Goal: Task Accomplishment & Management: Complete application form

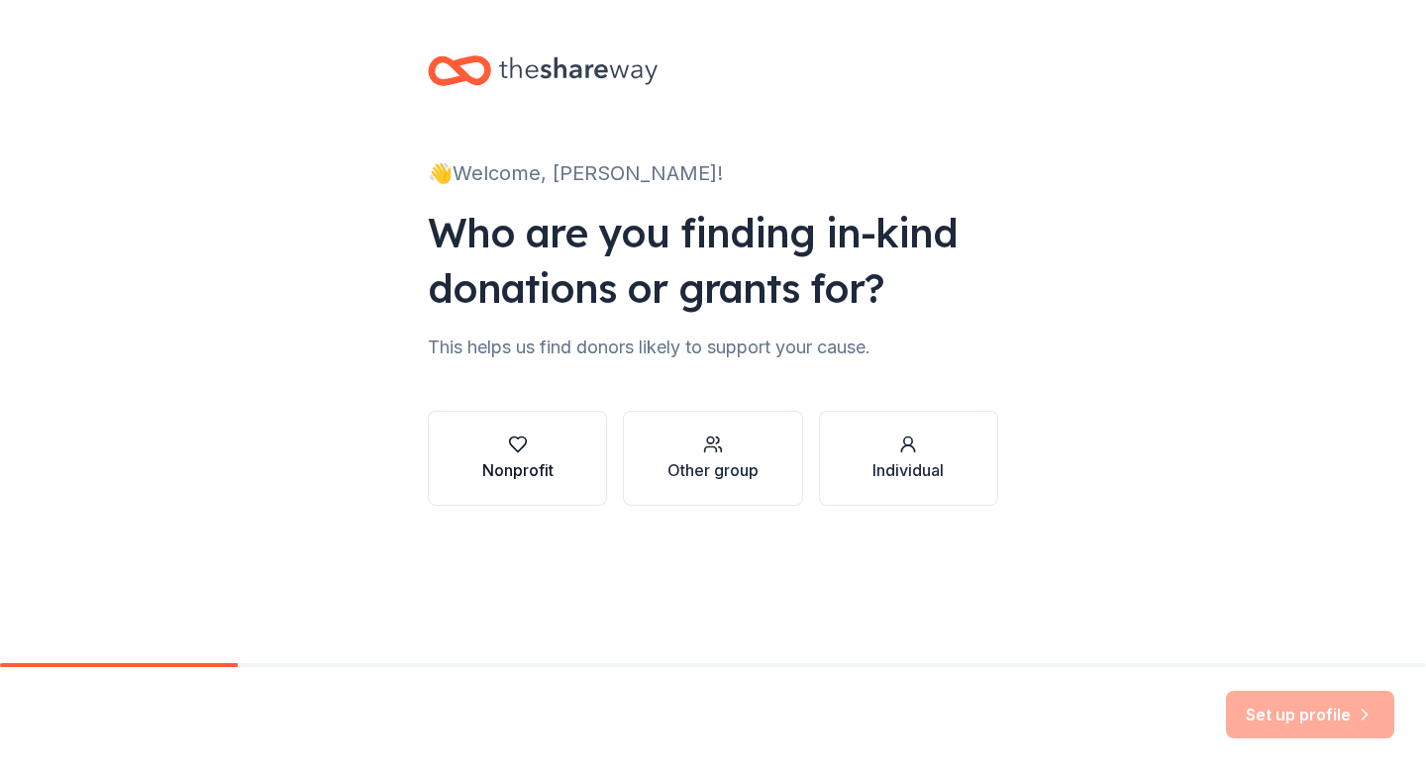
click at [524, 455] on div "Nonprofit" at bounding box center [517, 459] width 71 height 48
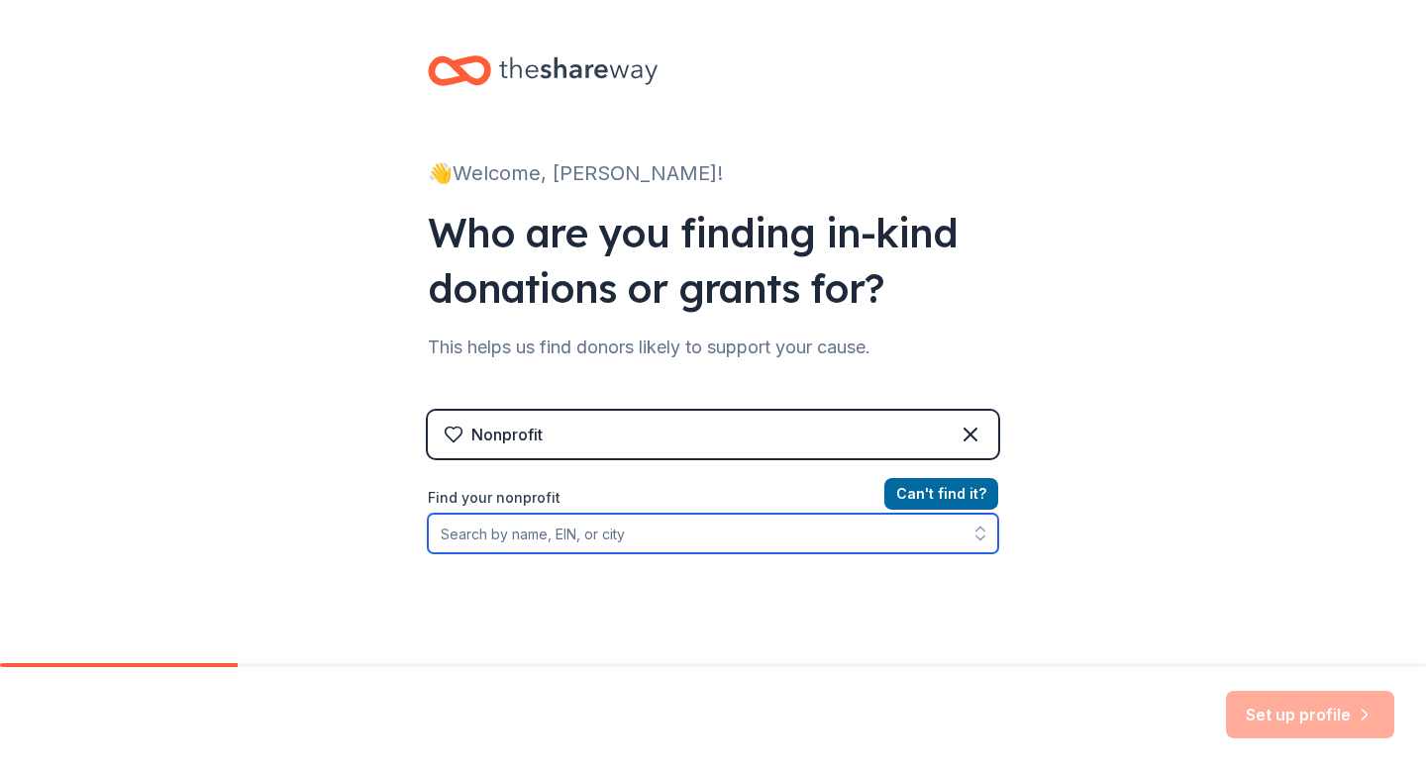
click at [543, 530] on input "Find your nonprofit" at bounding box center [713, 534] width 570 height 40
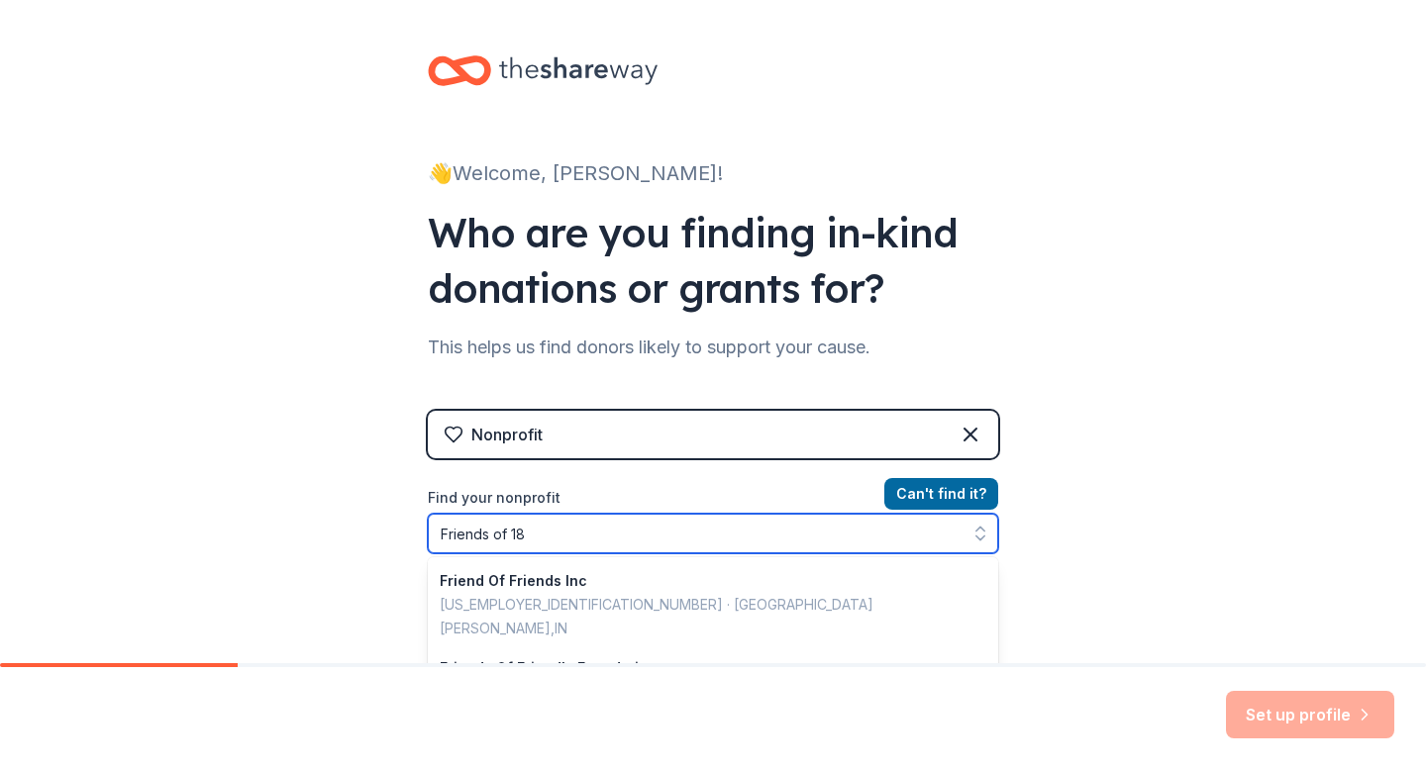
type input "Friends of 187"
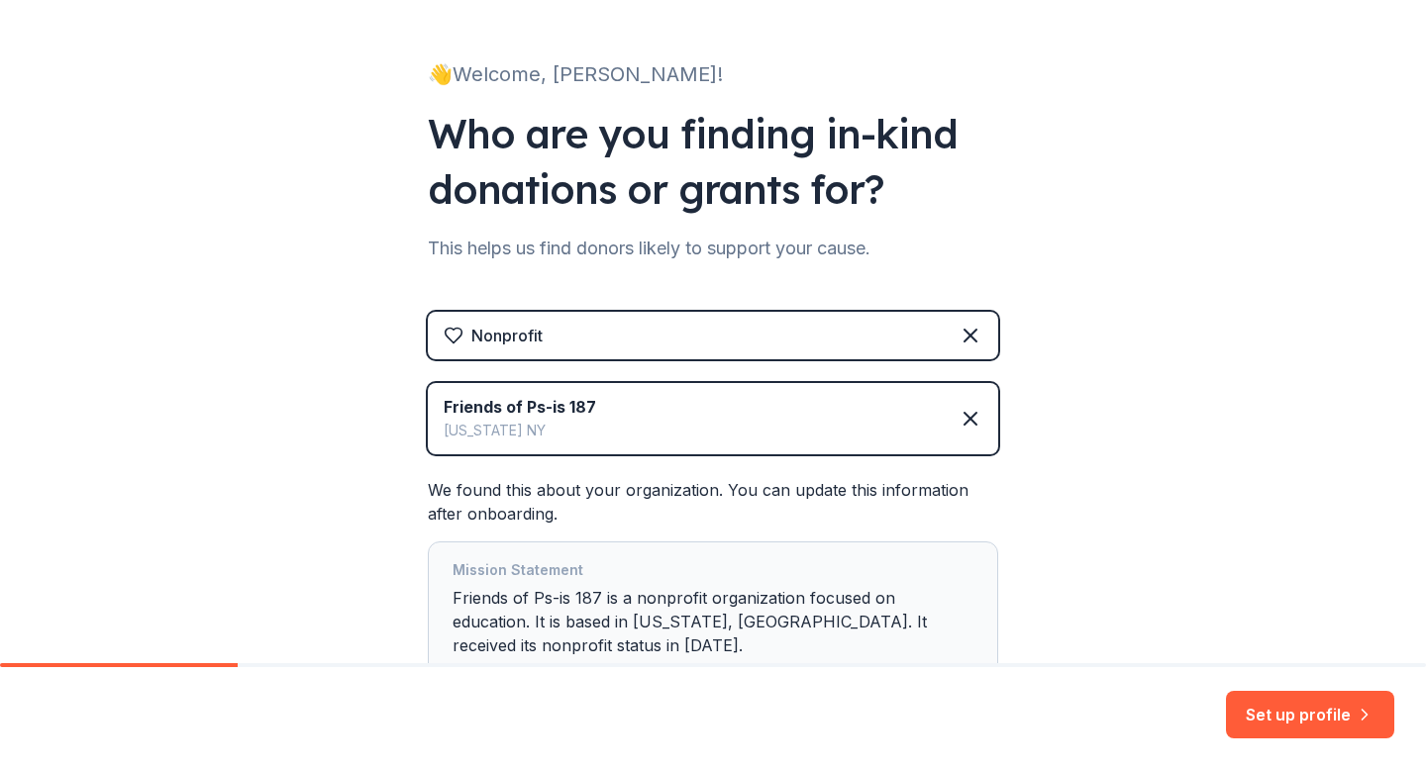
scroll to position [108, 0]
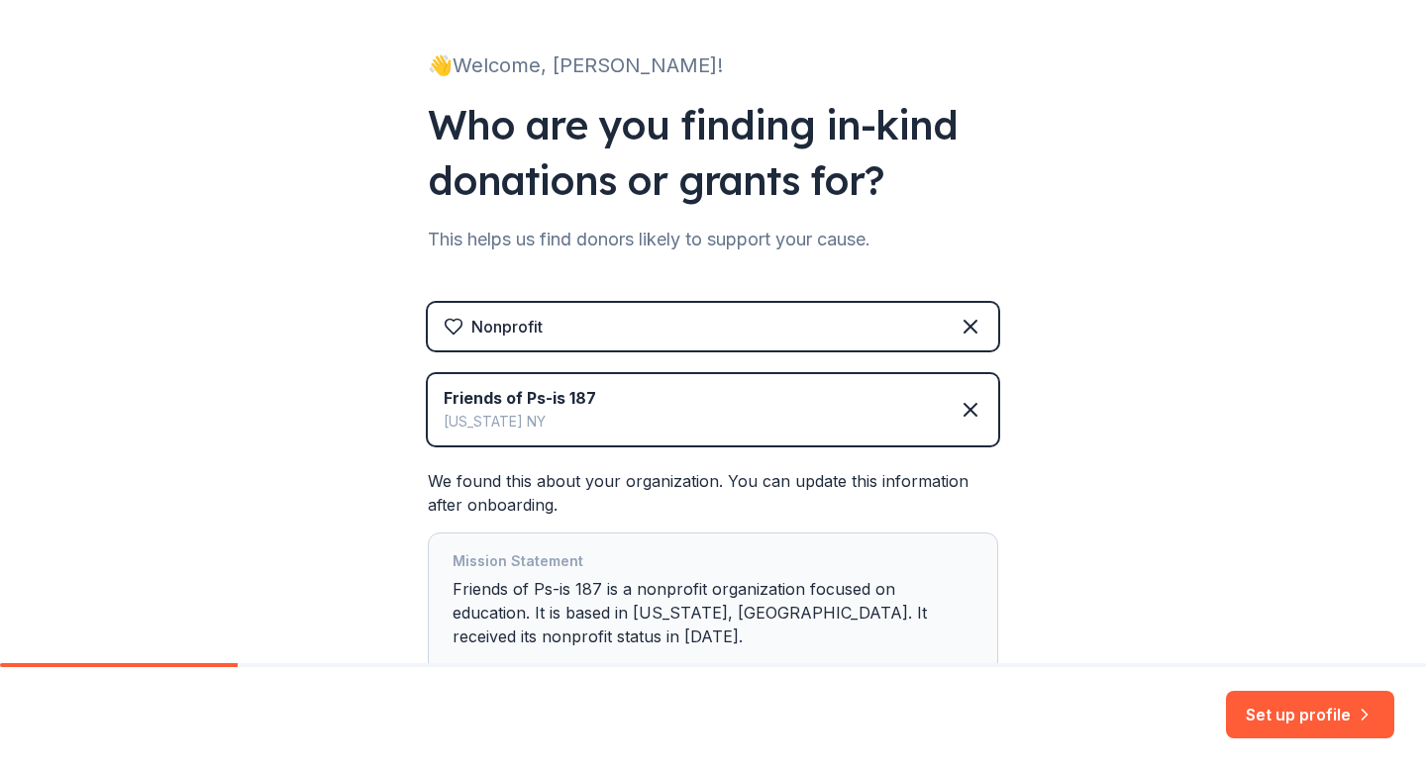
click at [838, 582] on div "Mission Statement Friends of Ps-is 187 is a nonprofit organization focused on e…" at bounding box center [713, 603] width 521 height 107
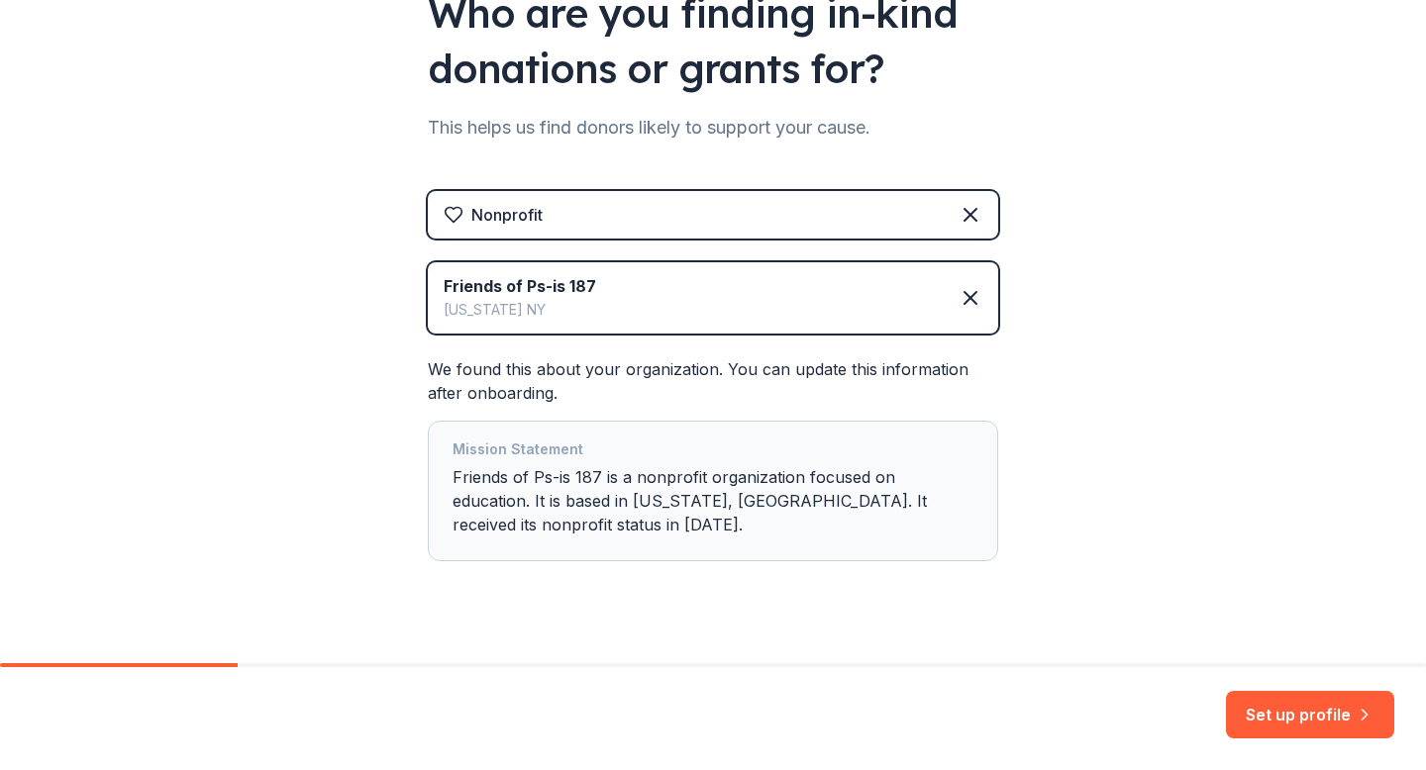
scroll to position [229, 0]
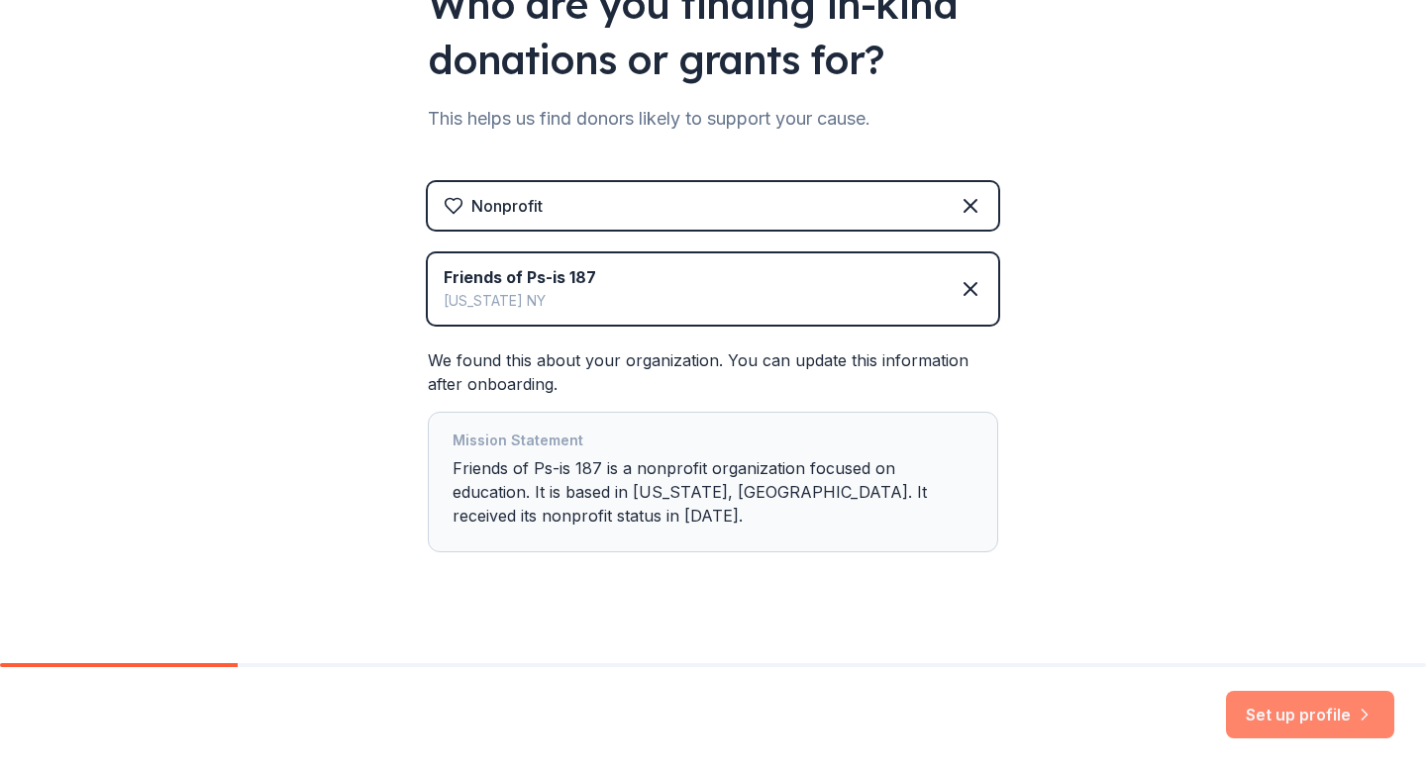
click at [1266, 717] on button "Set up profile" at bounding box center [1310, 715] width 168 height 48
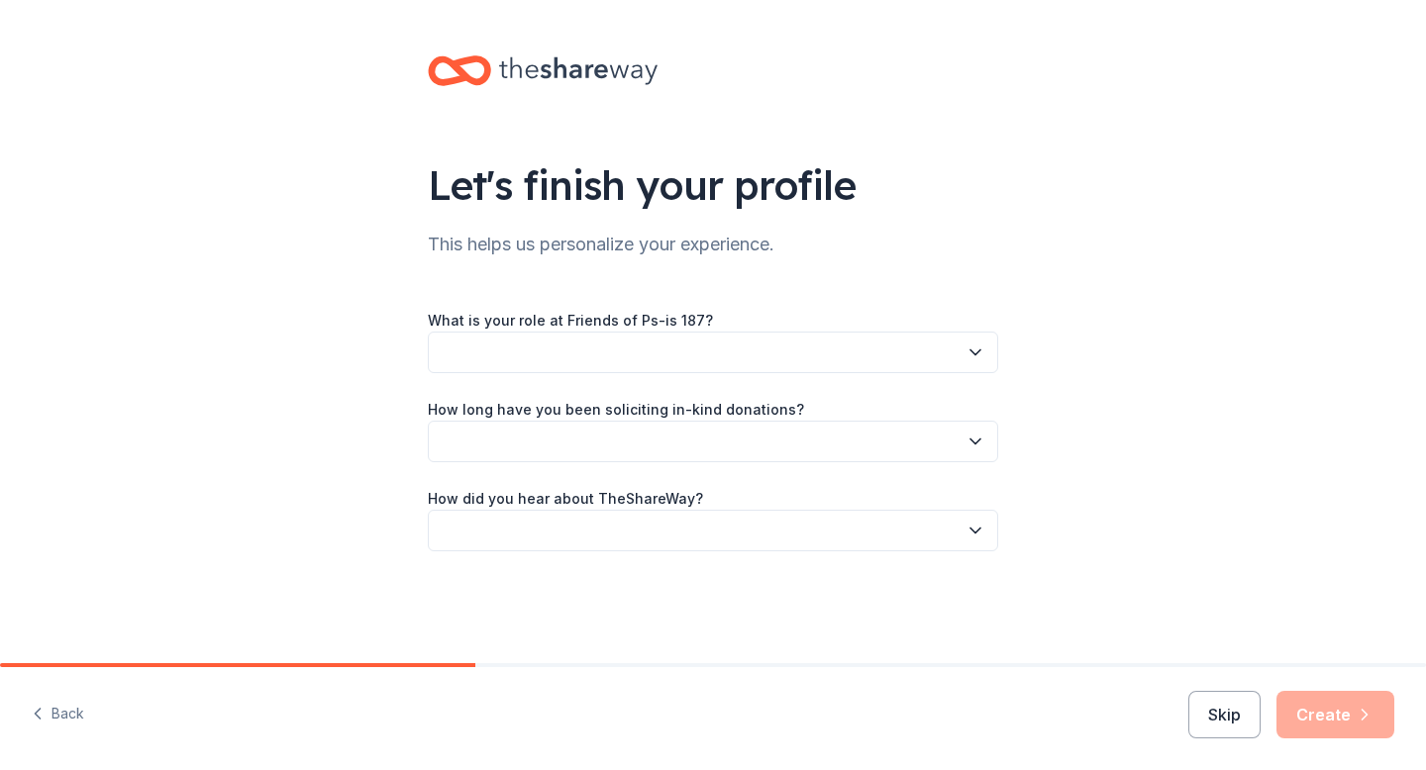
click at [734, 355] on button "button" at bounding box center [713, 353] width 570 height 42
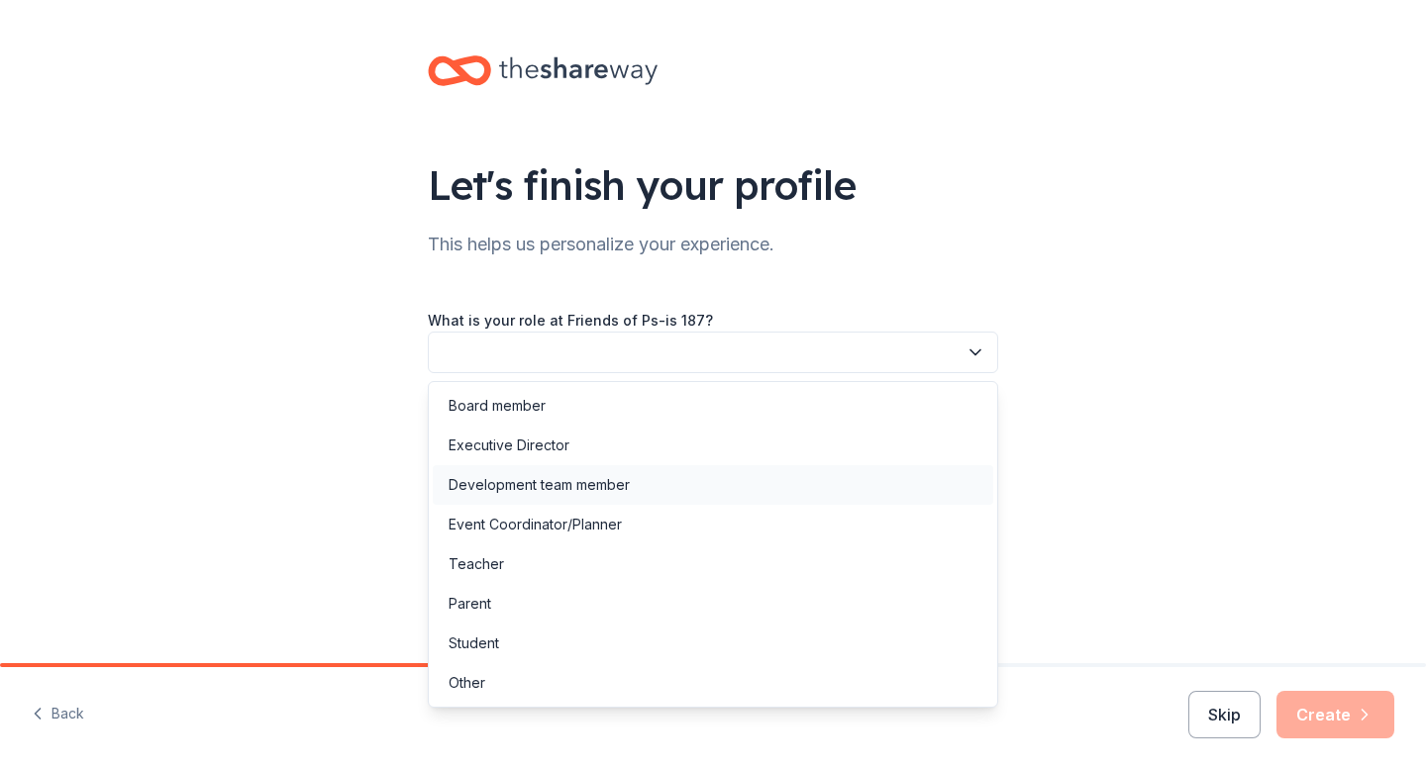
click at [687, 485] on div "Development team member" at bounding box center [713, 485] width 561 height 40
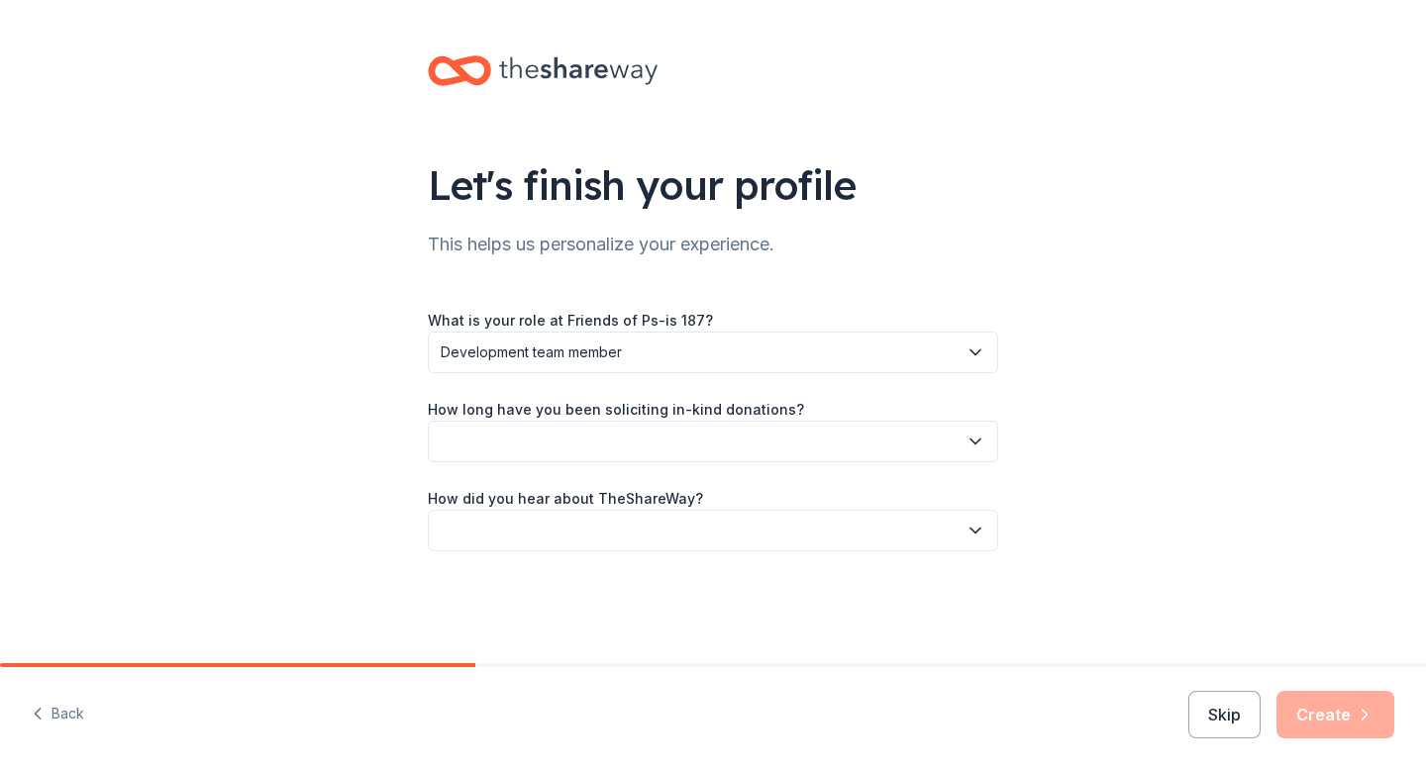
click at [670, 451] on button "button" at bounding box center [713, 442] width 570 height 42
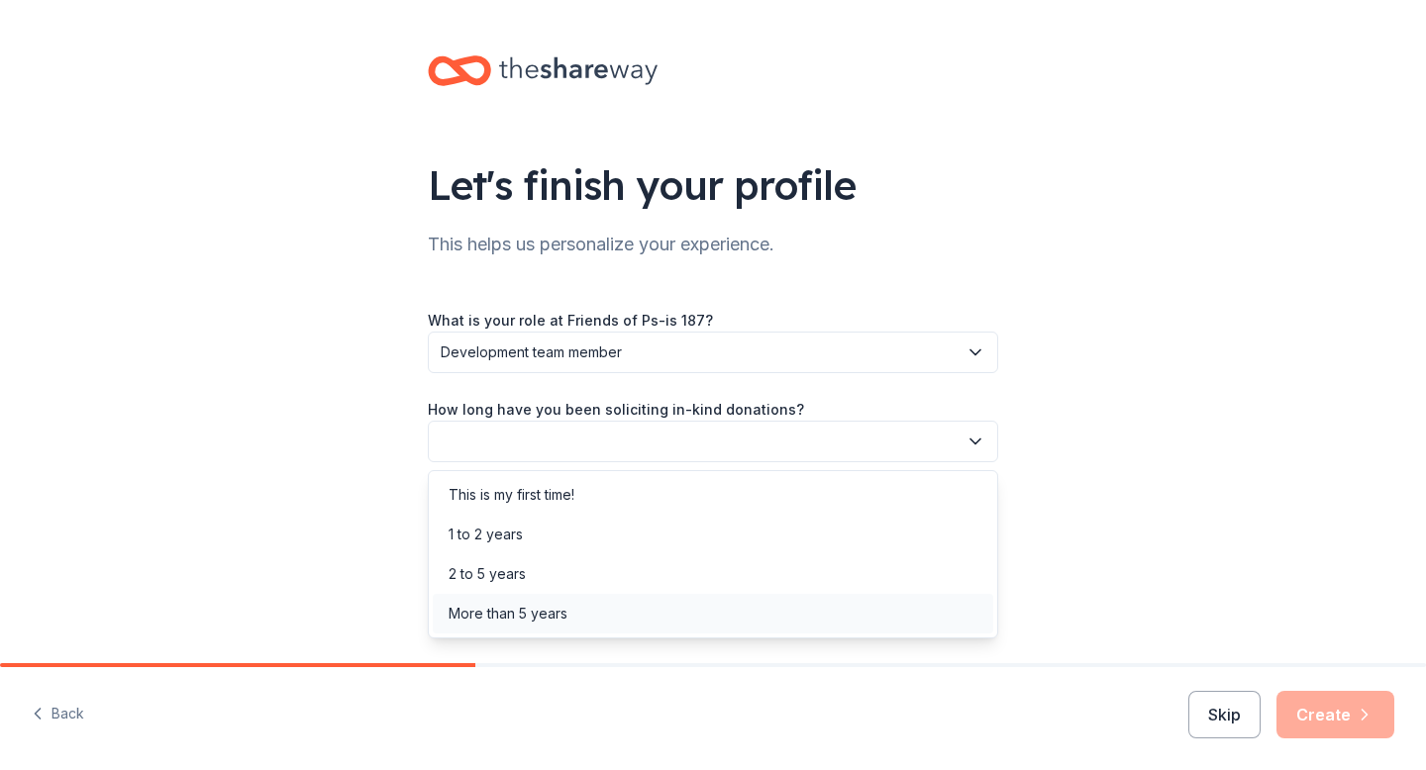
click at [673, 604] on div "More than 5 years" at bounding box center [713, 614] width 561 height 40
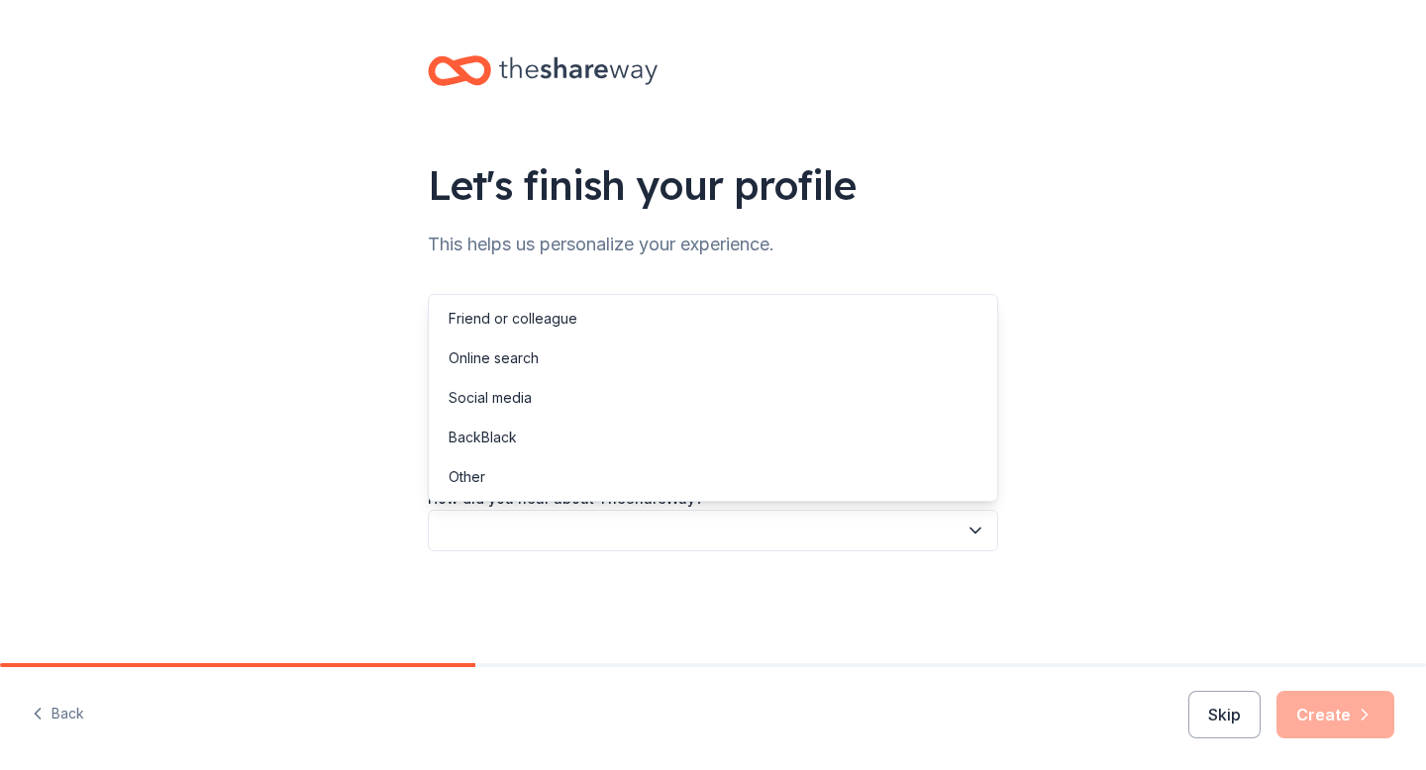
click at [644, 524] on button "button" at bounding box center [713, 531] width 570 height 42
click at [592, 351] on div "Online search" at bounding box center [713, 359] width 561 height 40
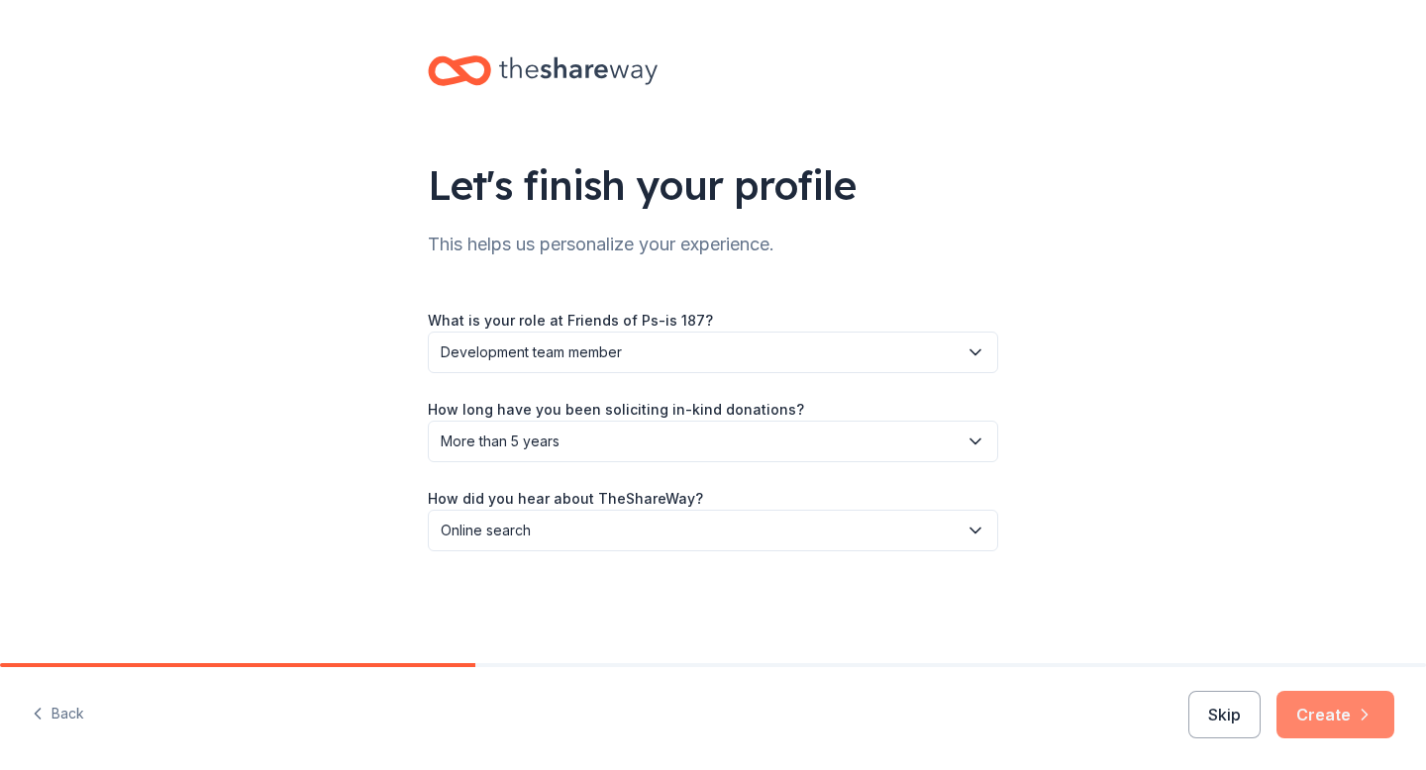
click at [1332, 717] on button "Create" at bounding box center [1336, 715] width 118 height 48
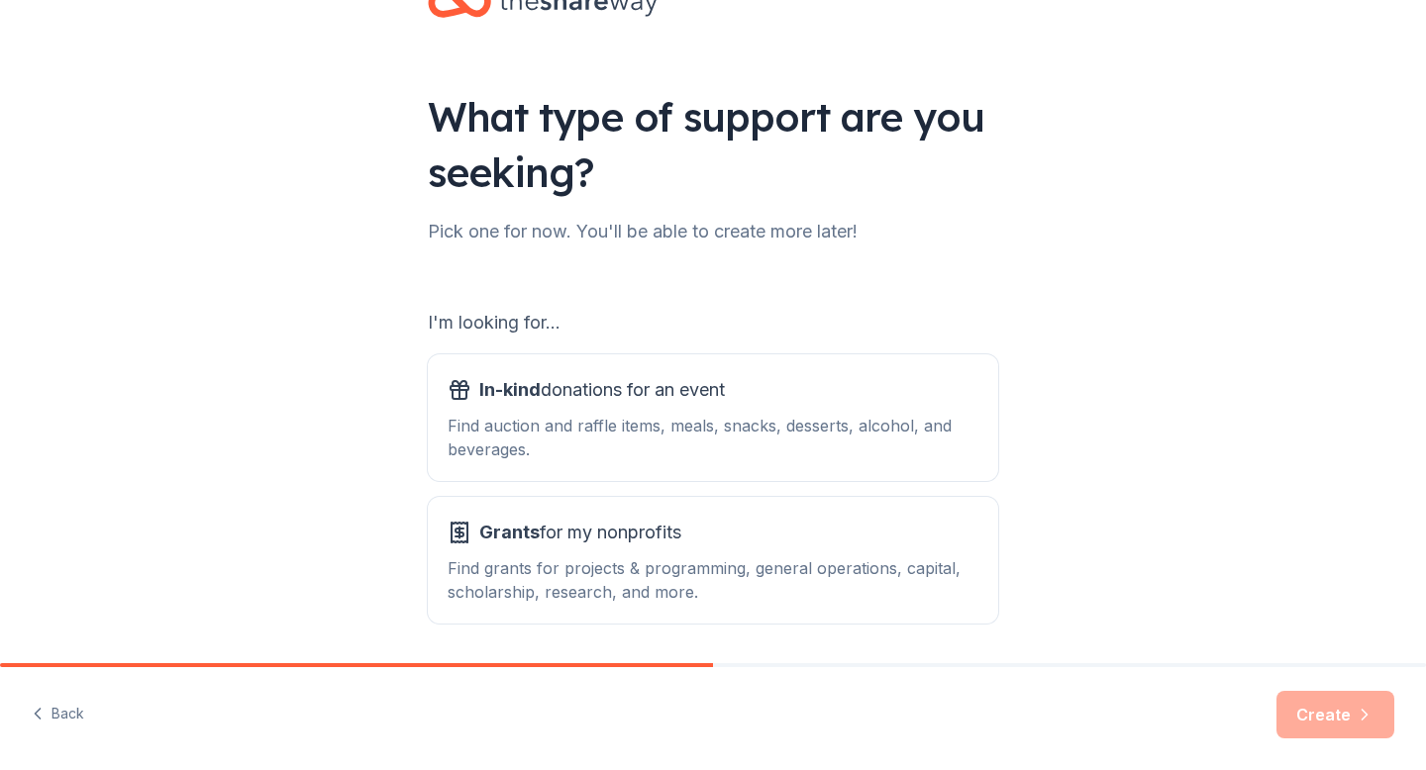
scroll to position [136, 0]
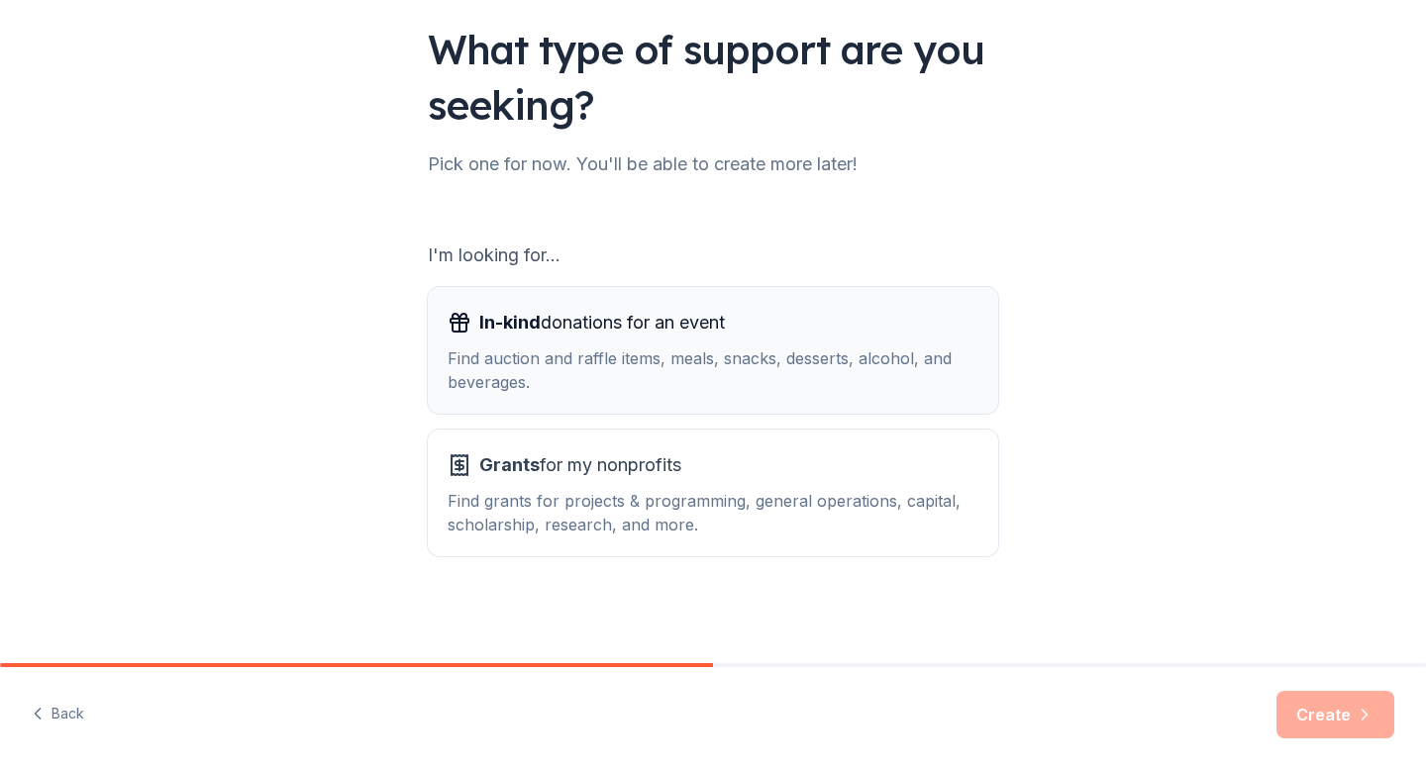
click at [795, 353] on div "Find auction and raffle items, meals, snacks, desserts, alcohol, and beverages." at bounding box center [713, 371] width 531 height 48
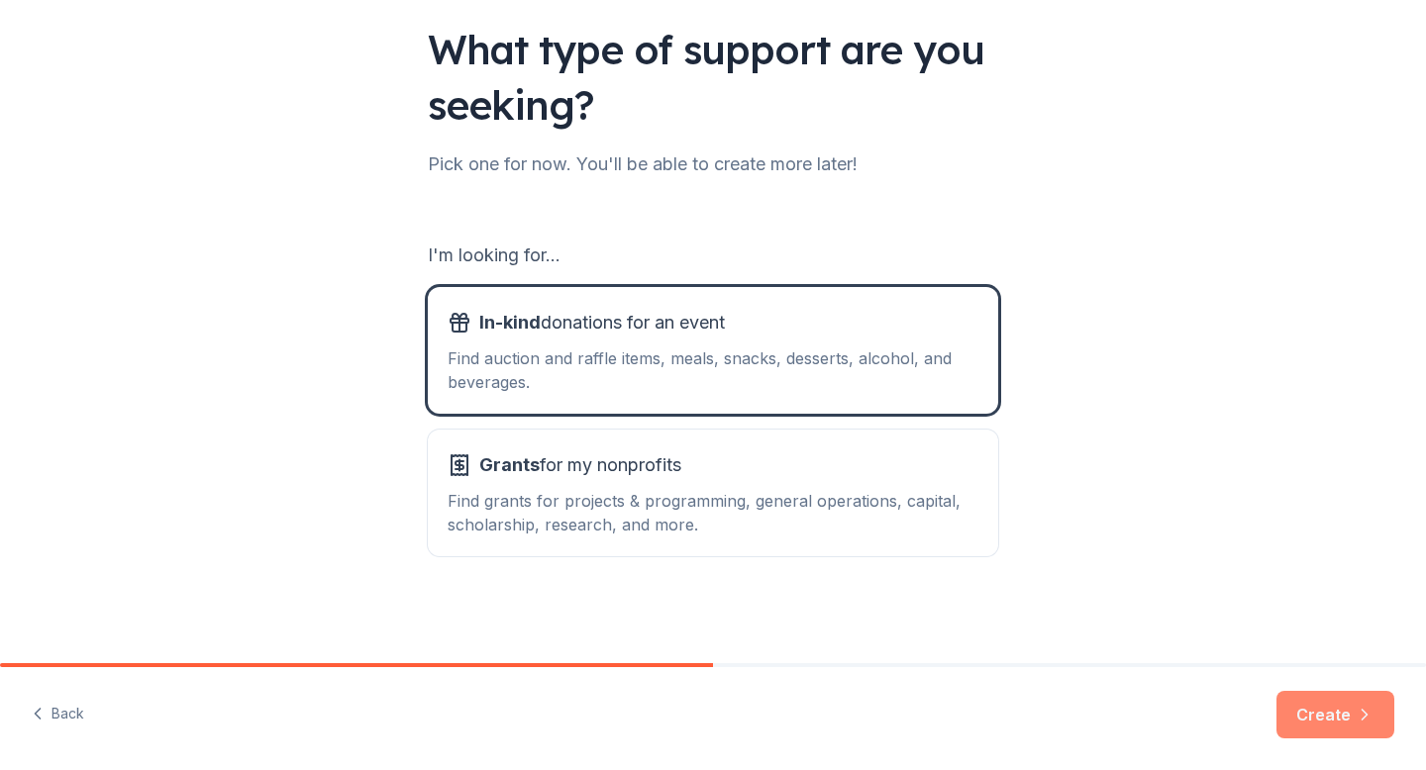
click at [1306, 719] on button "Create" at bounding box center [1336, 715] width 118 height 48
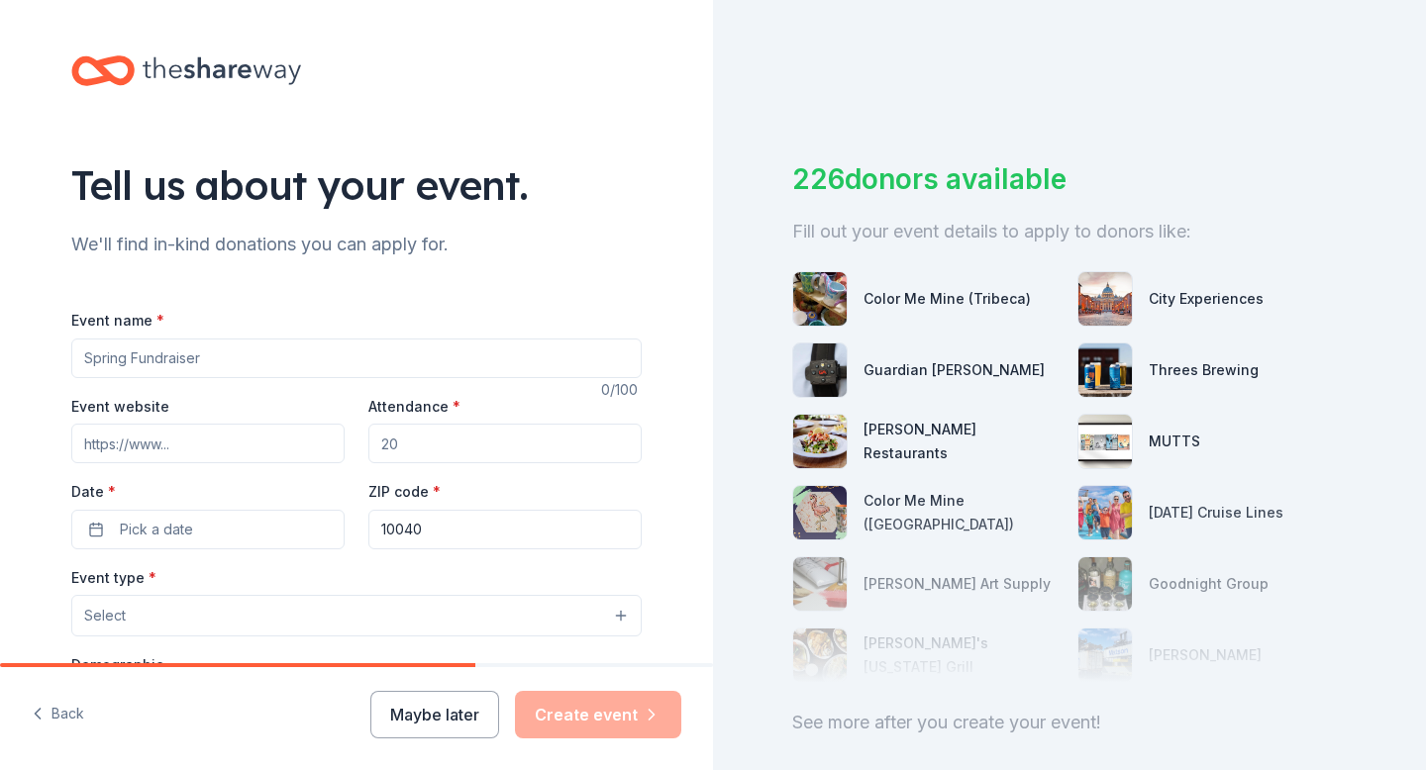
click at [272, 356] on input "Event name *" at bounding box center [356, 359] width 570 height 40
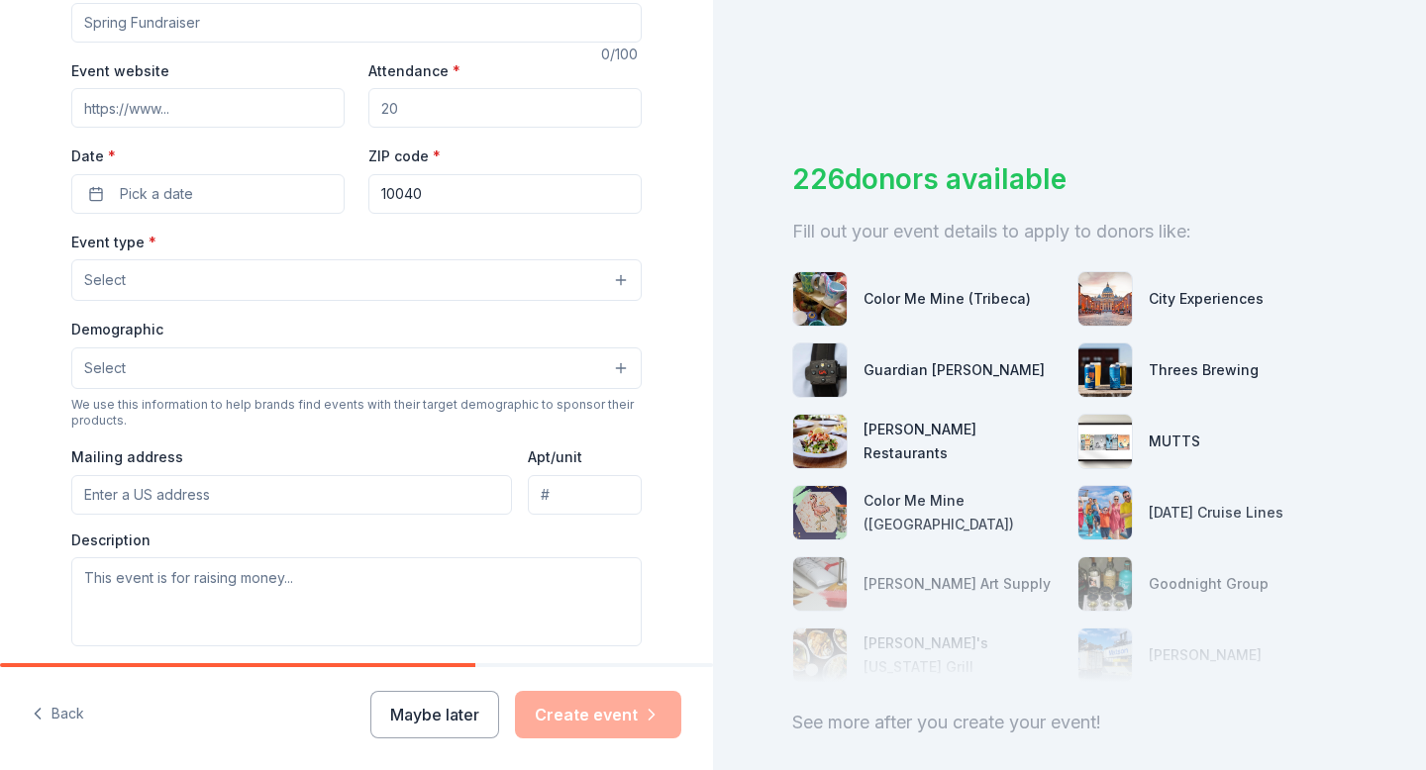
scroll to position [95, 0]
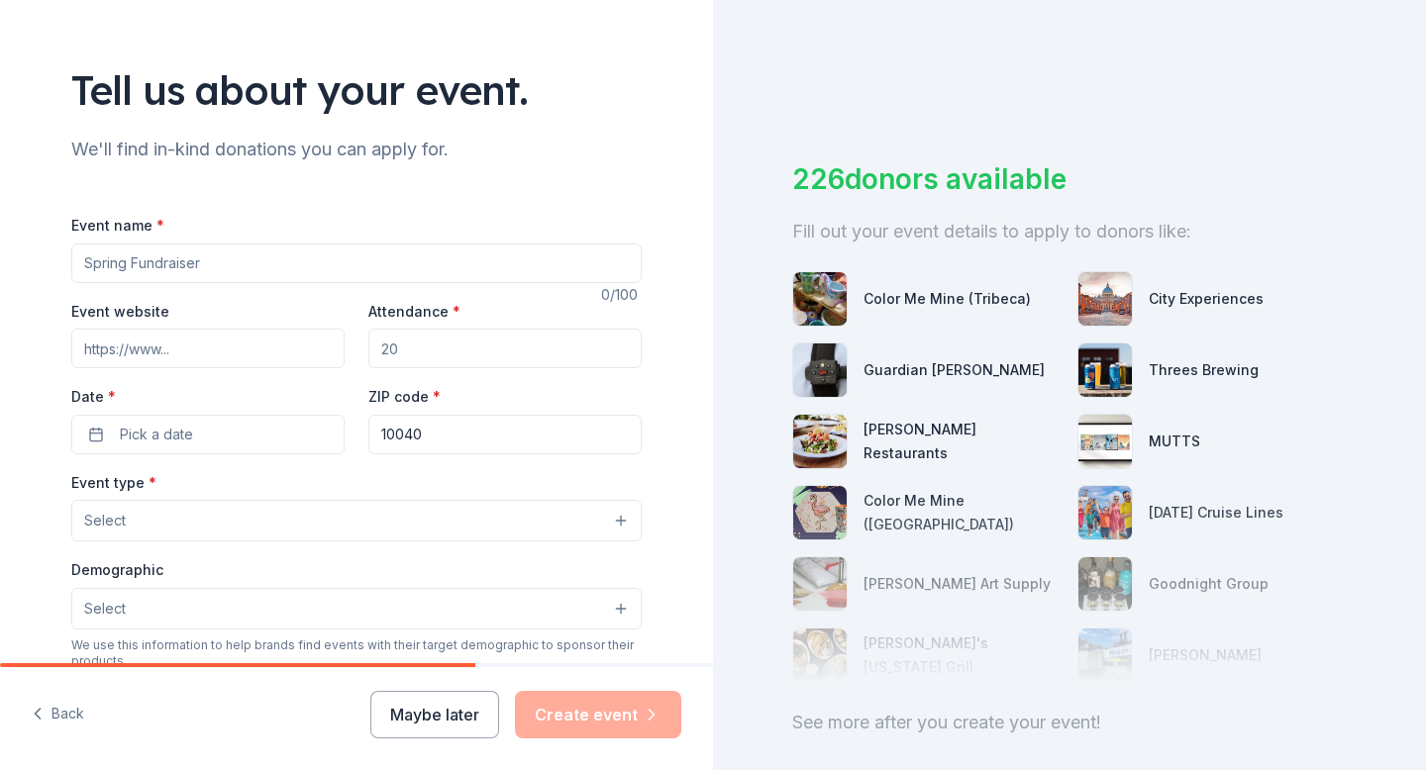
click at [236, 268] on input "Event name *" at bounding box center [356, 264] width 570 height 40
type input "Spooktacular Soiree"
click at [255, 357] on input "Event website" at bounding box center [207, 349] width 273 height 40
click at [159, 349] on input "Event website" at bounding box center [207, 349] width 273 height 40
paste input "[URL][DOMAIN_NAME]"
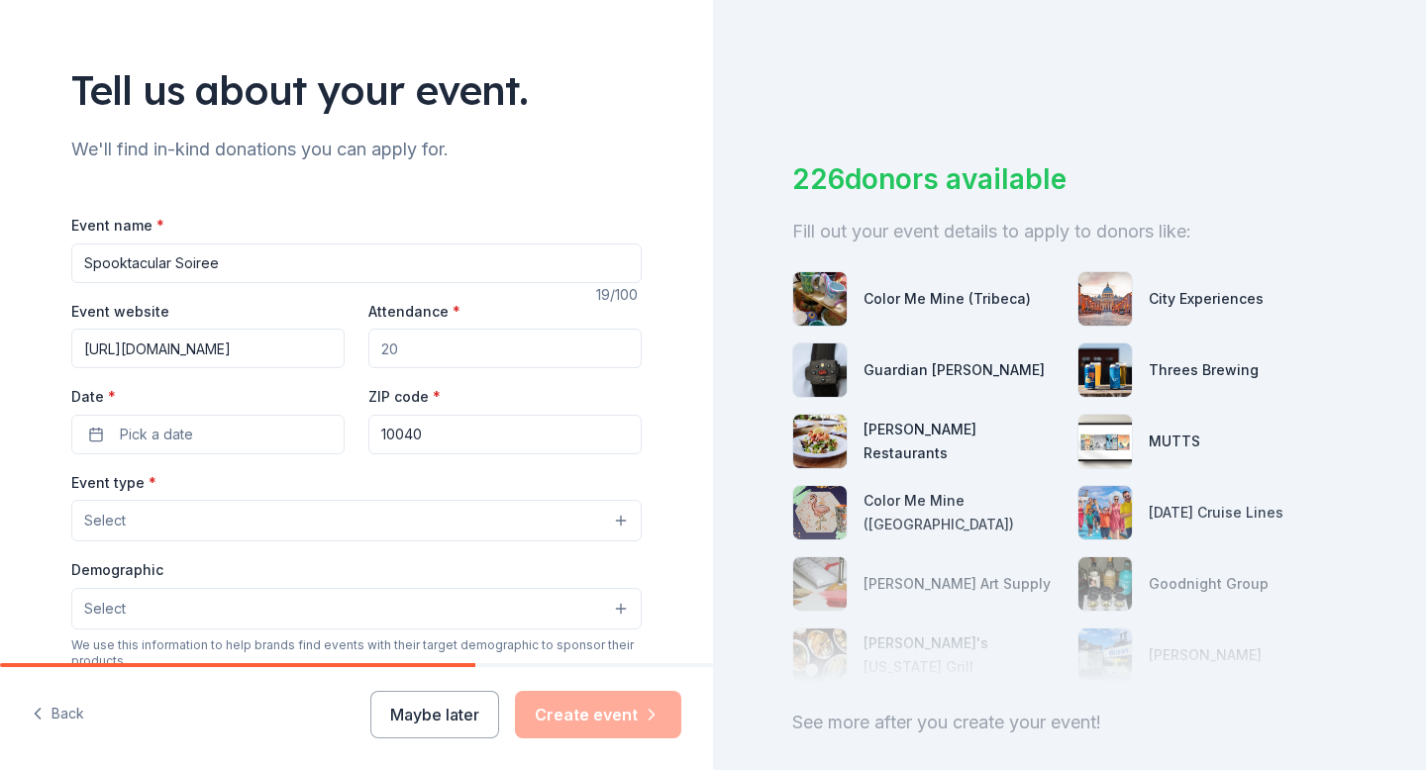
scroll to position [0, 110]
type input "[URL][DOMAIN_NAME]"
click at [444, 339] on input "Attendance *" at bounding box center [504, 349] width 273 height 40
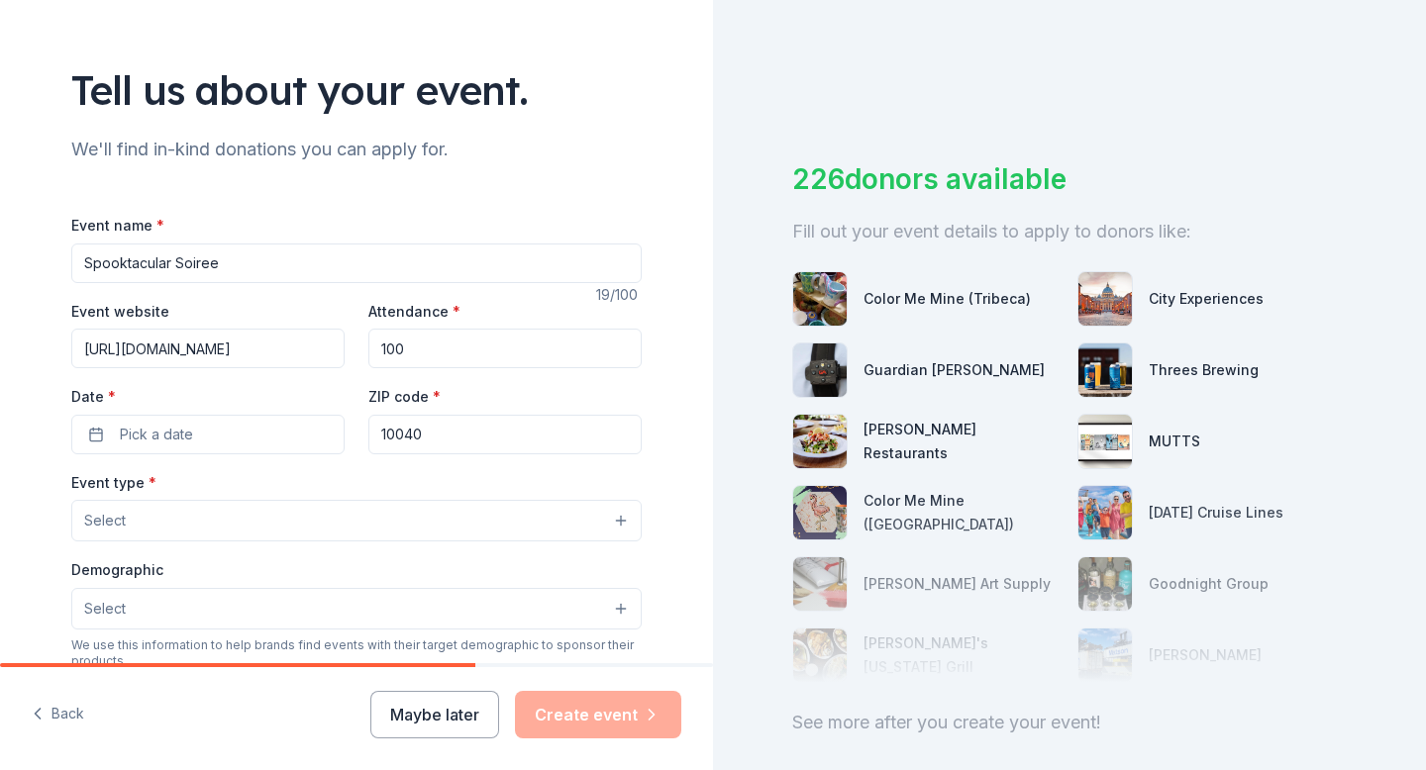
type input "100"
click at [546, 454] on input "10040" at bounding box center [504, 435] width 273 height 40
click at [274, 434] on button "Pick a date" at bounding box center [207, 435] width 273 height 40
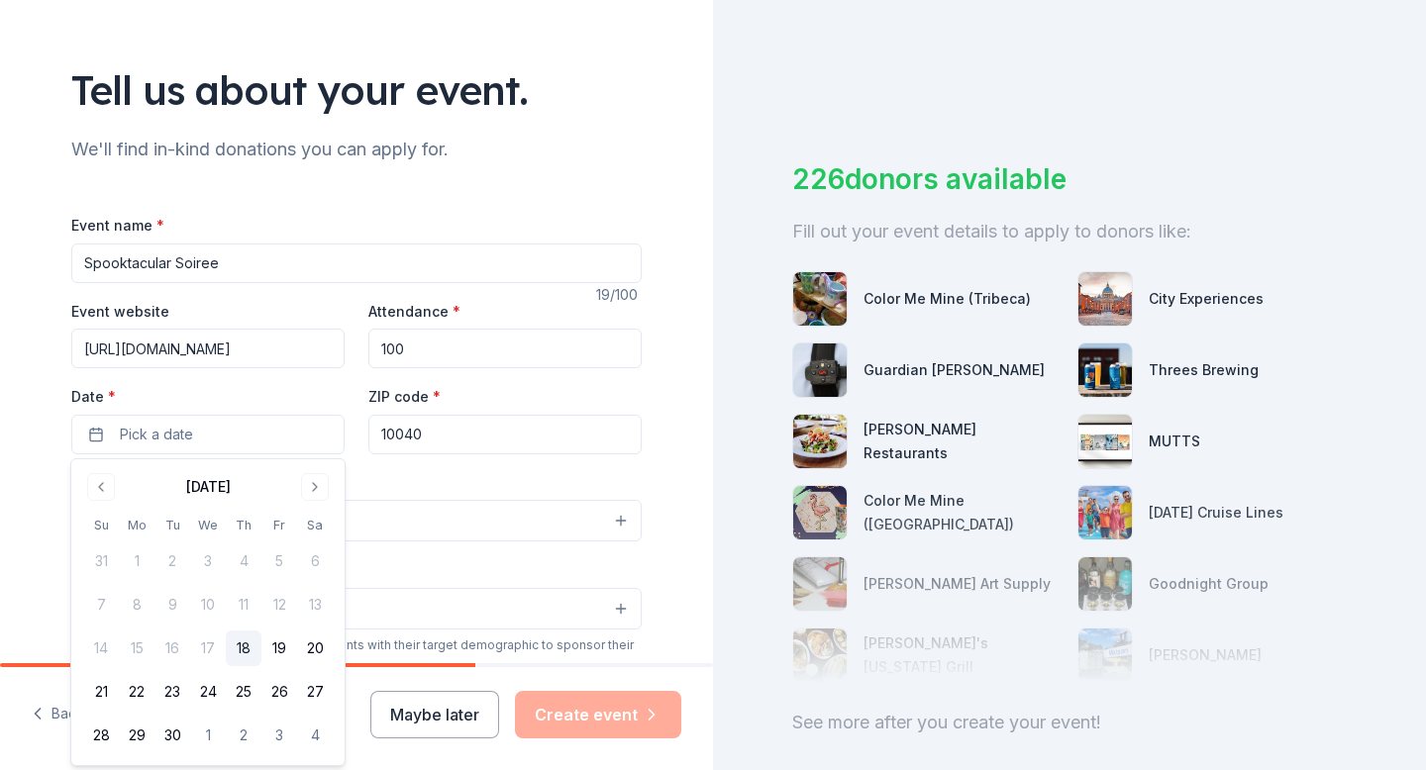
click at [434, 452] on input "10040" at bounding box center [504, 435] width 273 height 40
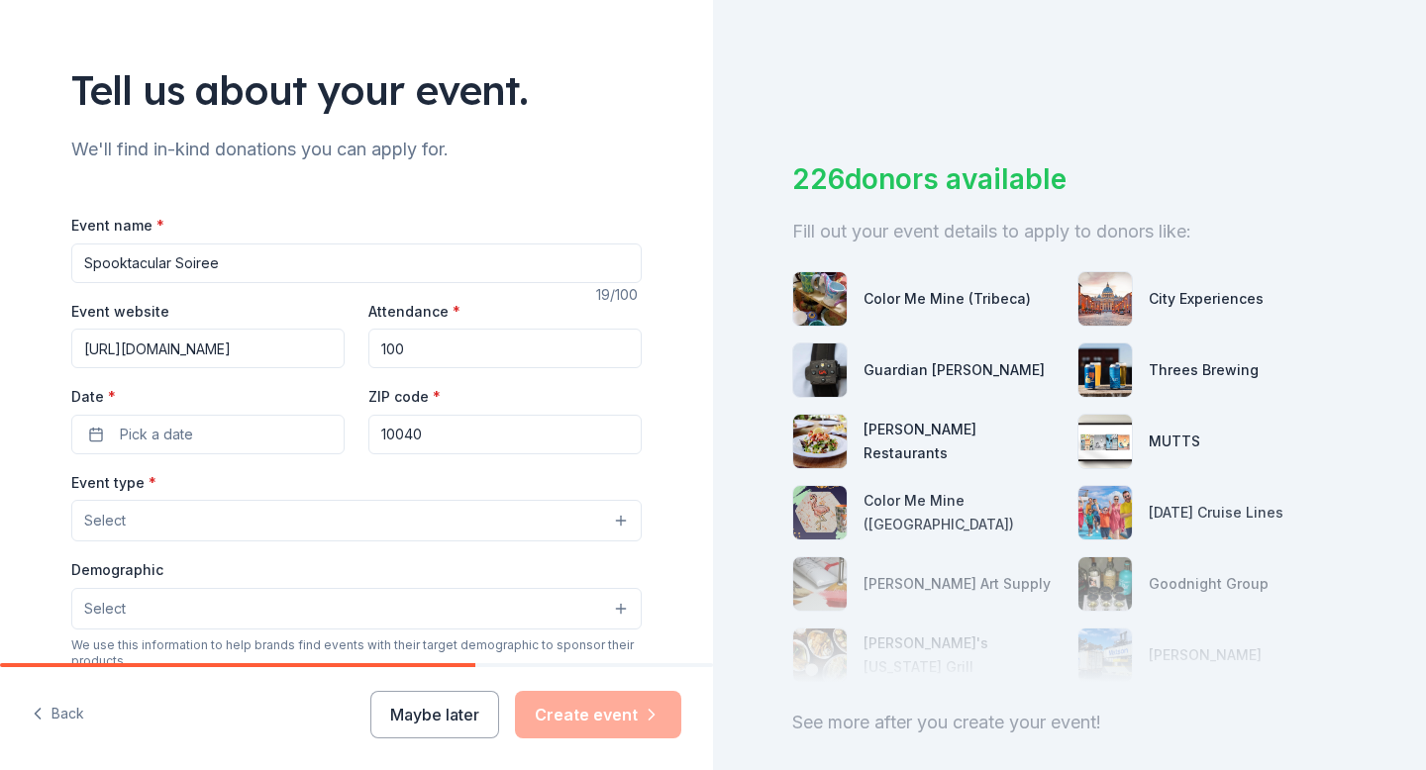
click at [421, 432] on input "10040" at bounding box center [504, 435] width 273 height 40
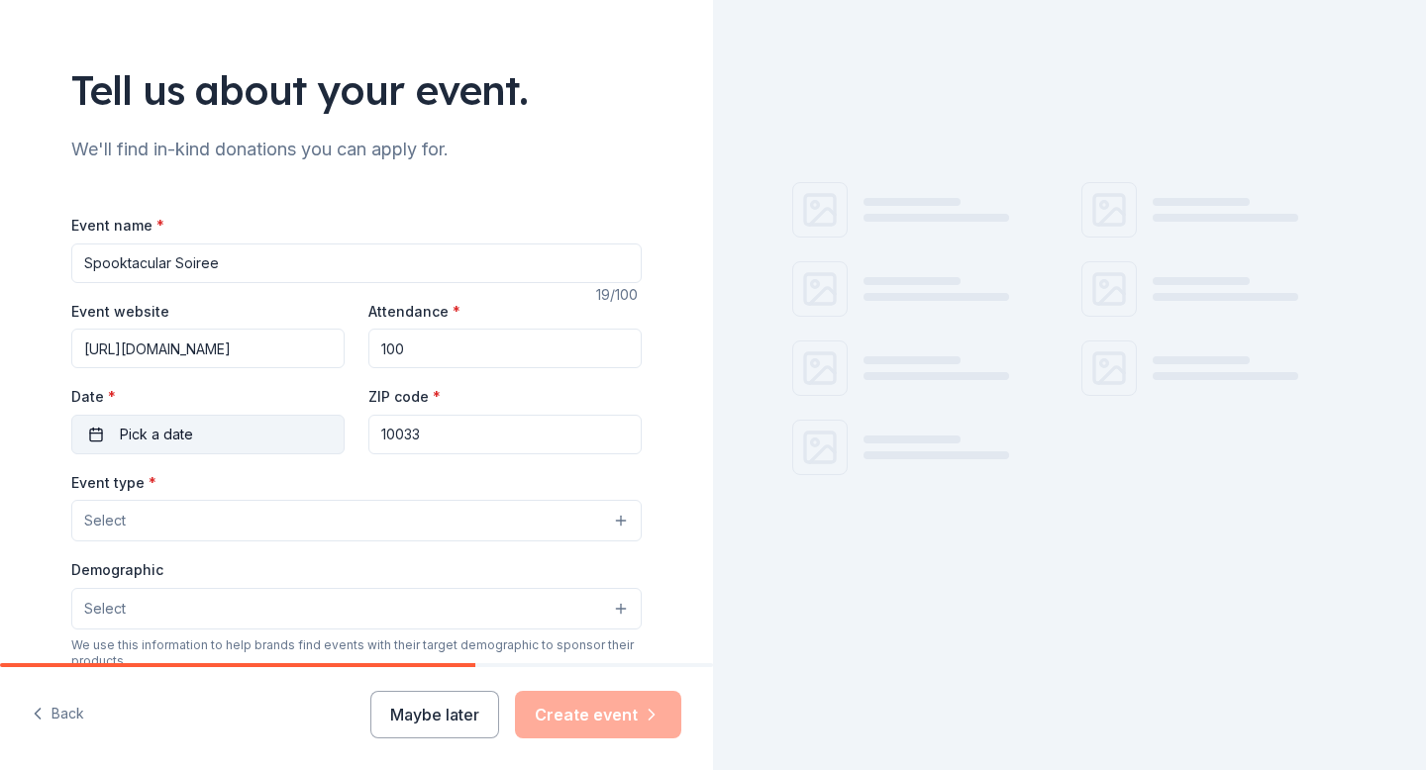
type input "10033"
click at [197, 438] on button "Pick a date" at bounding box center [207, 435] width 273 height 40
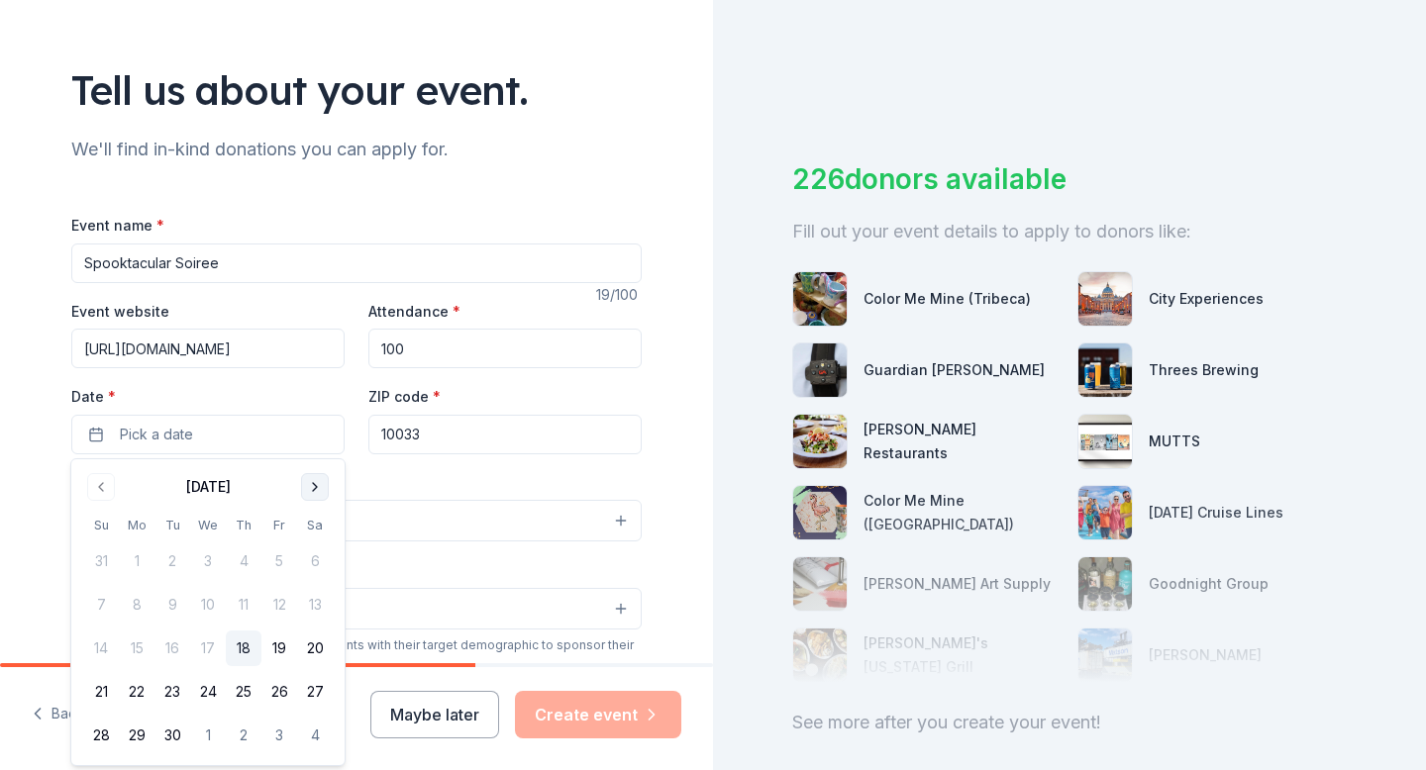
click at [315, 493] on button "Go to next month" at bounding box center [315, 487] width 28 height 28
click at [289, 694] on button "24" at bounding box center [279, 692] width 36 height 36
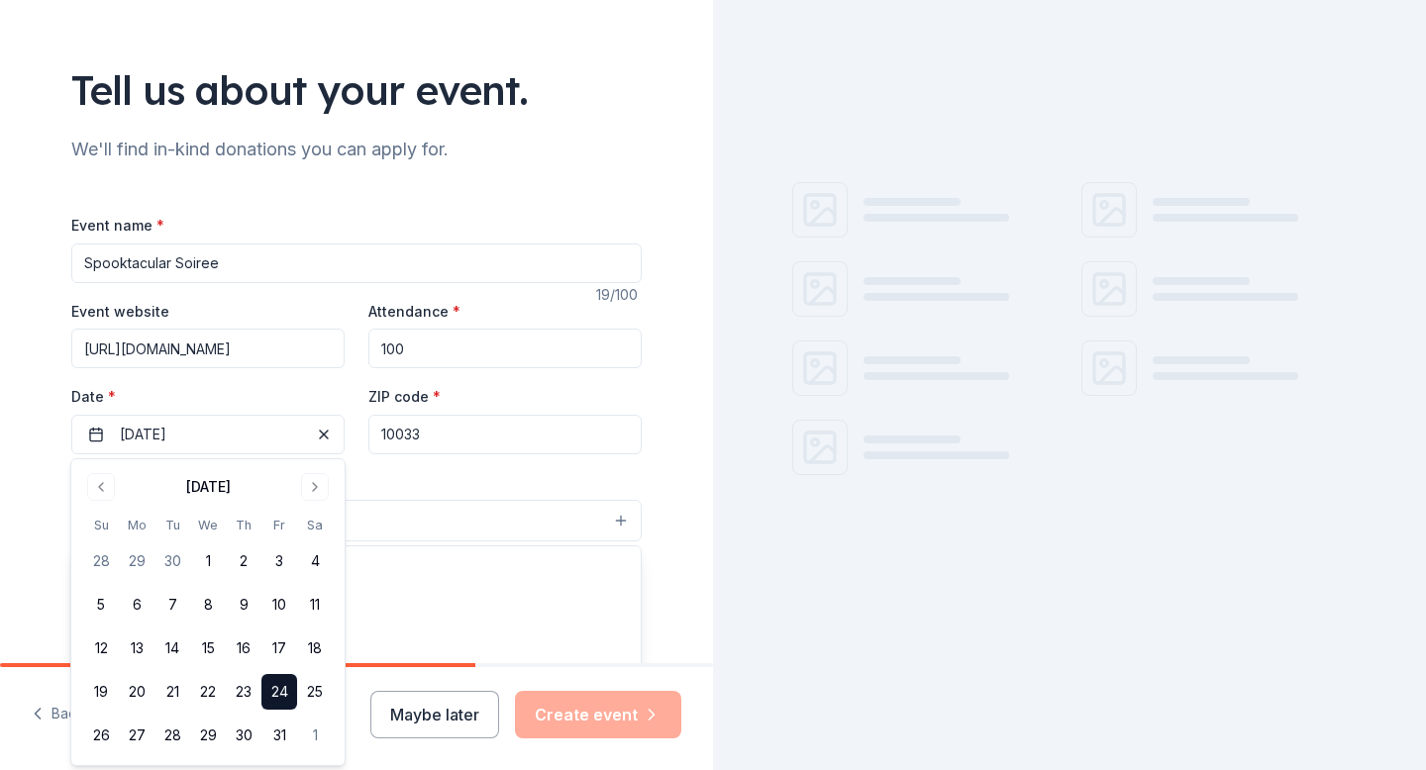
click at [474, 505] on button "Select" at bounding box center [356, 521] width 570 height 42
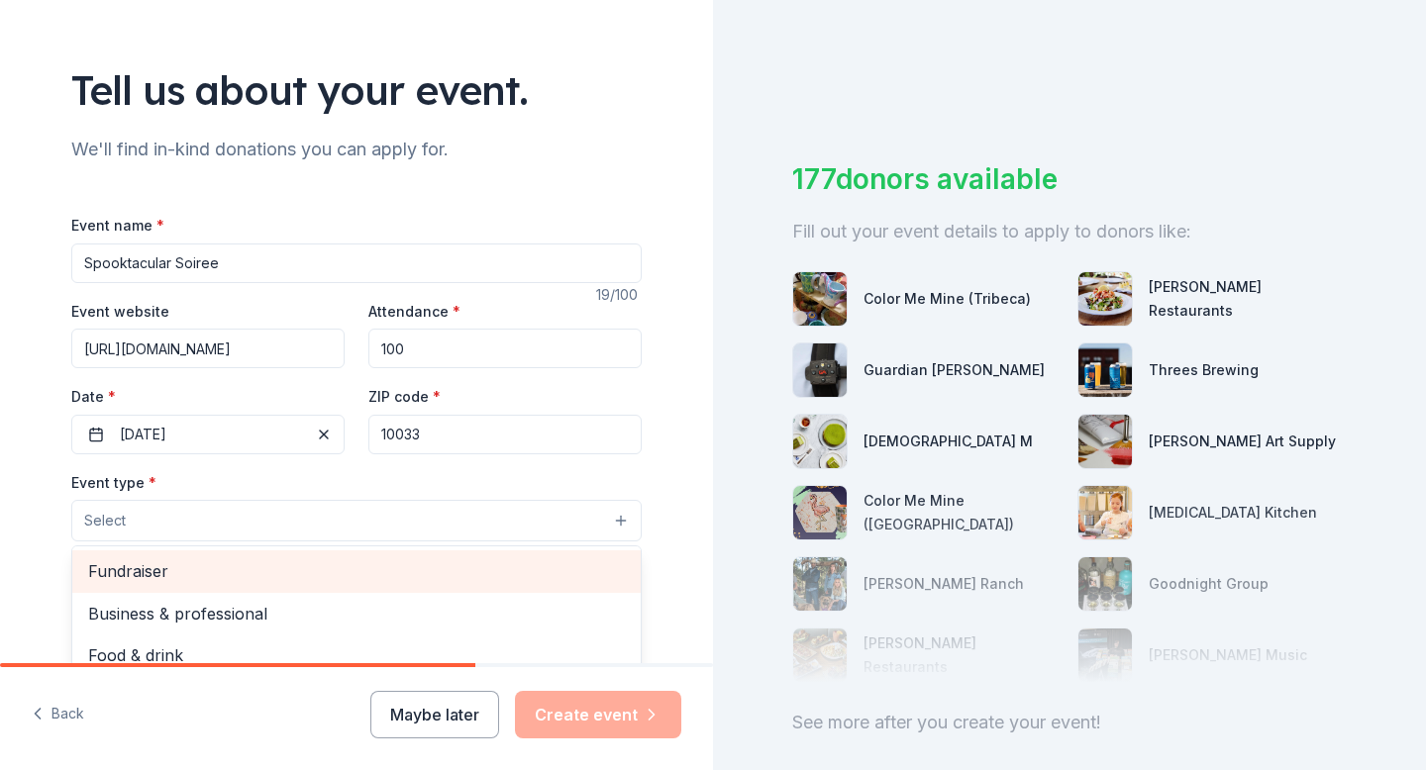
click at [378, 565] on span "Fundraiser" at bounding box center [356, 572] width 537 height 26
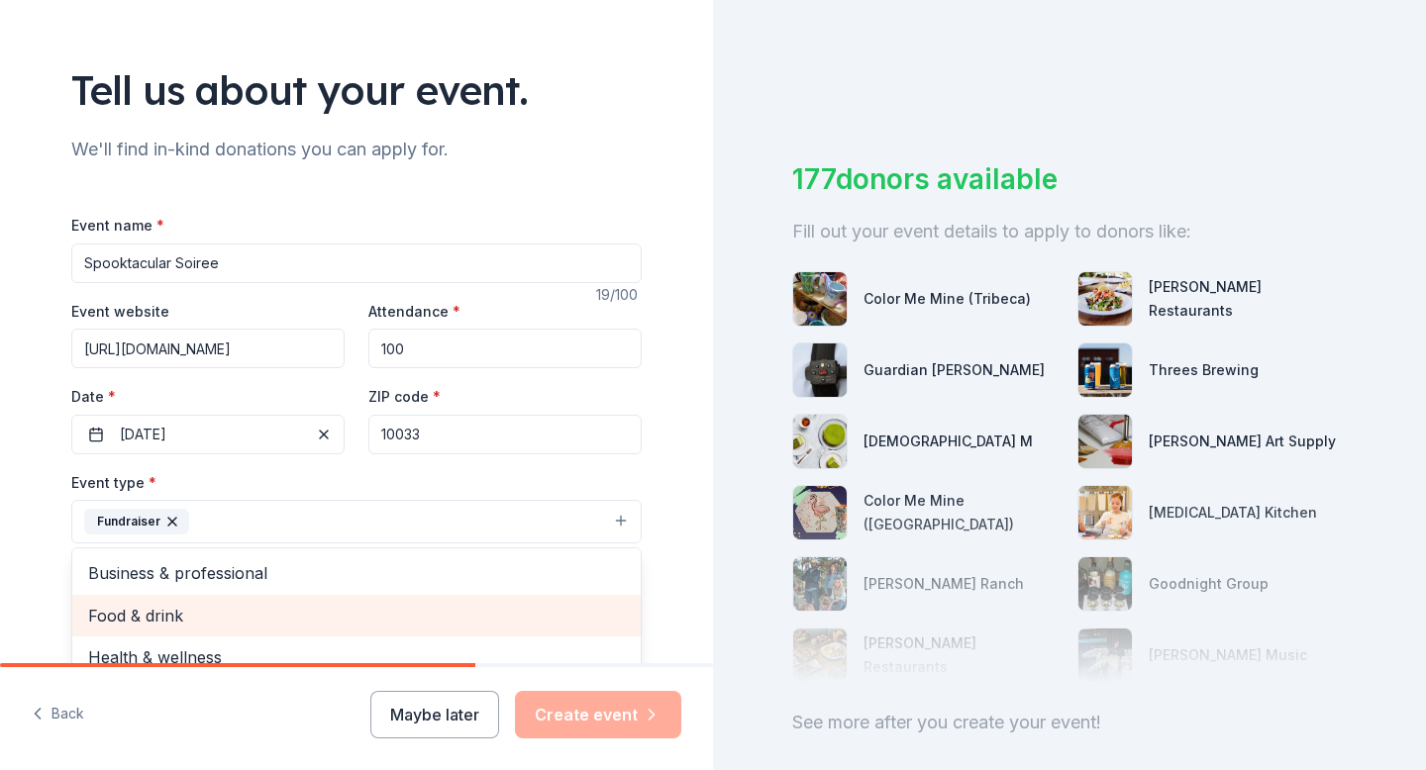
click at [187, 622] on span "Food & drink" at bounding box center [356, 616] width 537 height 26
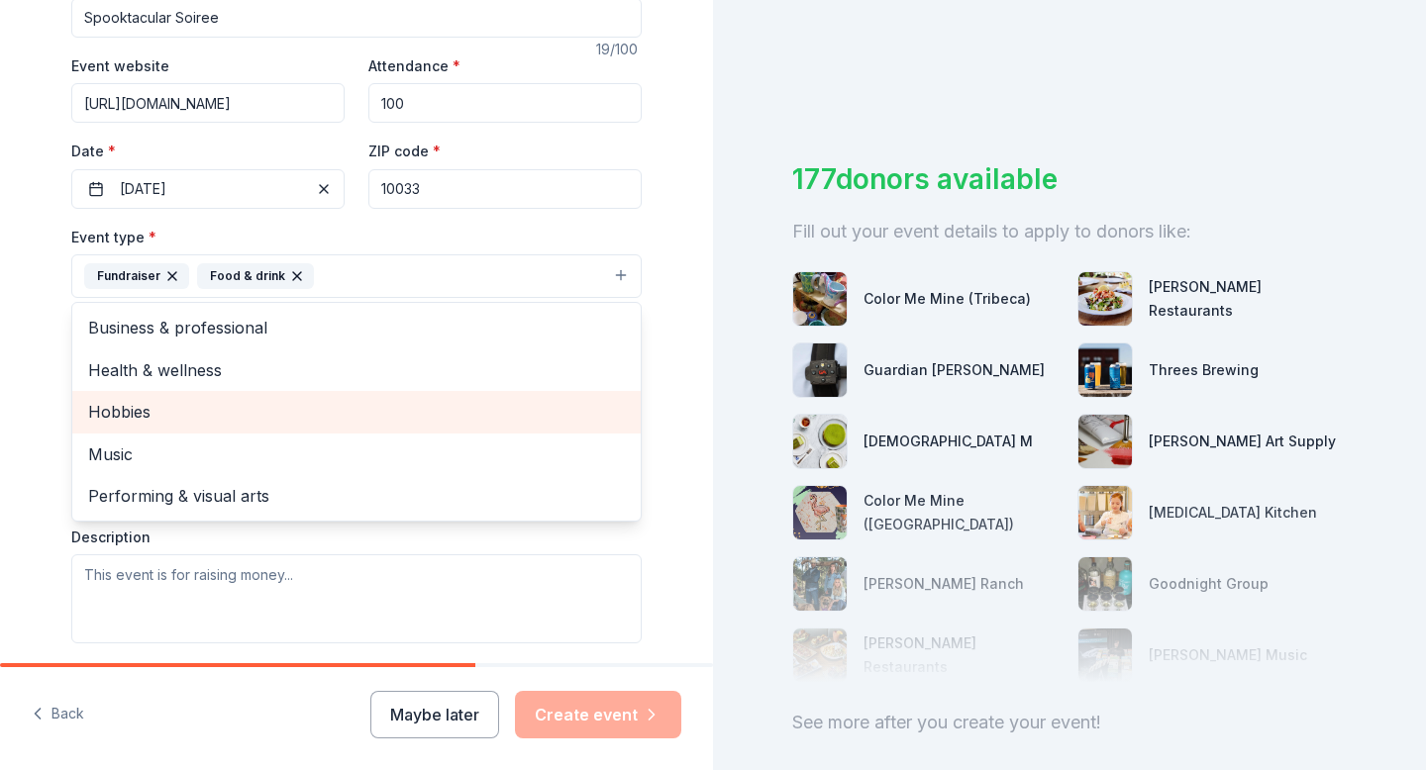
scroll to position [347, 0]
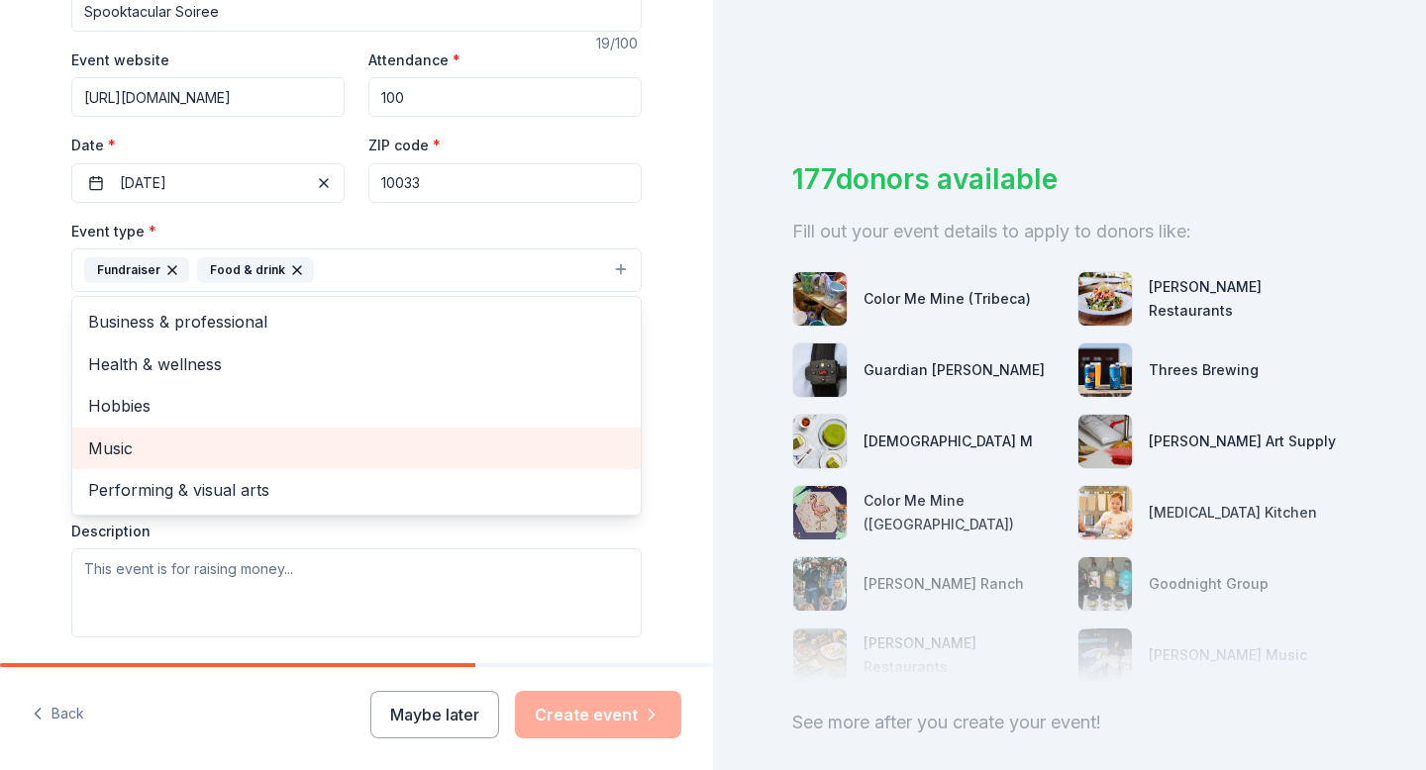
click at [134, 443] on span "Music" at bounding box center [356, 449] width 537 height 26
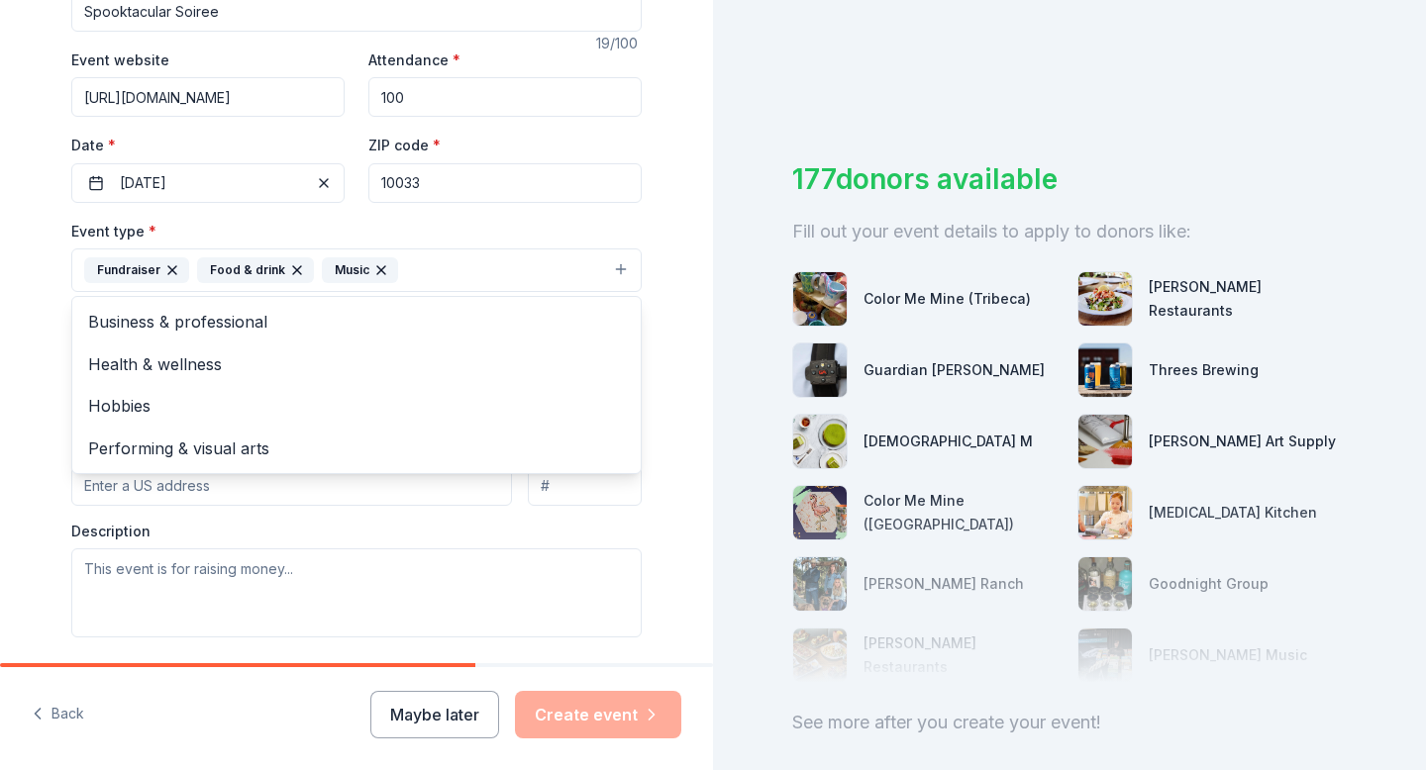
click at [32, 419] on div "Tell us about your event. We'll find in-kind donations you can apply for. Event…" at bounding box center [356, 313] width 713 height 1320
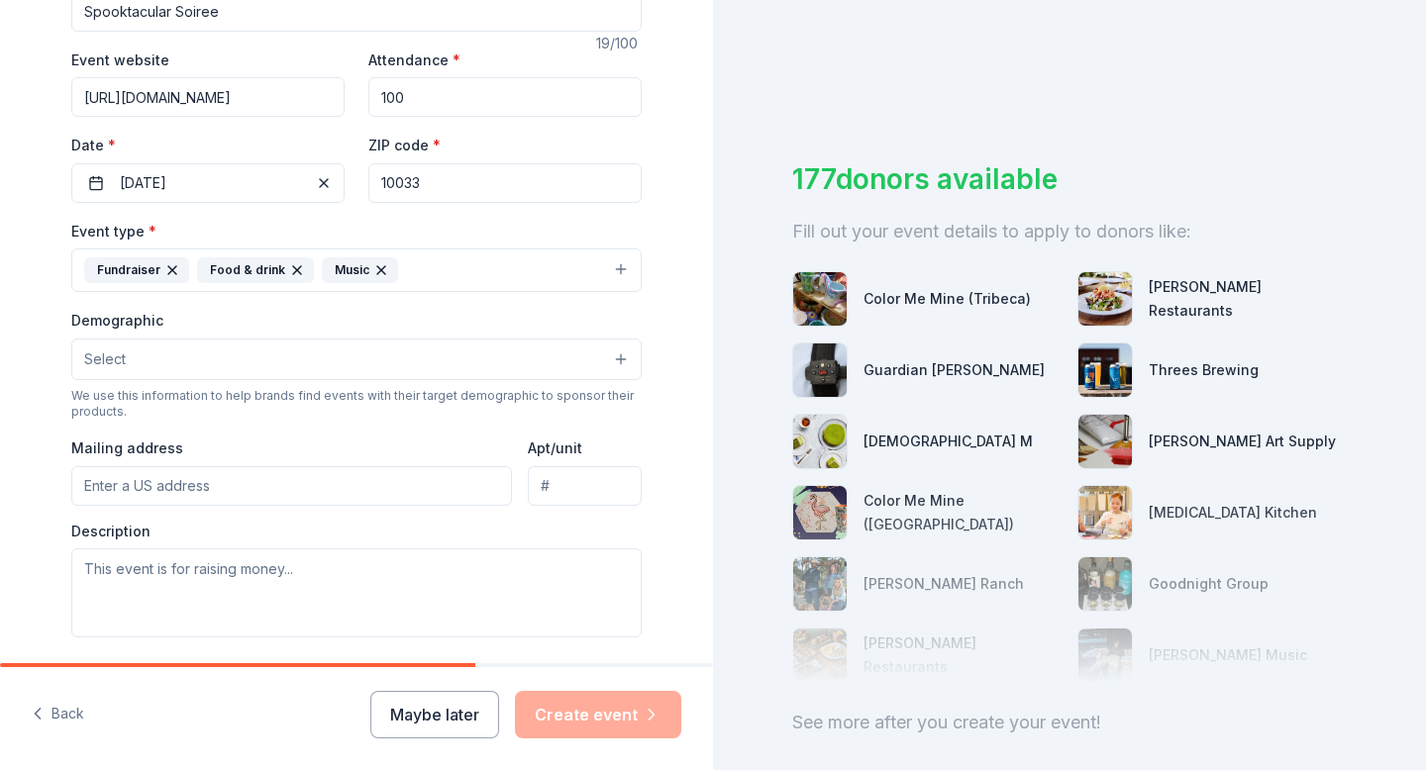
click at [148, 362] on button "Select" at bounding box center [356, 360] width 570 height 42
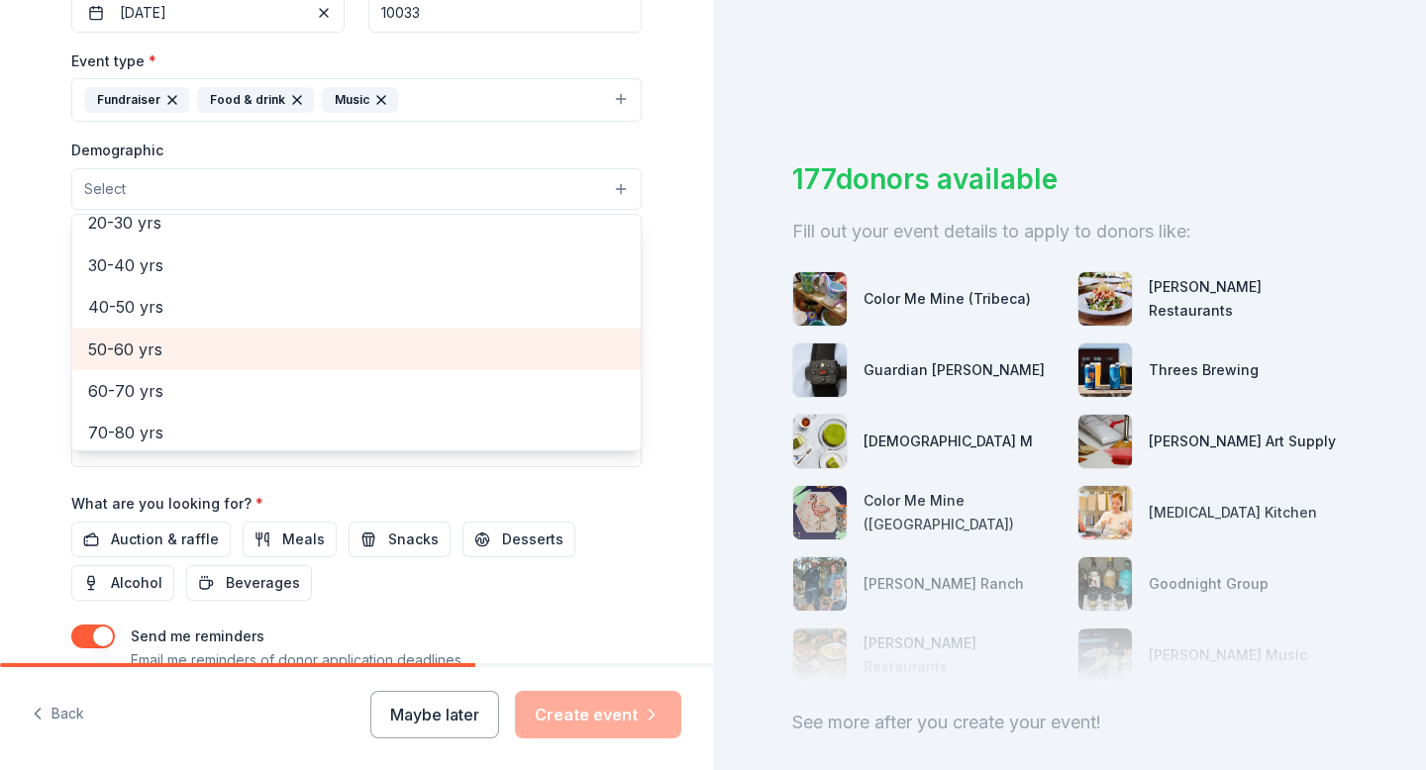
scroll to position [256, 0]
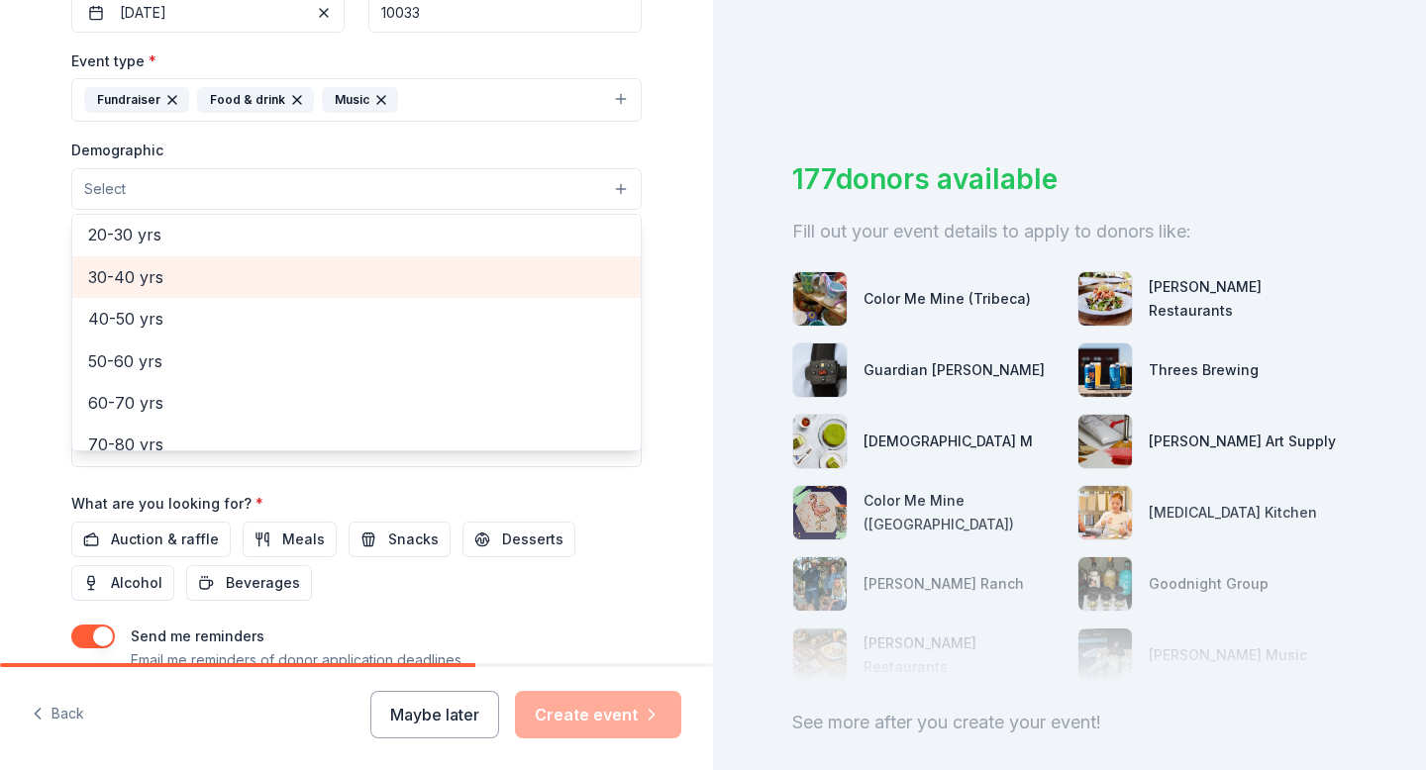
click at [186, 278] on span "30-40 yrs" at bounding box center [356, 277] width 537 height 26
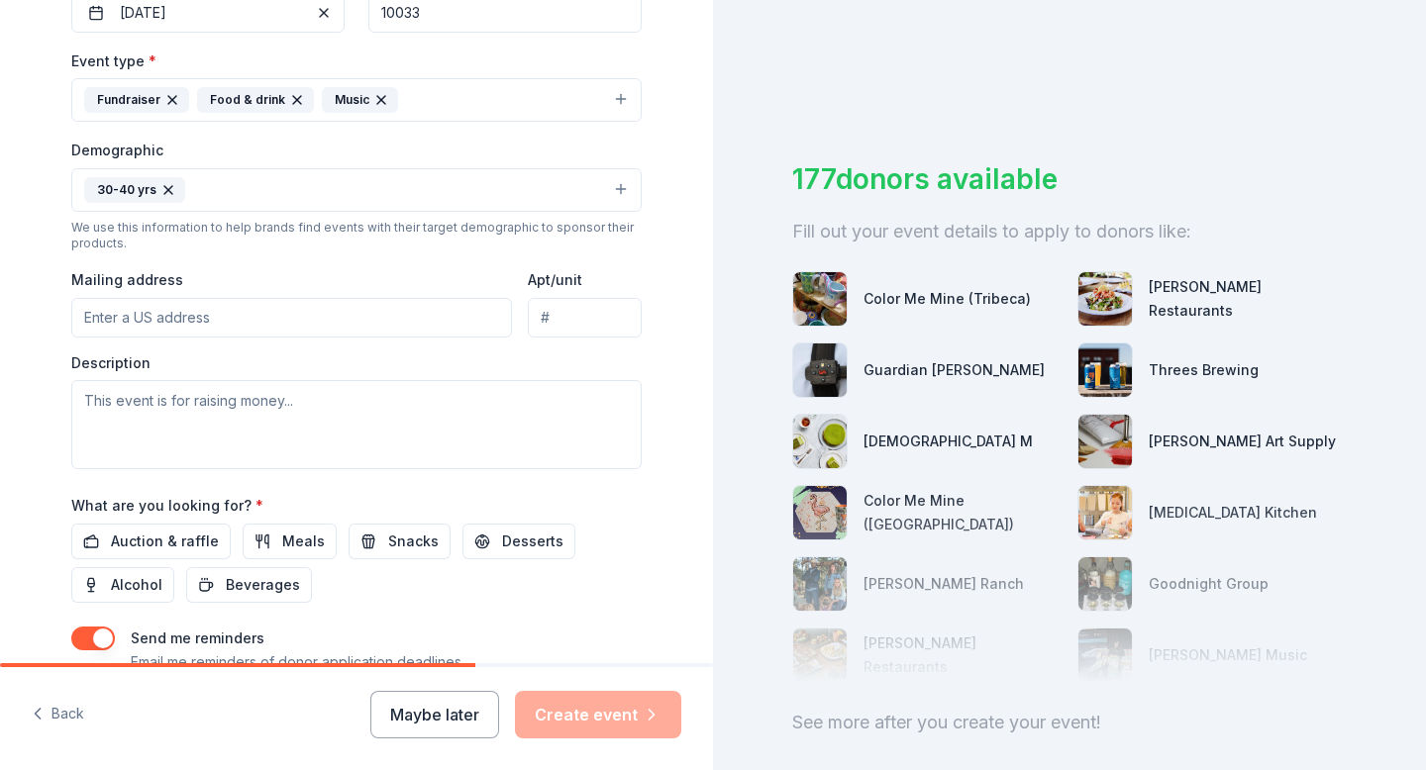
click at [213, 192] on button "30-40 yrs" at bounding box center [356, 190] width 570 height 44
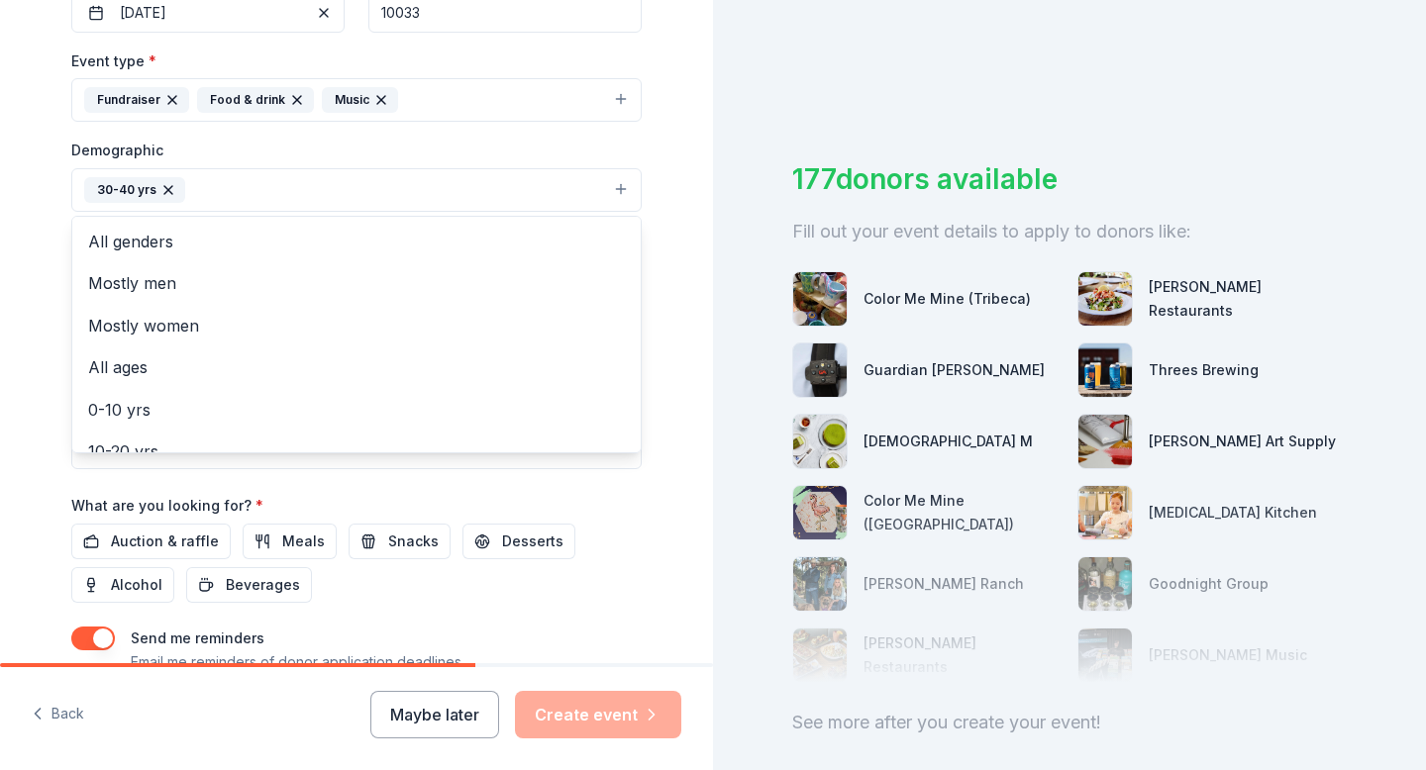
click at [213, 192] on button "30-40 yrs" at bounding box center [356, 190] width 570 height 44
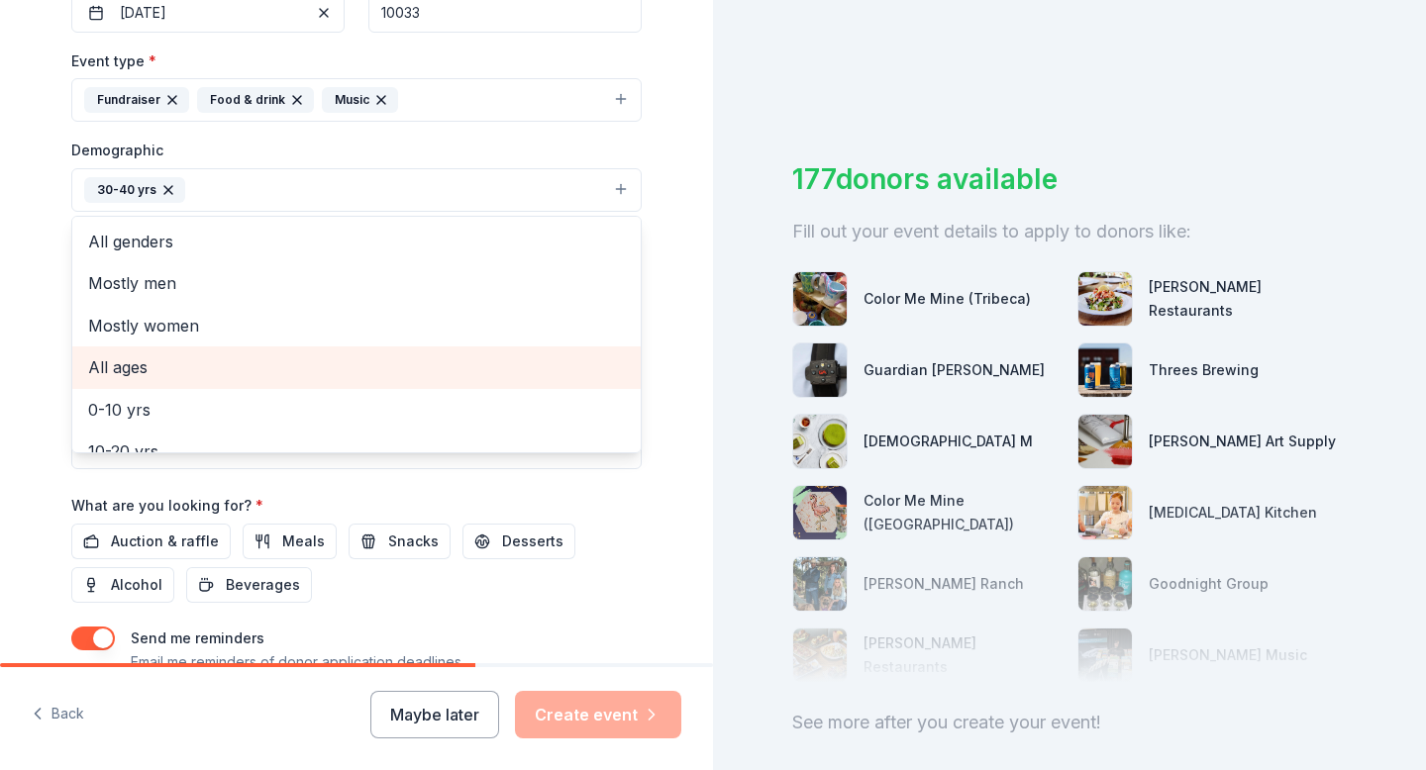
scroll to position [210, 0]
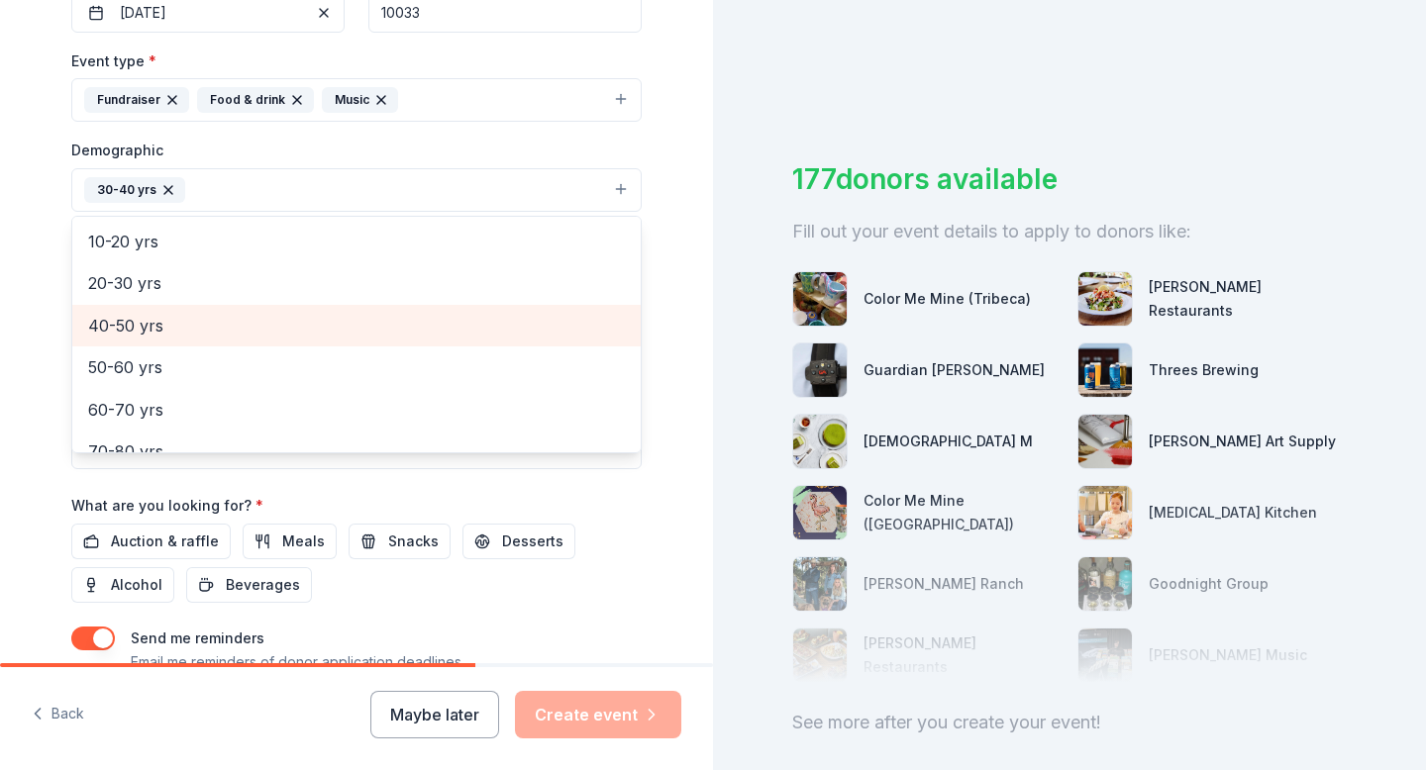
click at [164, 334] on span "40-50 yrs" at bounding box center [356, 326] width 537 height 26
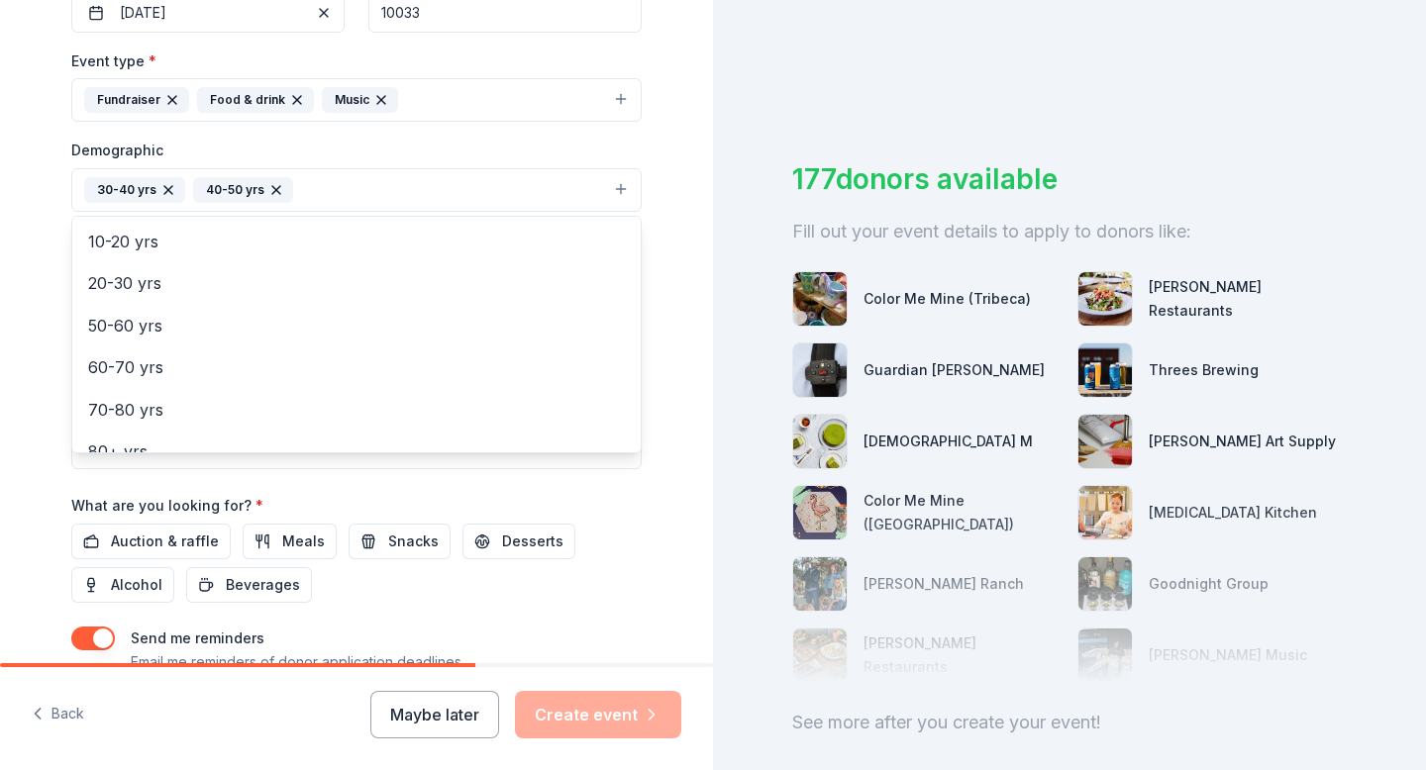
click at [342, 190] on button "30-40 yrs 40-50 yrs" at bounding box center [356, 190] width 570 height 44
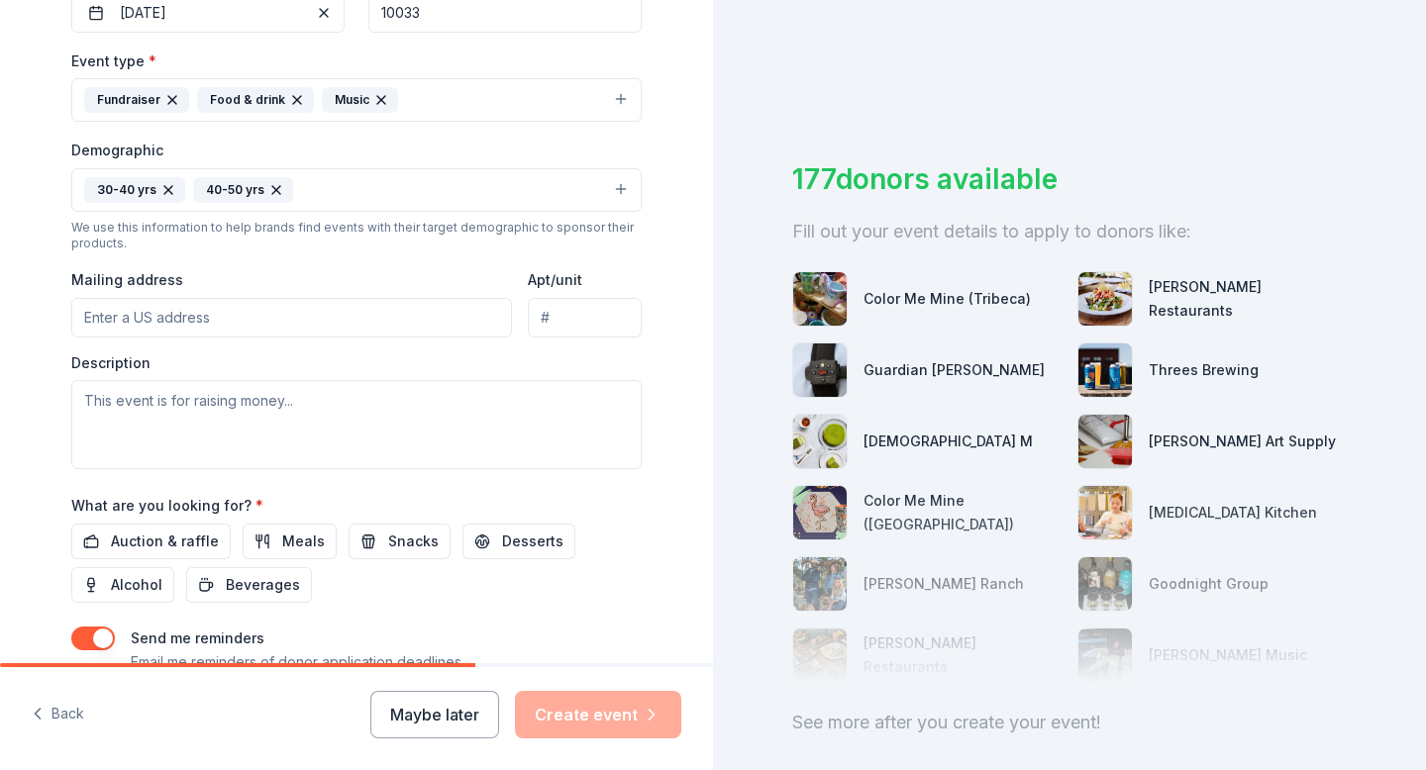
click at [329, 190] on button "30-40 yrs 40-50 yrs" at bounding box center [356, 190] width 570 height 44
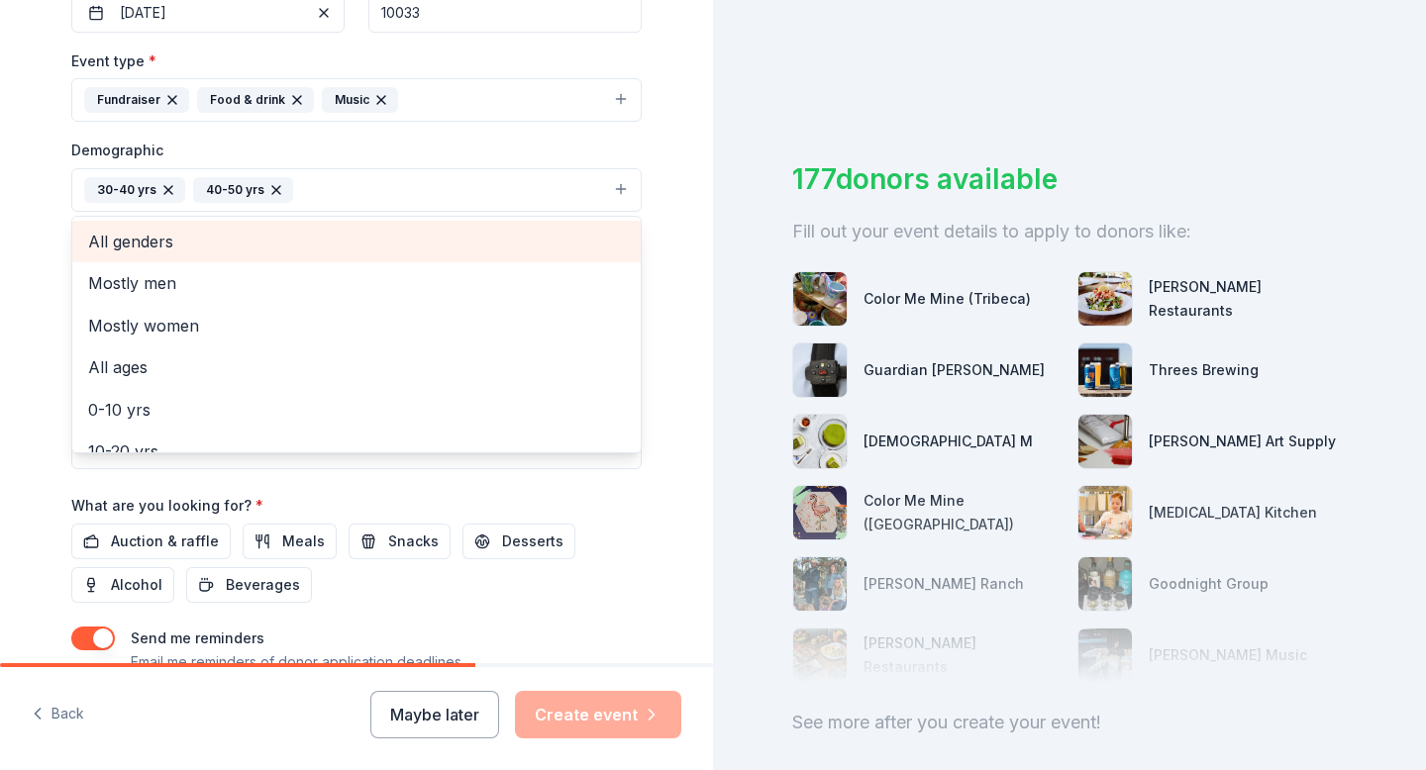
click at [170, 246] on span "All genders" at bounding box center [356, 242] width 537 height 26
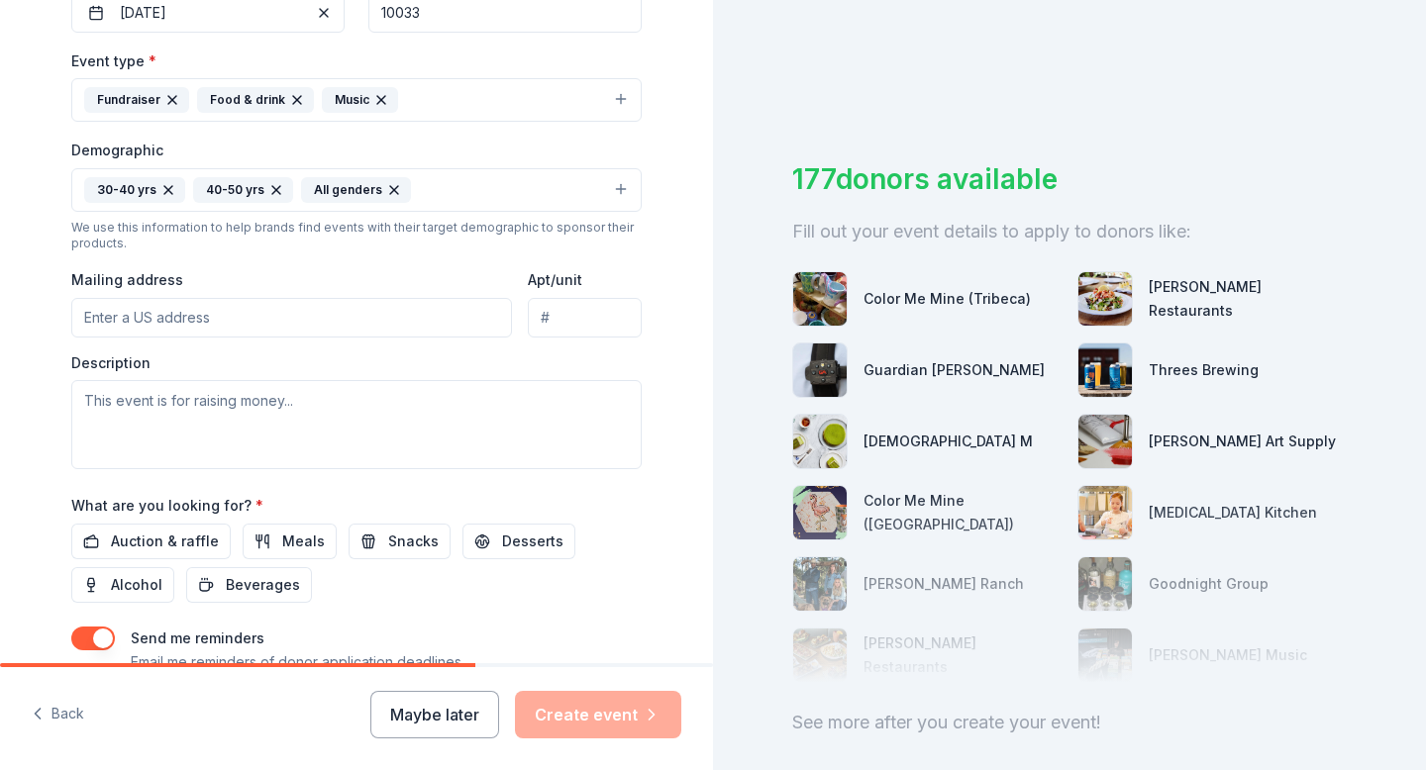
click at [470, 187] on button "30-40 yrs 40-50 yrs All genders" at bounding box center [356, 190] width 570 height 44
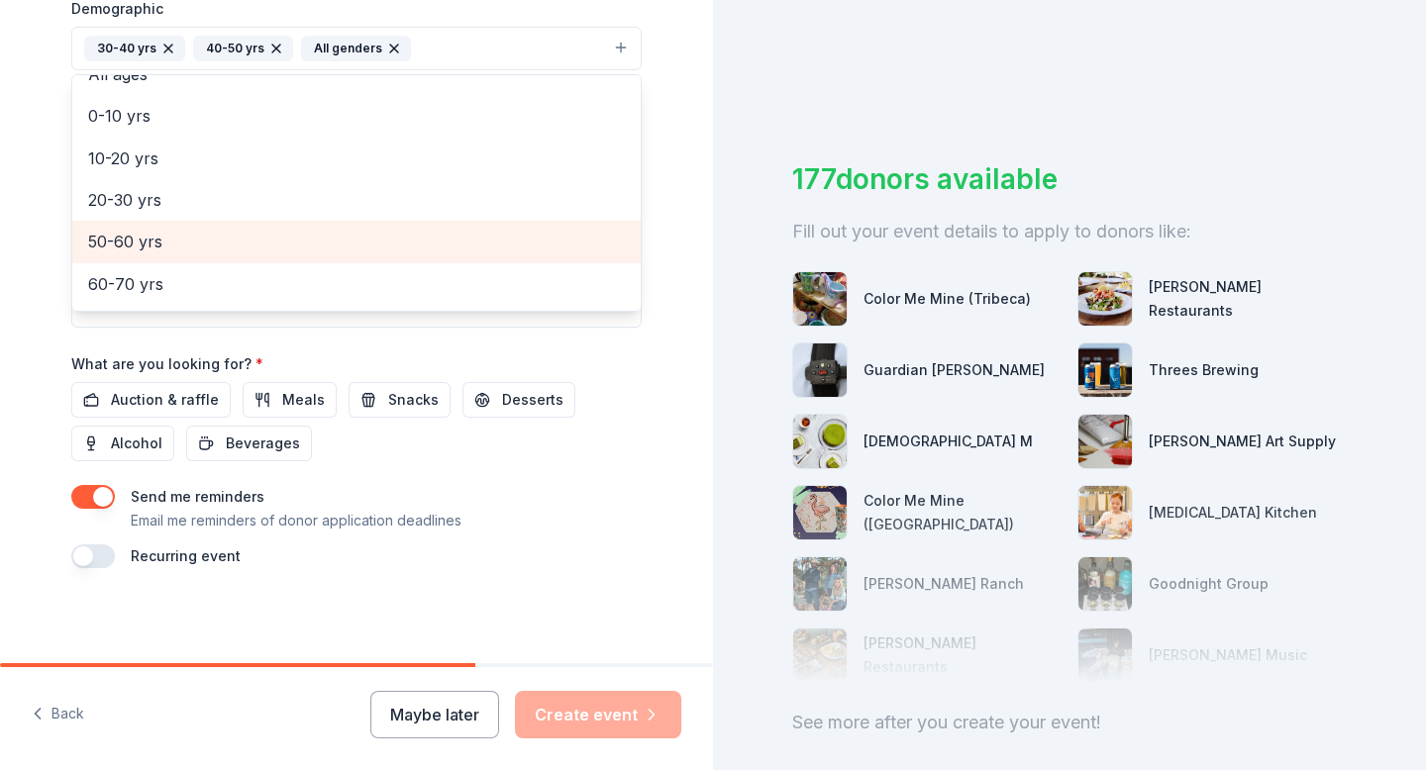
scroll to position [103, 0]
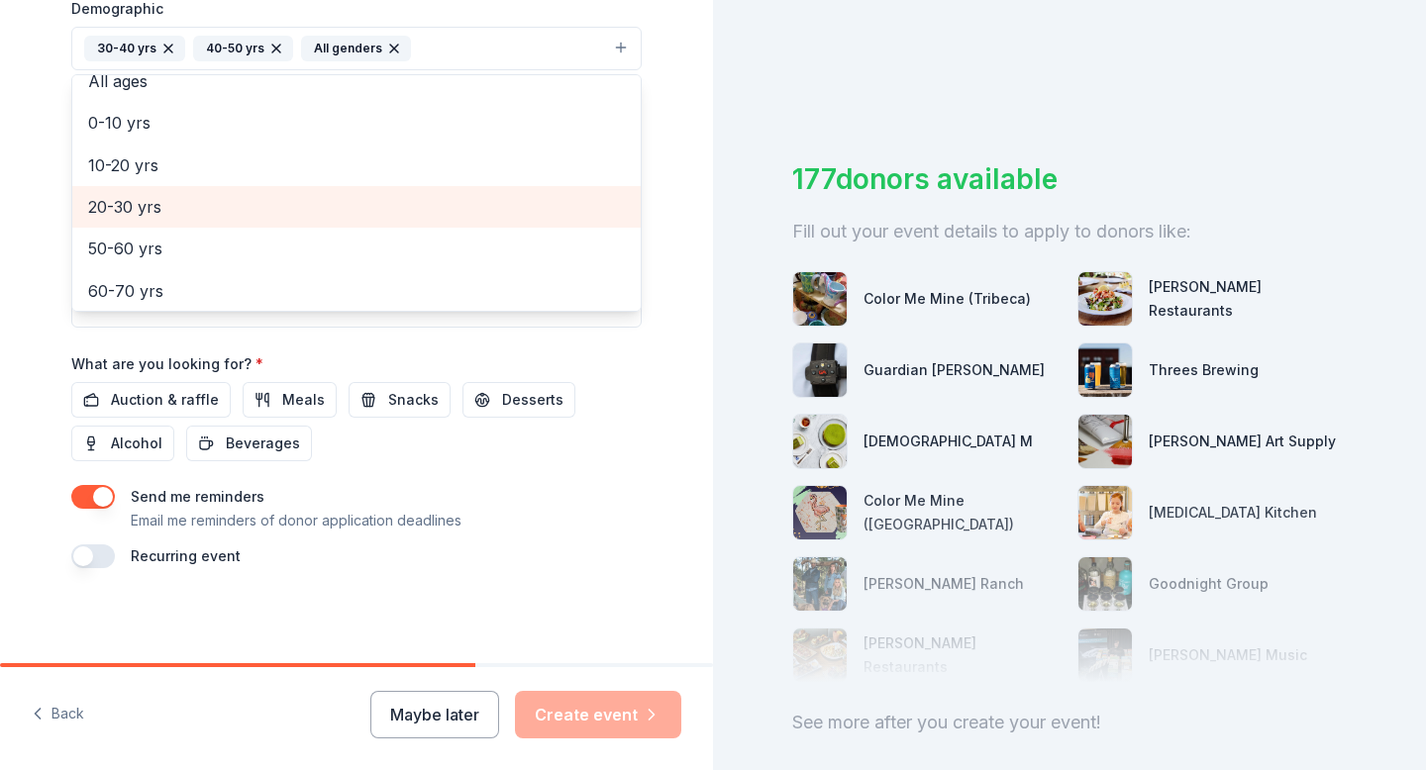
click at [240, 194] on span "20-30 yrs" at bounding box center [356, 207] width 537 height 26
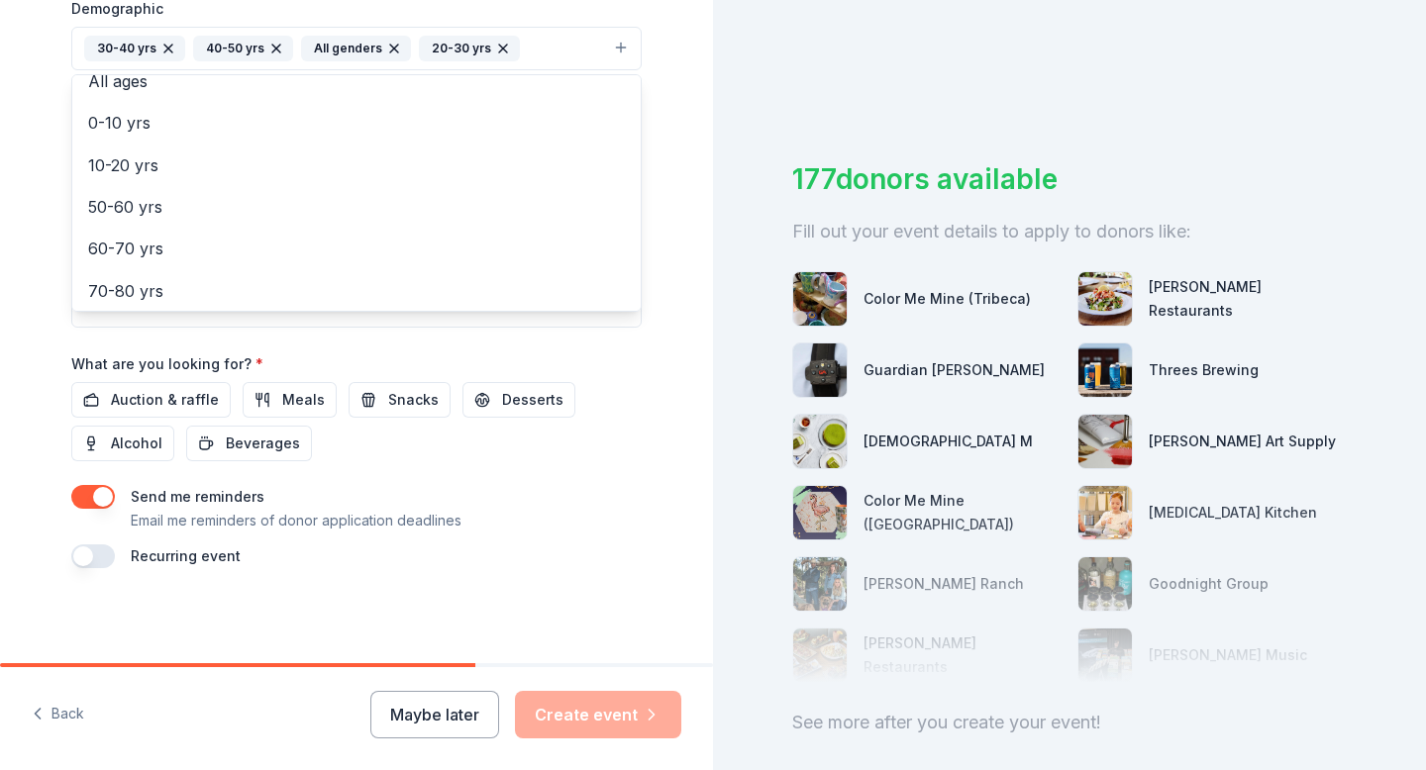
click at [554, 48] on button "30-40 yrs 40-50 yrs All genders 20-30 yrs" at bounding box center [356, 49] width 570 height 44
click at [560, 54] on button "30-40 yrs 40-50 yrs All genders 20-30 yrs" at bounding box center [356, 49] width 570 height 44
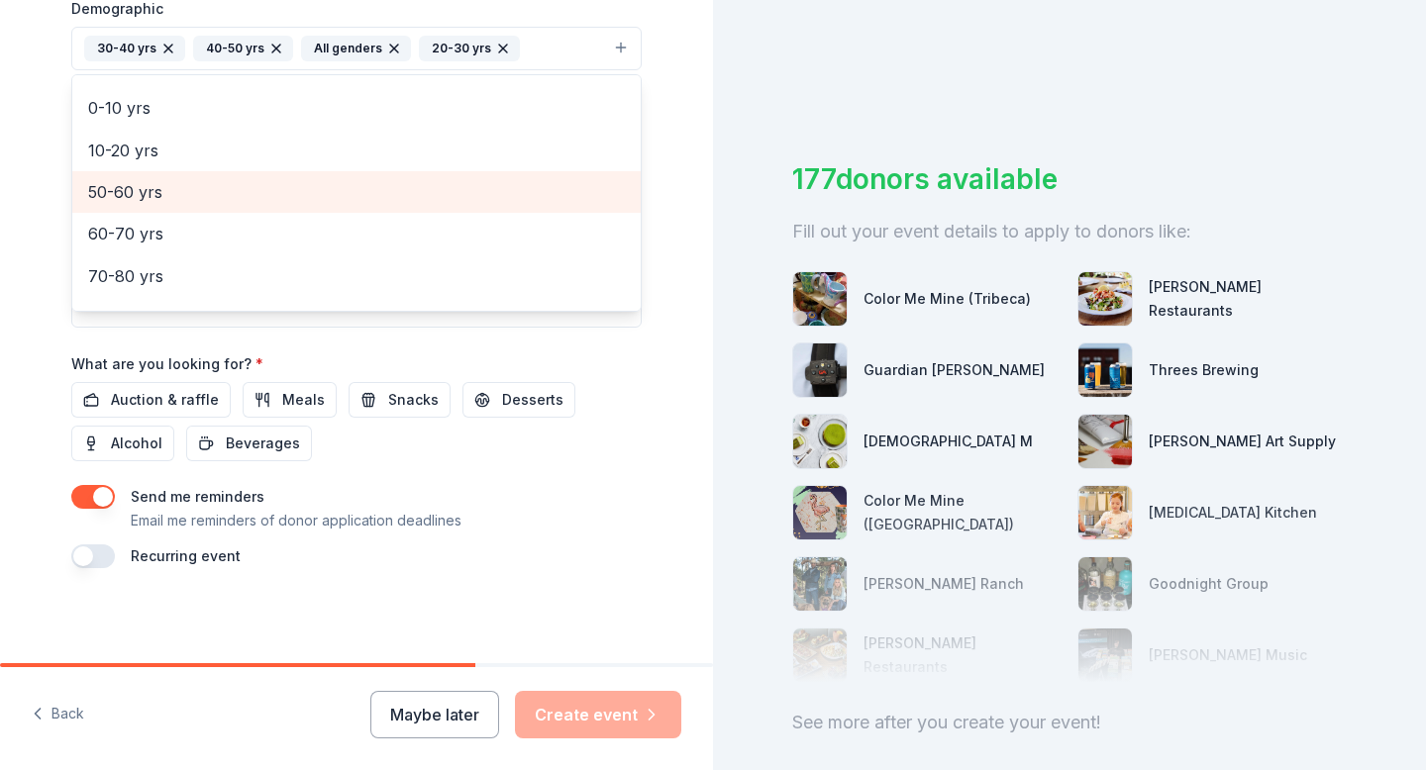
click at [183, 200] on span "50-60 yrs" at bounding box center [356, 192] width 537 height 26
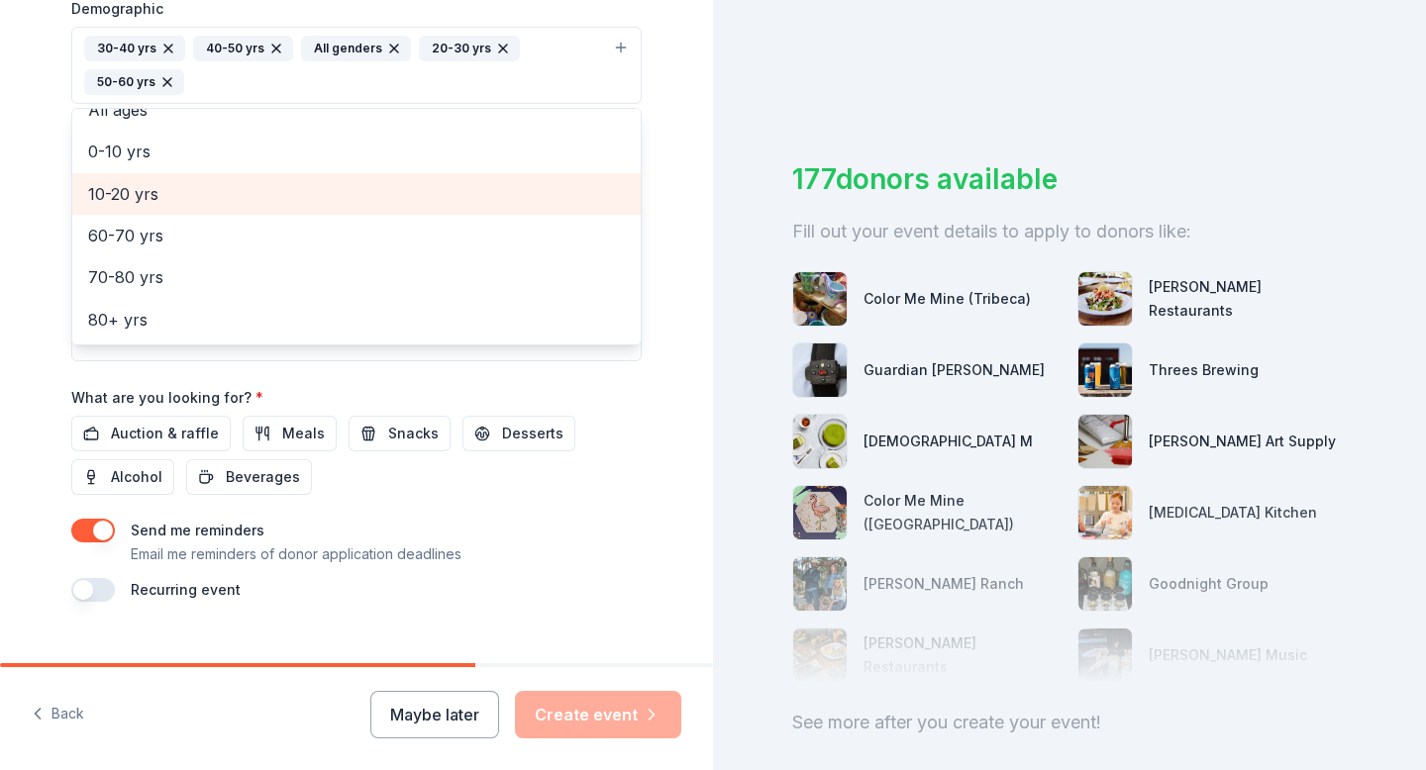
scroll to position [108, 0]
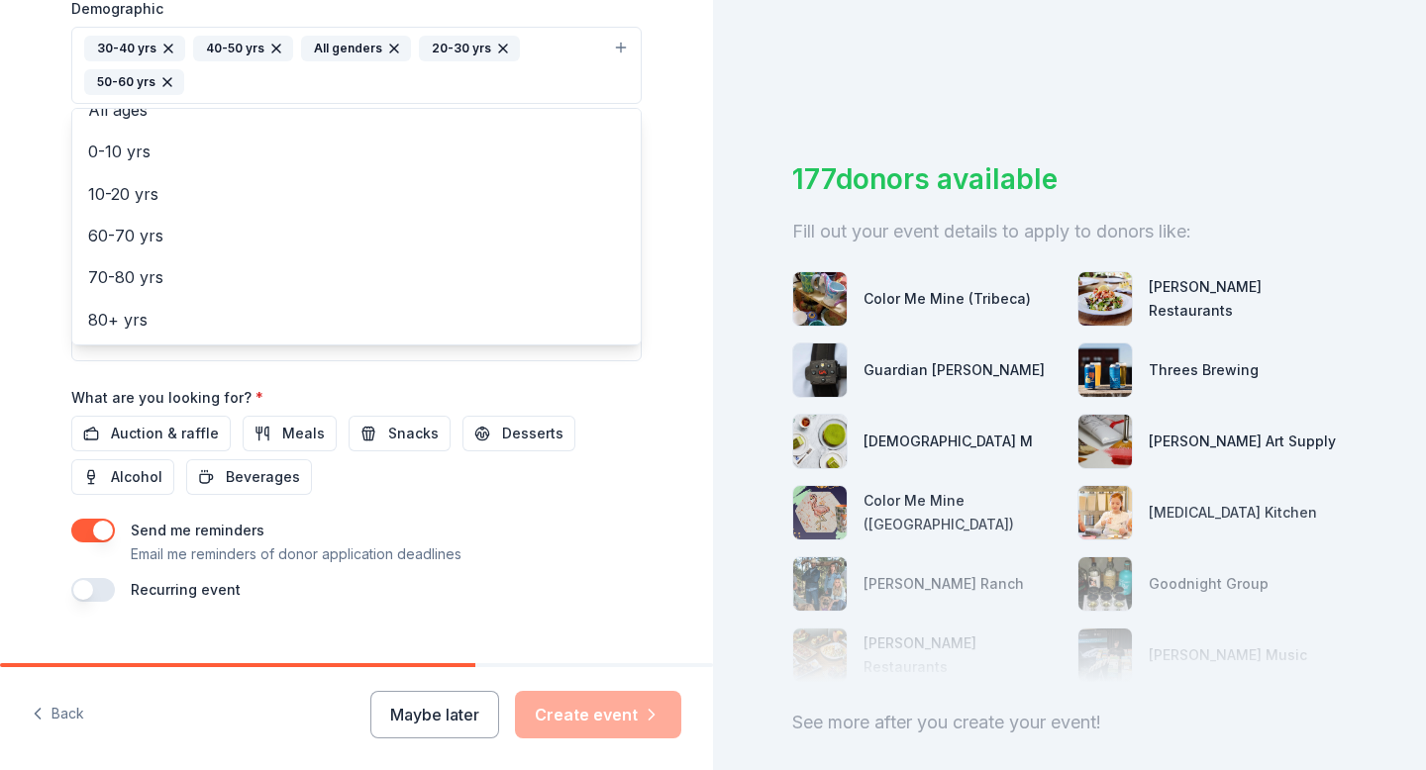
click at [52, 142] on div "Tell us about your event. We'll find in-kind donations you can apply for. Event…" at bounding box center [357, 19] width 634 height 1356
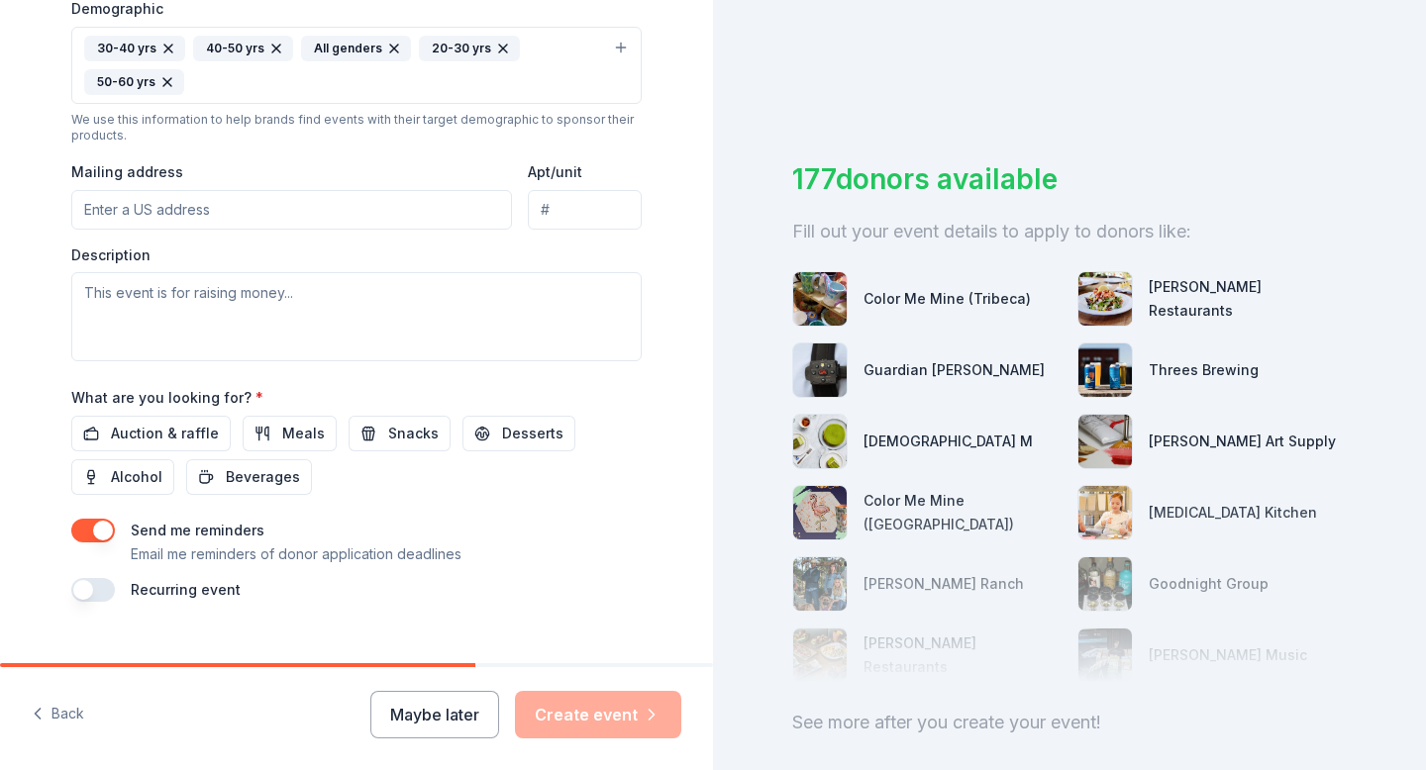
click at [154, 217] on input "Mailing address" at bounding box center [291, 210] width 441 height 40
click at [13, 311] on div "Tell us about your event. We'll find in-kind donations you can apply for. Event…" at bounding box center [356, 19] width 713 height 1356
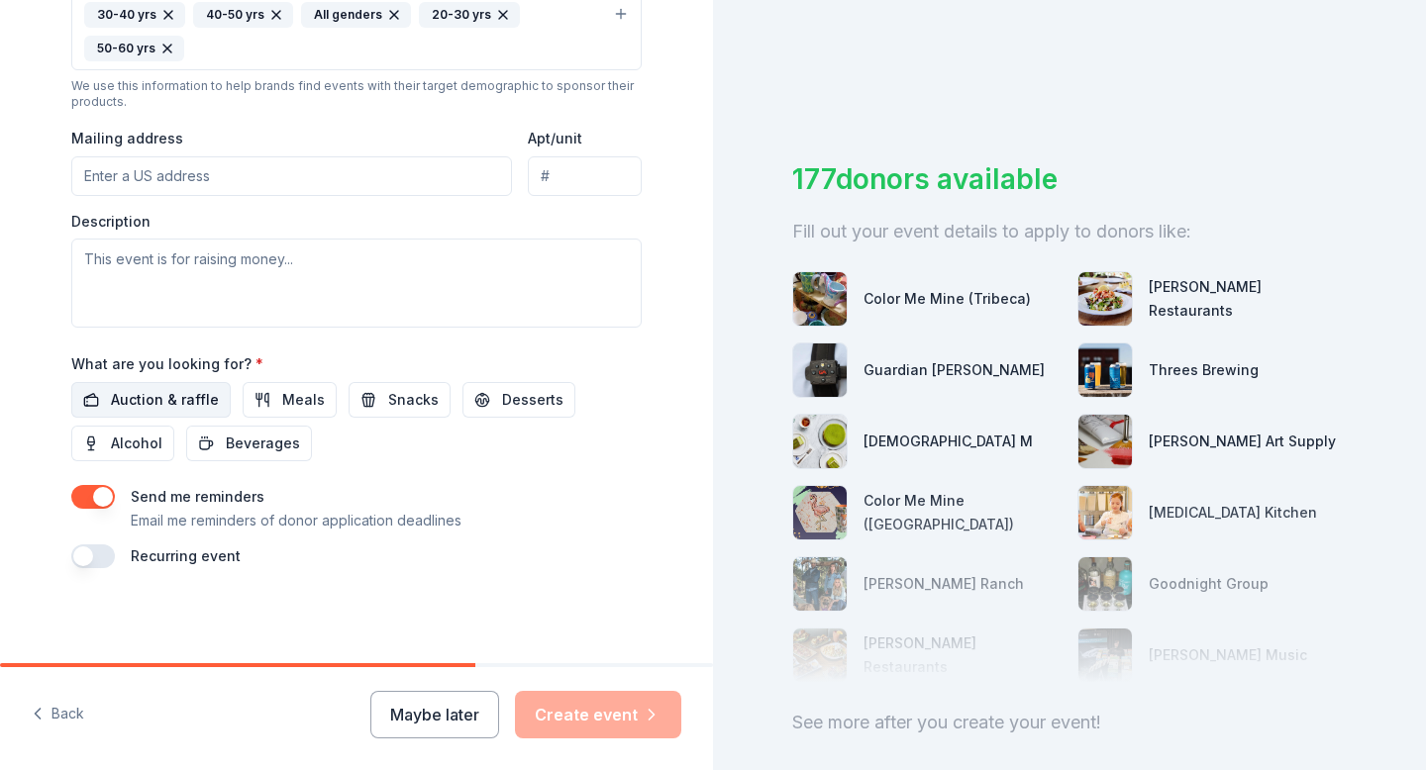
click at [155, 400] on span "Auction & raffle" at bounding box center [165, 400] width 108 height 24
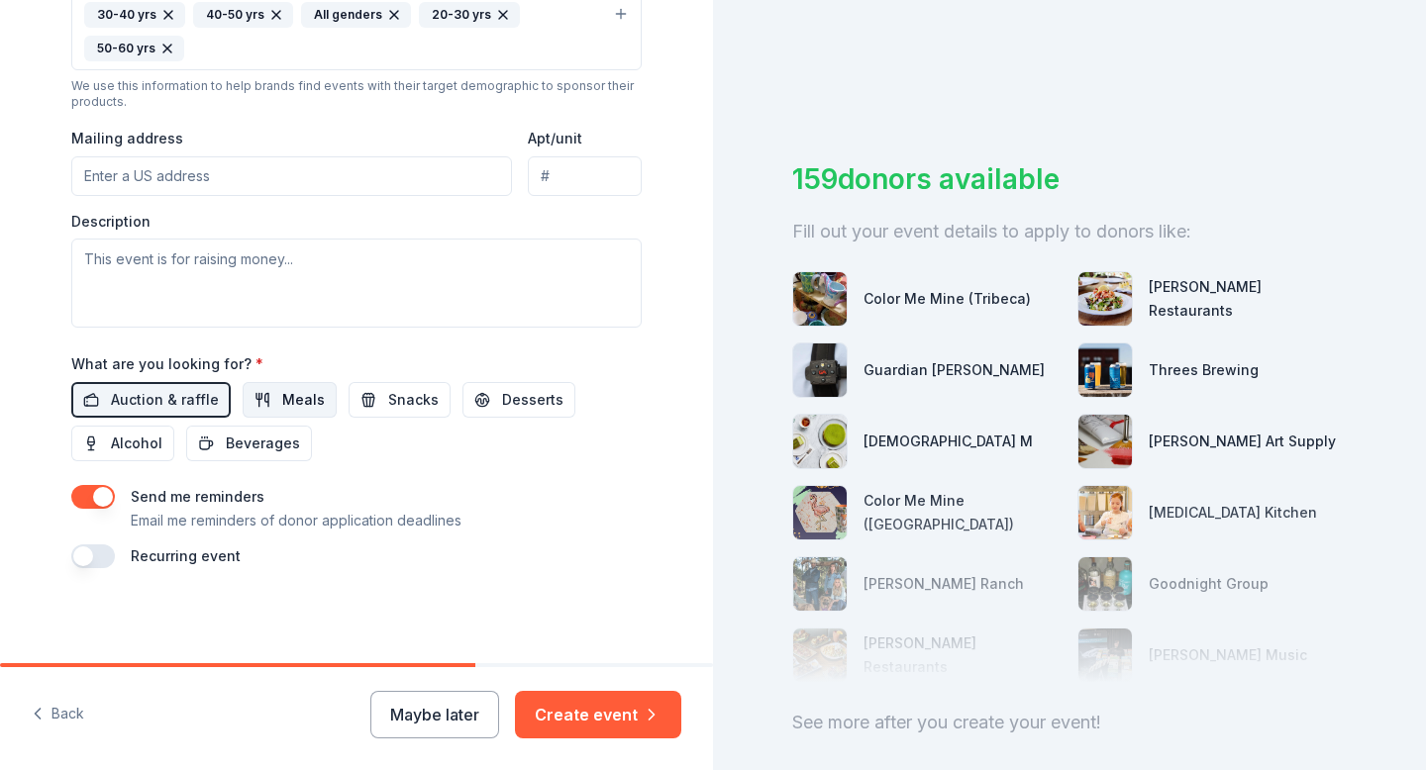
click at [310, 405] on span "Meals" at bounding box center [303, 400] width 43 height 24
click at [127, 456] on button "Alcohol" at bounding box center [122, 444] width 103 height 36
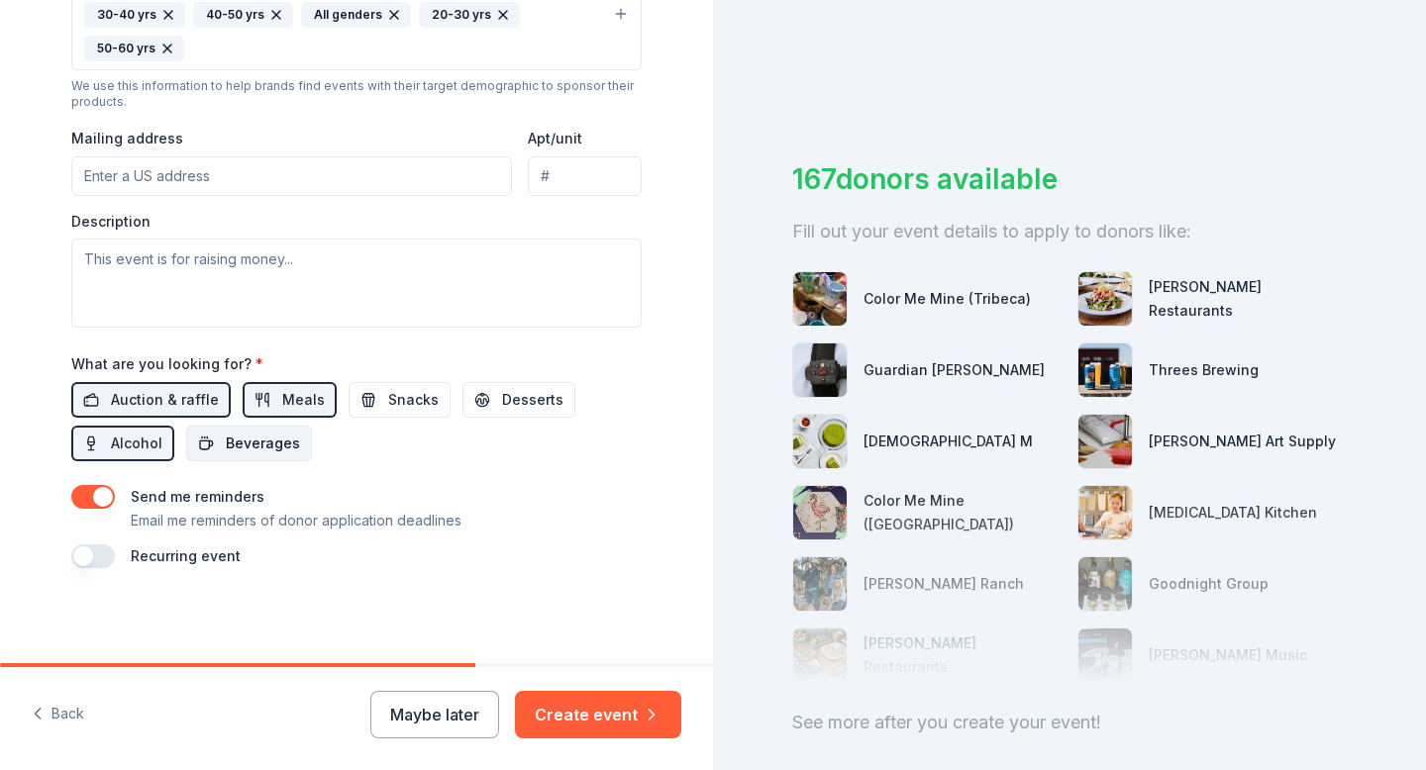
click at [262, 453] on span "Beverages" at bounding box center [263, 444] width 74 height 24
click at [107, 556] on button "button" at bounding box center [93, 557] width 44 height 24
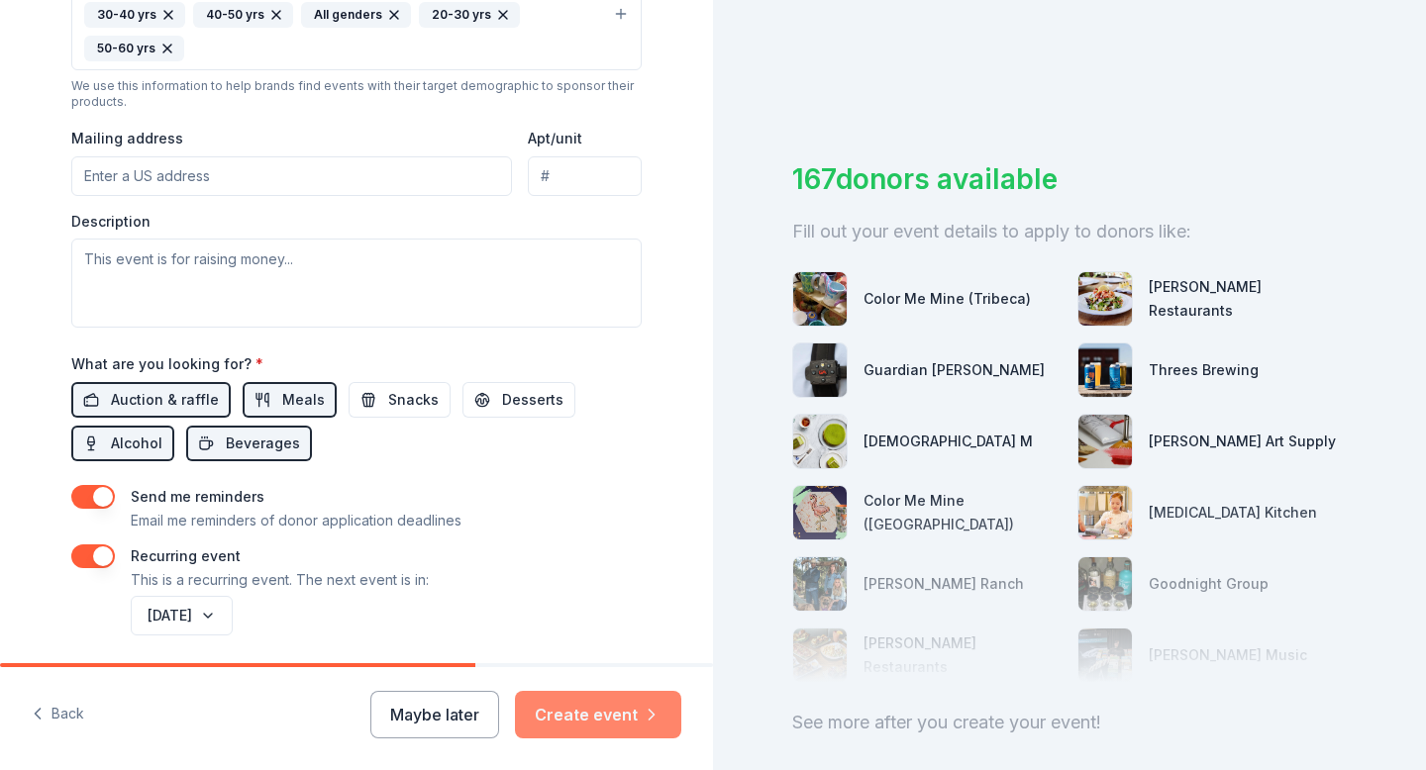
click at [633, 734] on button "Create event" at bounding box center [598, 715] width 166 height 48
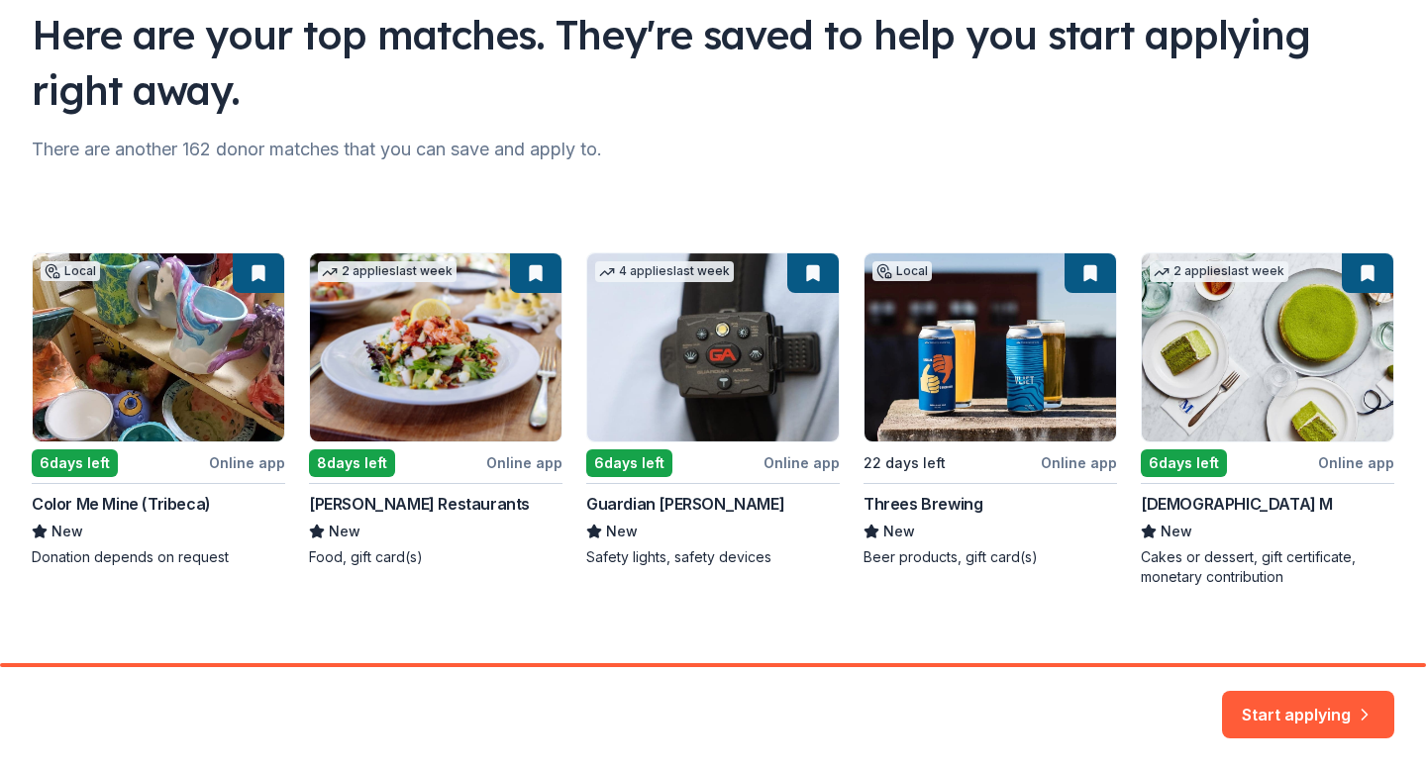
scroll to position [169, 0]
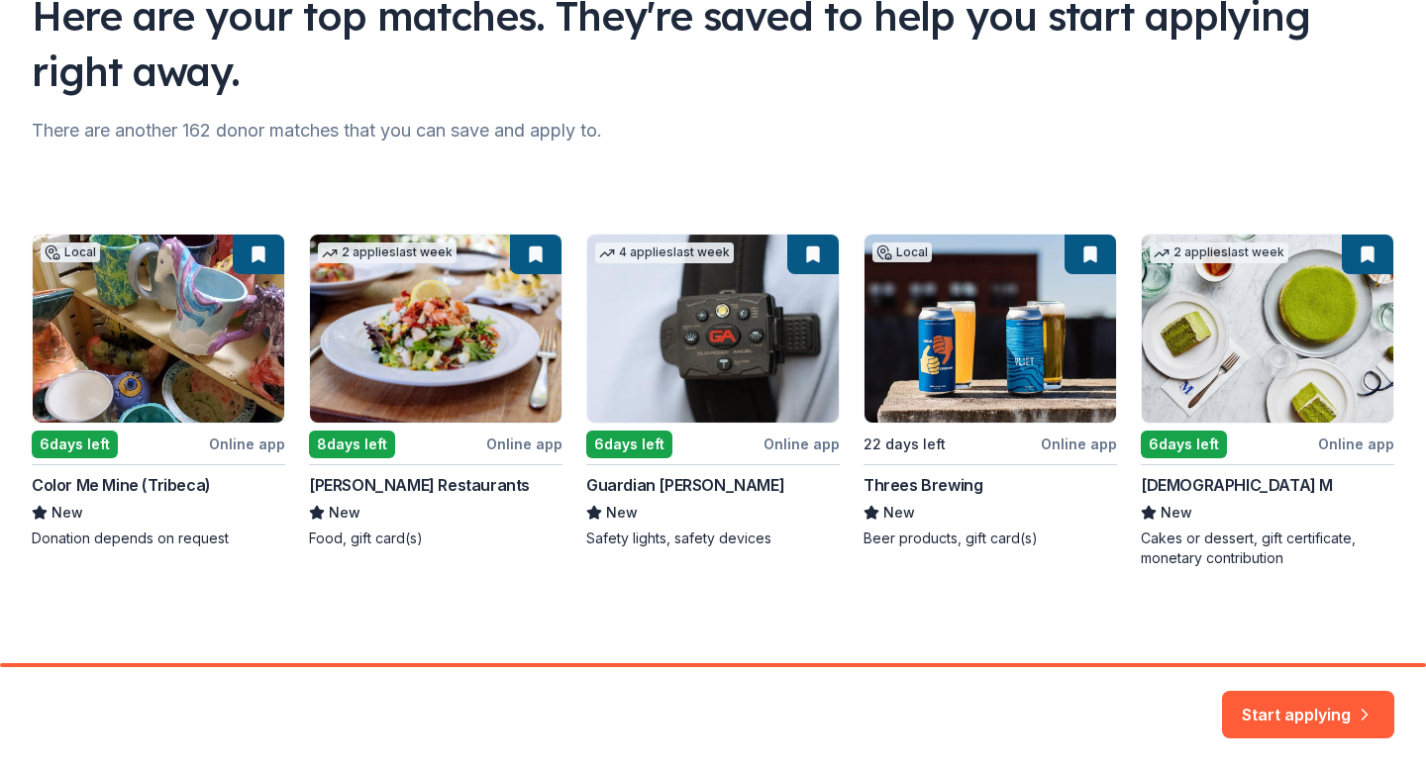
click at [1306, 332] on div "Local 6 days left Online app Color Me Mine (Tribeca) New Donation depends on re…" at bounding box center [713, 401] width 1363 height 335
click at [1225, 394] on div "Local 6 days left Online app Color Me Mine (Tribeca) New Donation depends on re…" at bounding box center [713, 401] width 1363 height 335
click at [1191, 437] on div "Local 6 days left Online app Color Me Mine (Tribeca) New Donation depends on re…" at bounding box center [713, 401] width 1363 height 335
click at [1277, 710] on button "Start applying" at bounding box center [1308, 703] width 172 height 48
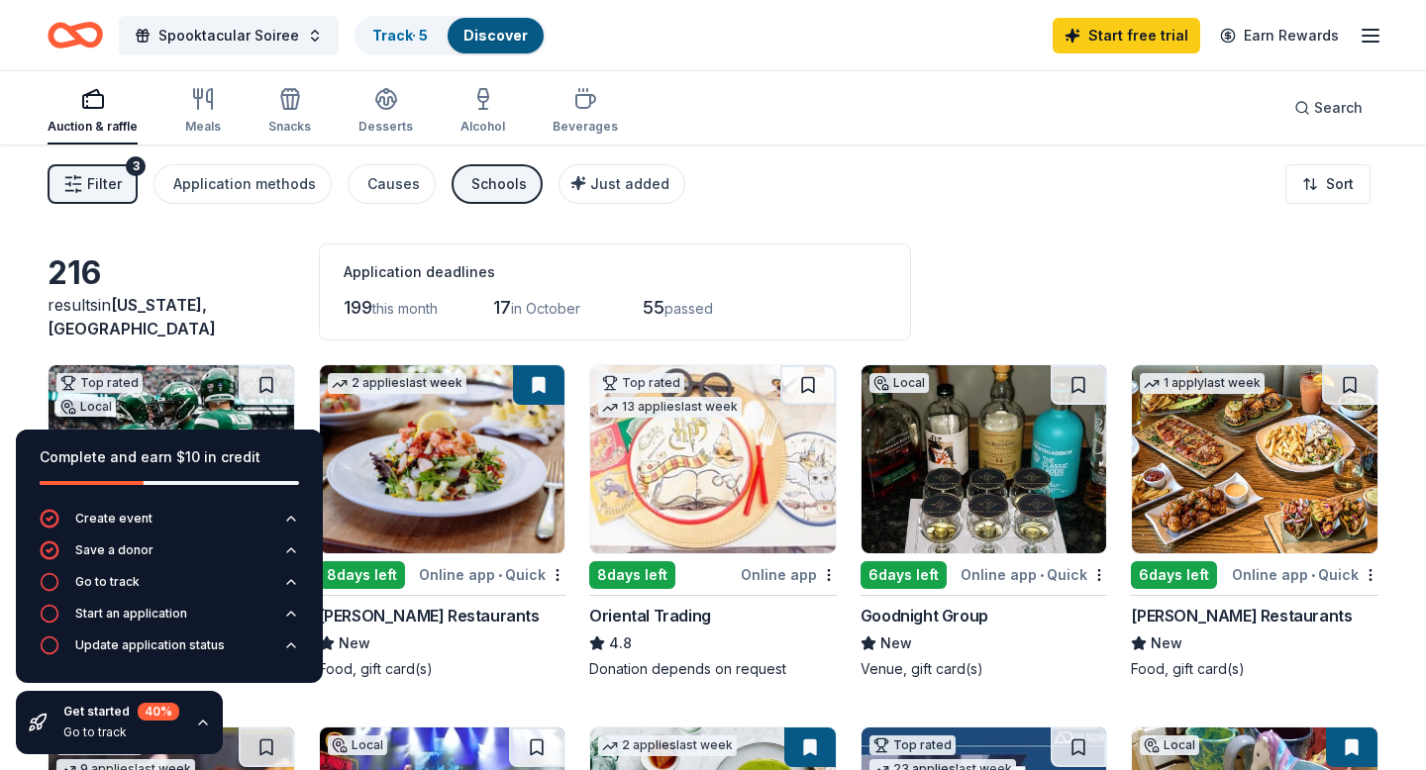
click at [971, 153] on div "Filter 3 Application methods Causes Schools Just added Sort" at bounding box center [713, 184] width 1426 height 79
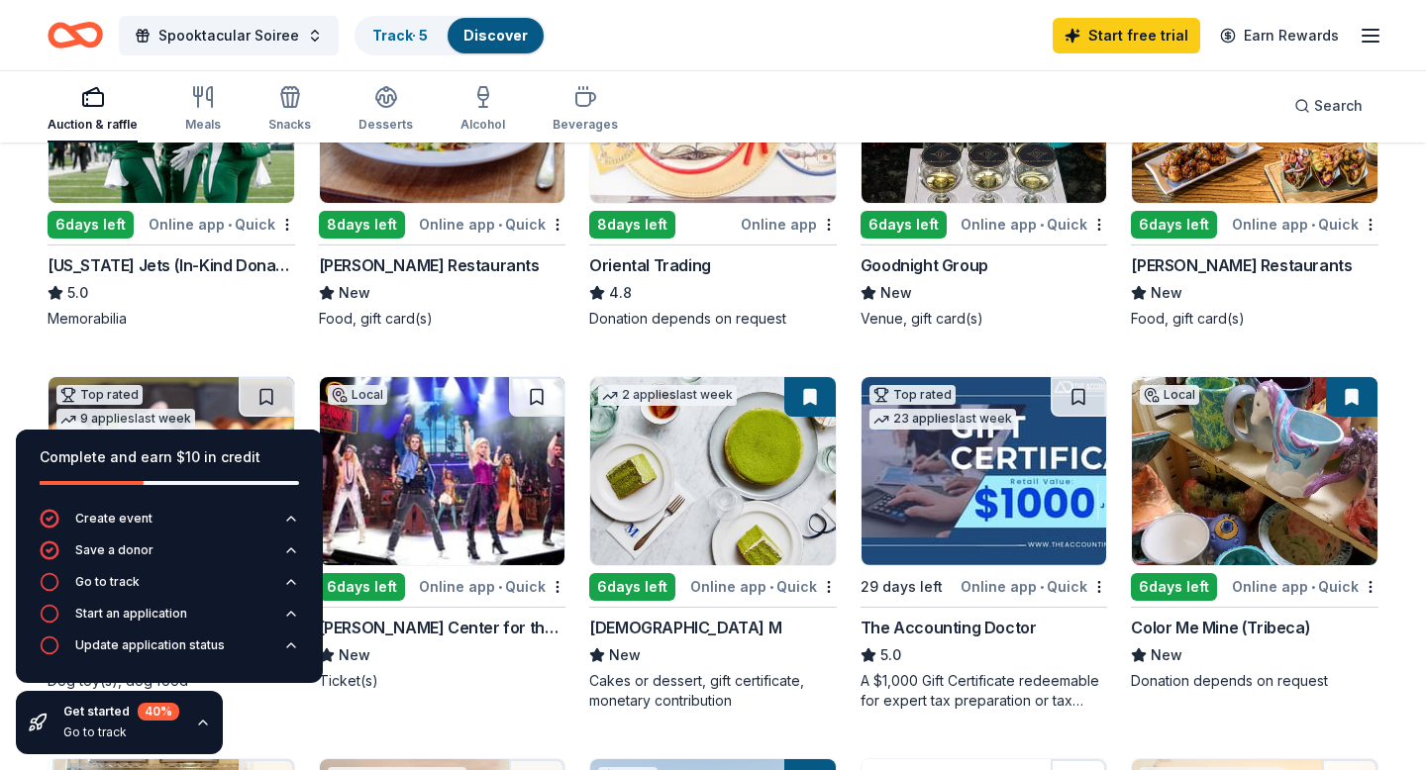
scroll to position [387, 0]
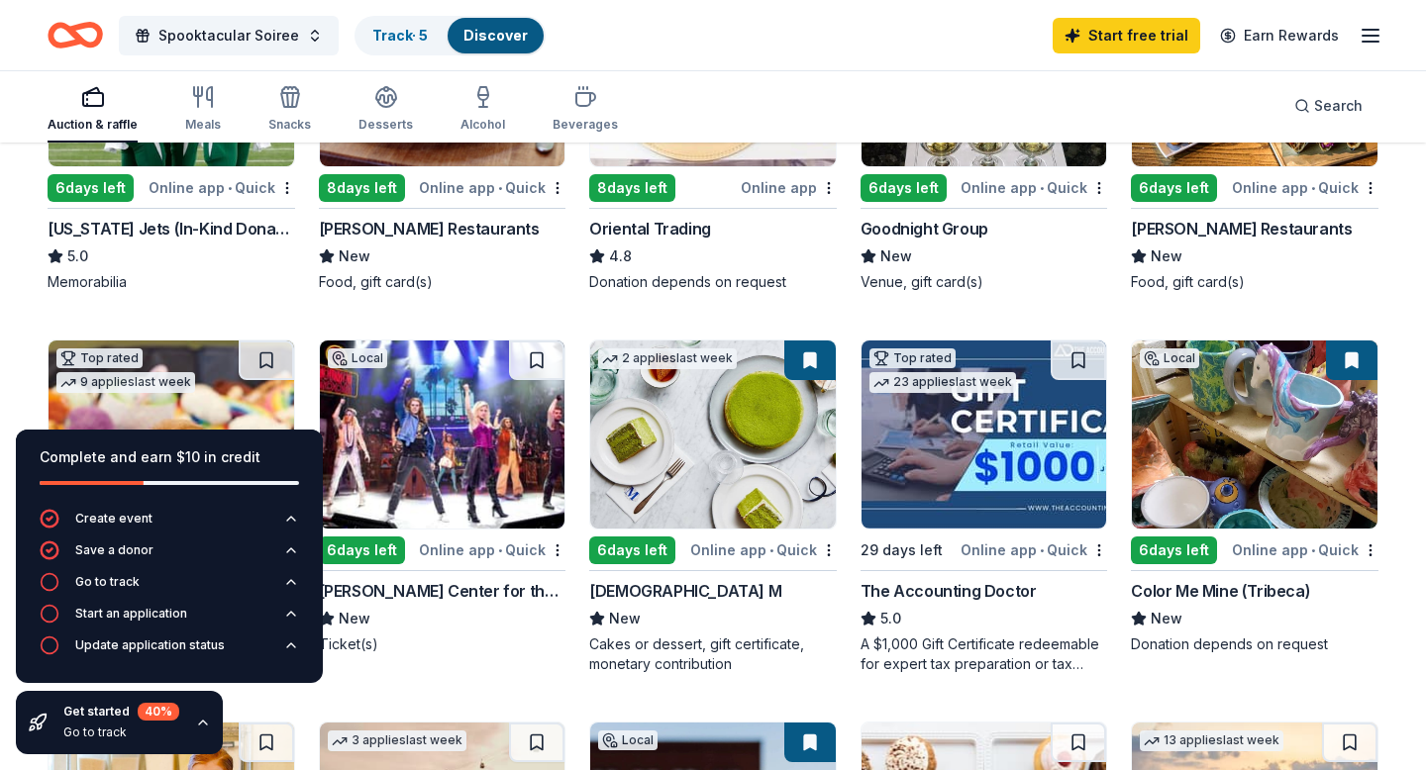
click at [712, 442] on img at bounding box center [713, 435] width 246 height 188
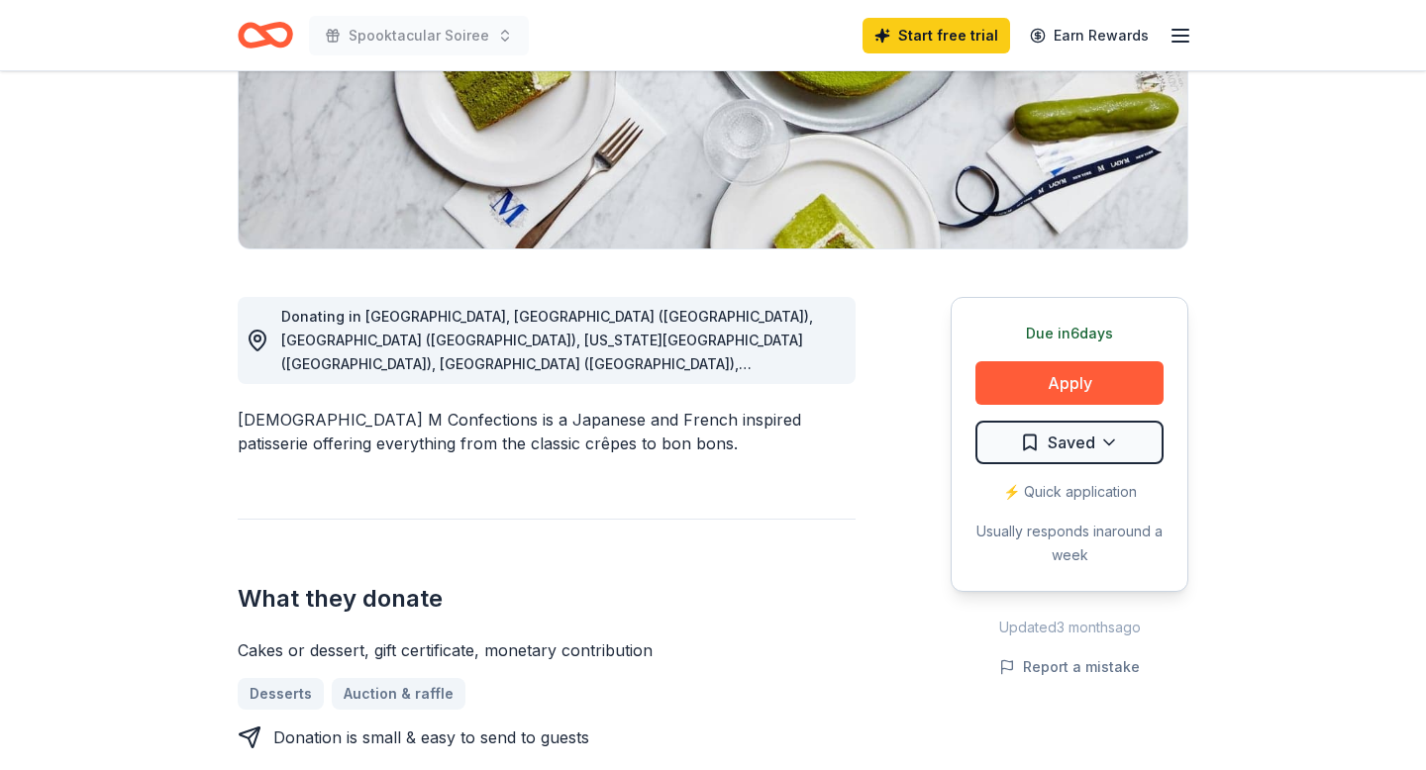
scroll to position [366, 0]
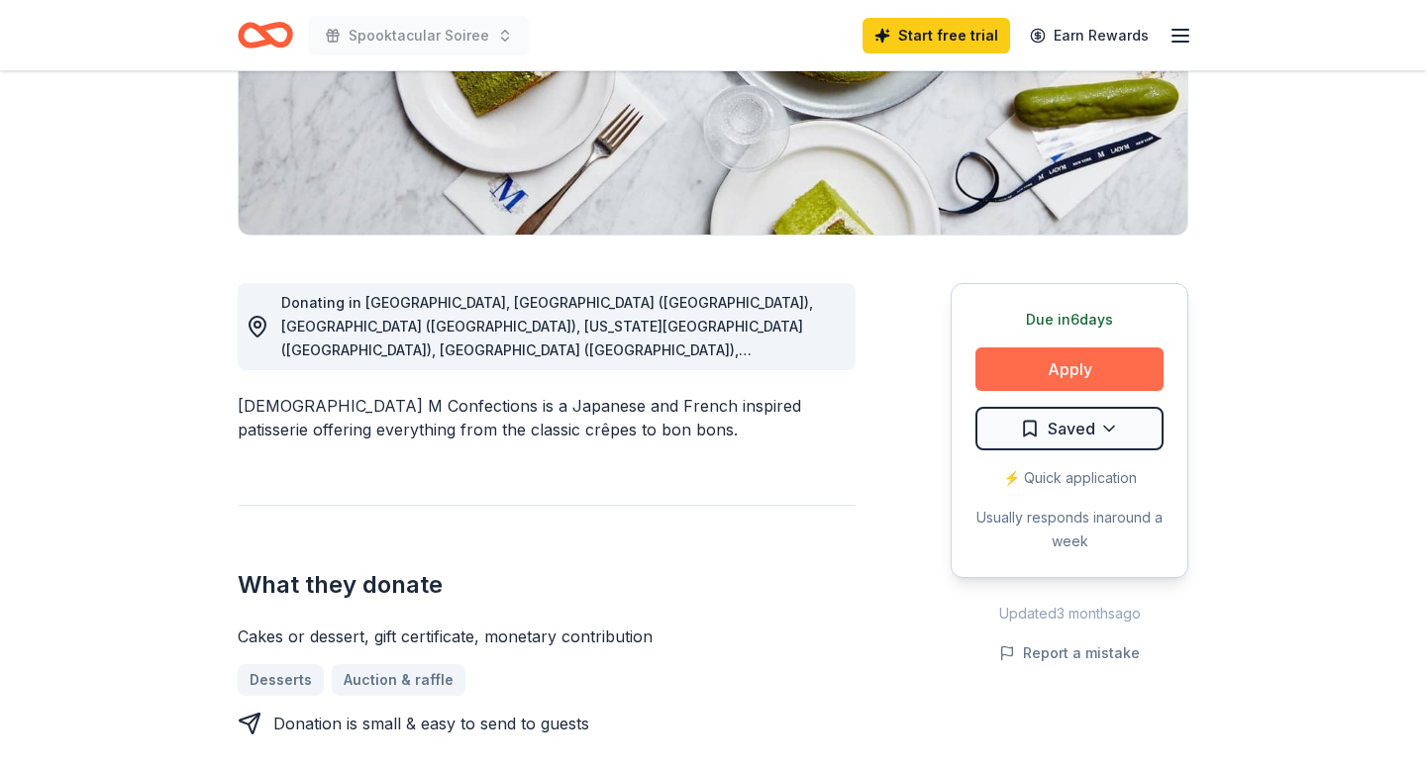
click at [1012, 373] on button "Apply" at bounding box center [1069, 370] width 188 height 44
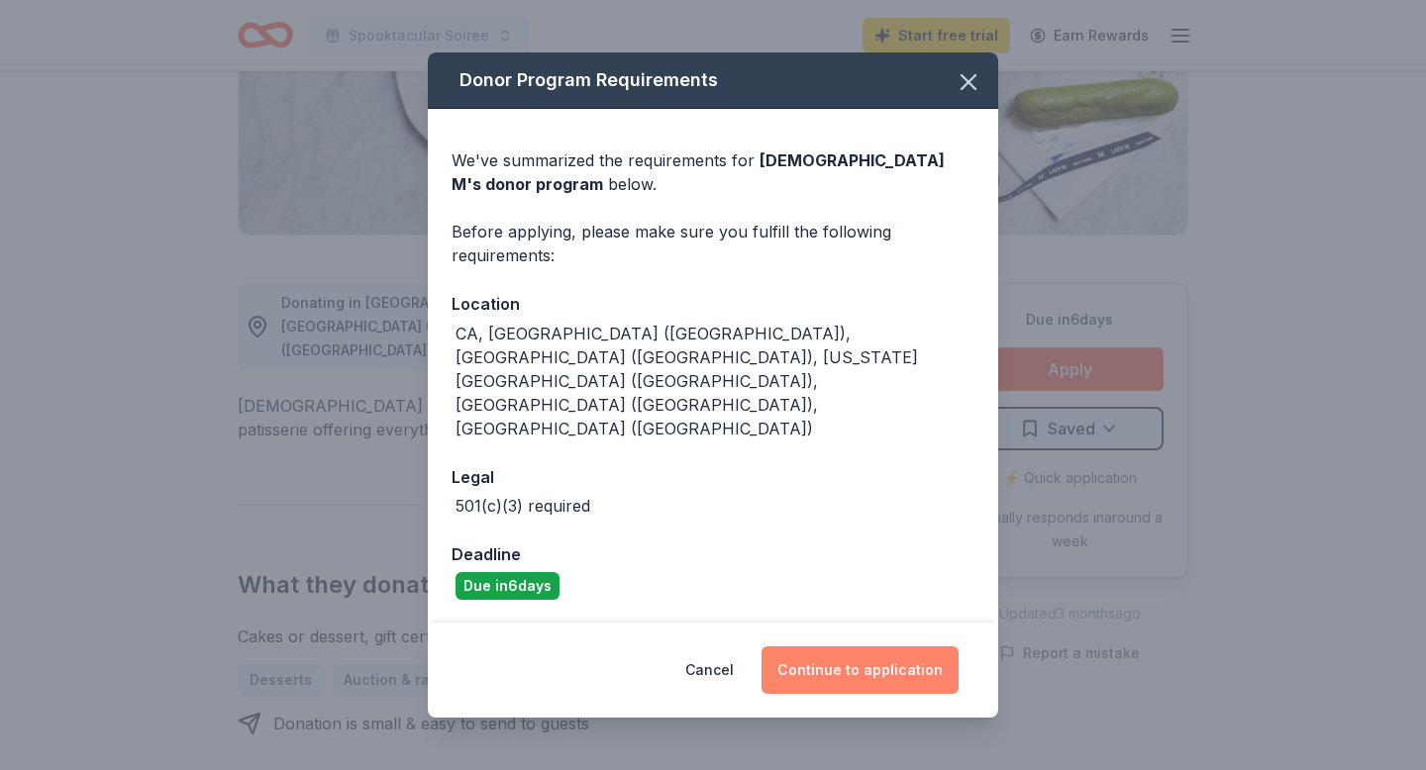
click at [863, 647] on button "Continue to application" at bounding box center [860, 671] width 197 height 48
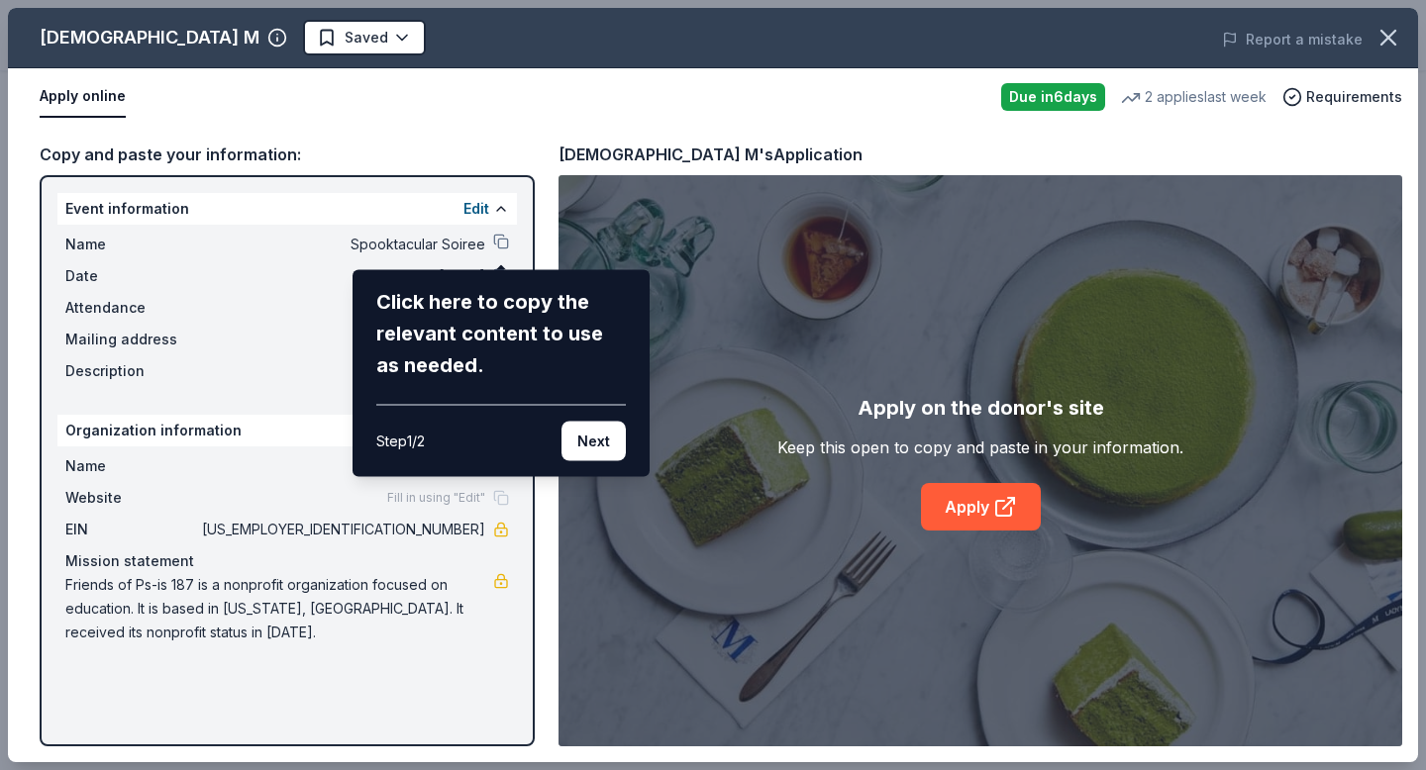
click at [460, 347] on div "Click here to copy the relevant content to use as needed." at bounding box center [501, 333] width 250 height 95
click at [439, 324] on div "Click here to copy the relevant content to use as needed." at bounding box center [501, 333] width 250 height 95
click at [601, 449] on button "Next" at bounding box center [594, 442] width 64 height 40
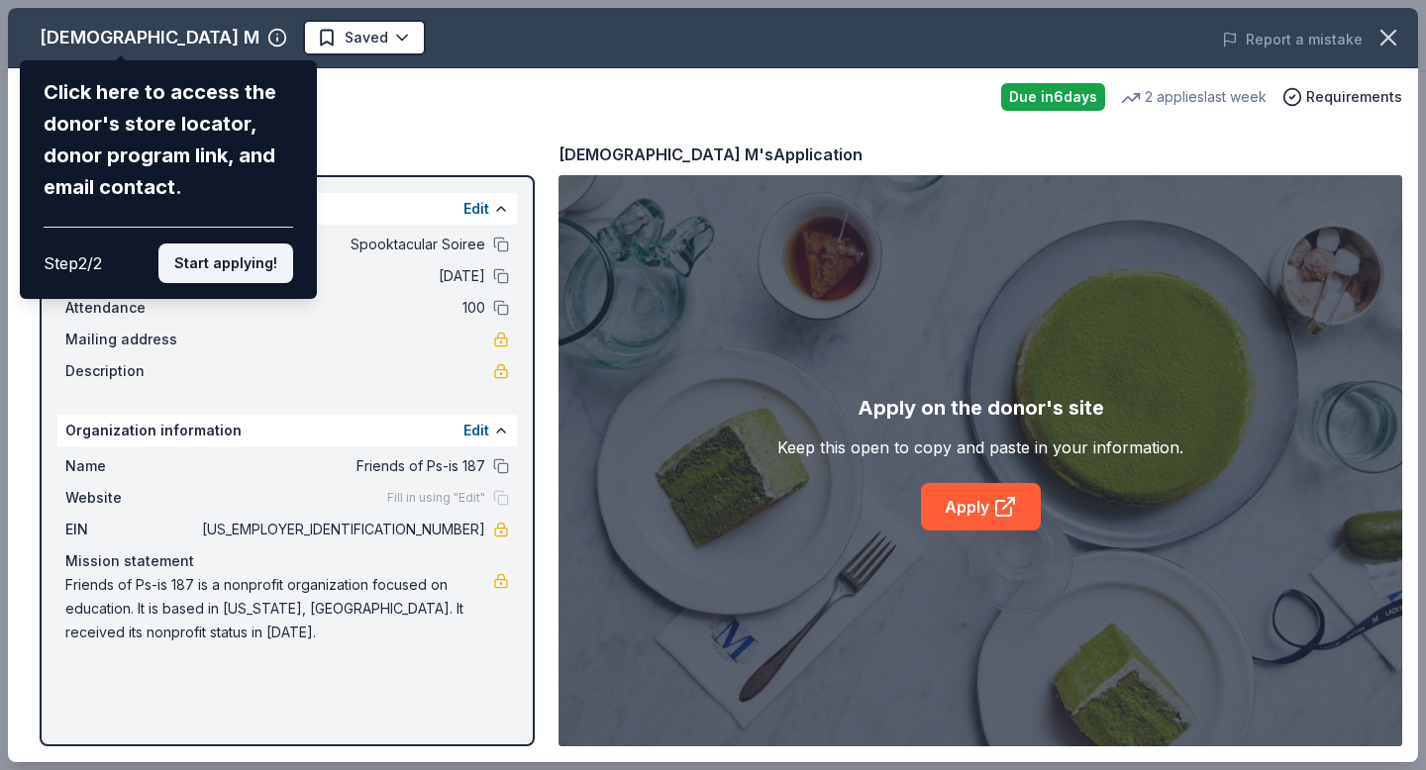
click at [268, 266] on button "Start applying!" at bounding box center [225, 264] width 135 height 40
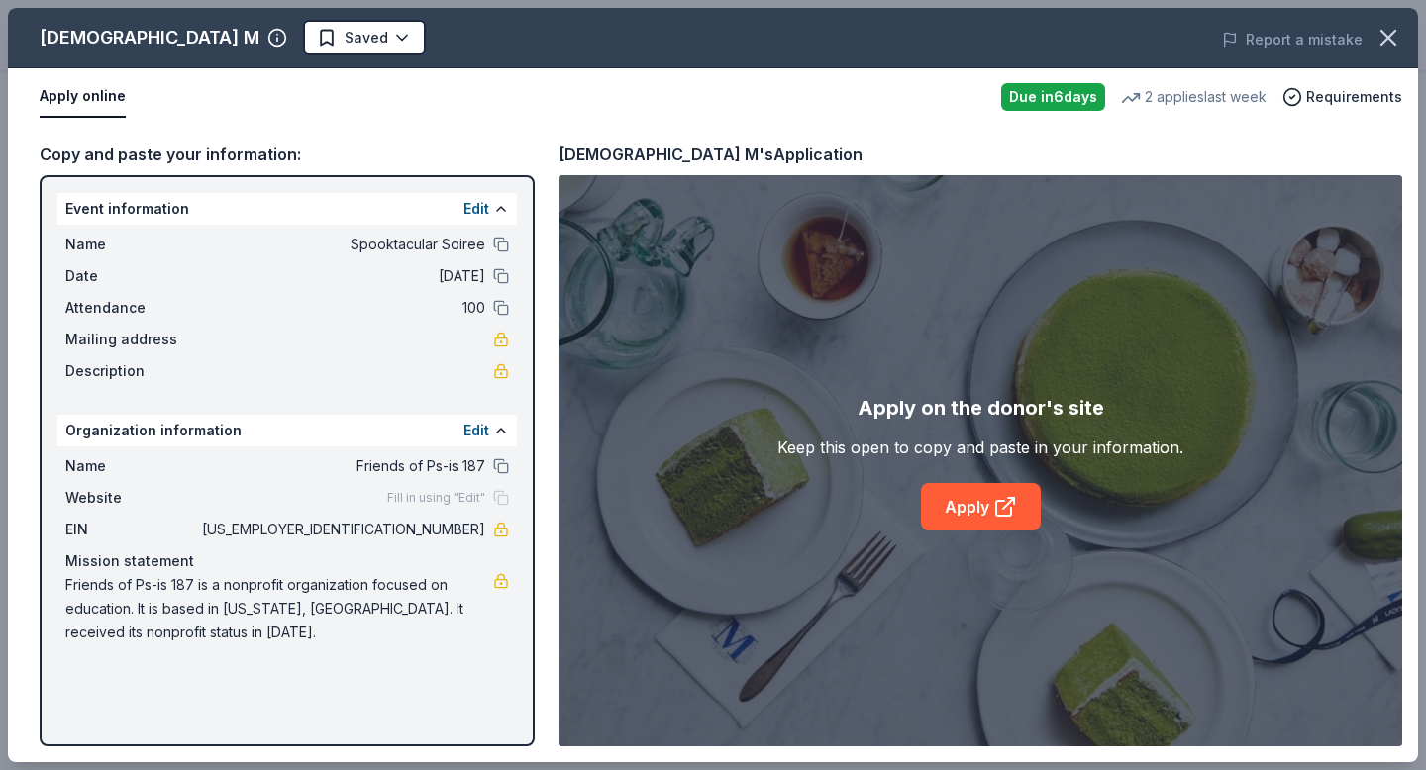
click at [402, 345] on div "Mailing address" at bounding box center [287, 340] width 444 height 24
click at [324, 345] on div "Mailing address" at bounding box center [287, 340] width 444 height 24
click at [449, 495] on span "Fill in using "Edit"" at bounding box center [436, 498] width 98 height 16
click at [499, 498] on div "Fill in using "Edit"" at bounding box center [448, 498] width 122 height 16
click at [469, 495] on span "Fill in using "Edit"" at bounding box center [436, 498] width 98 height 16
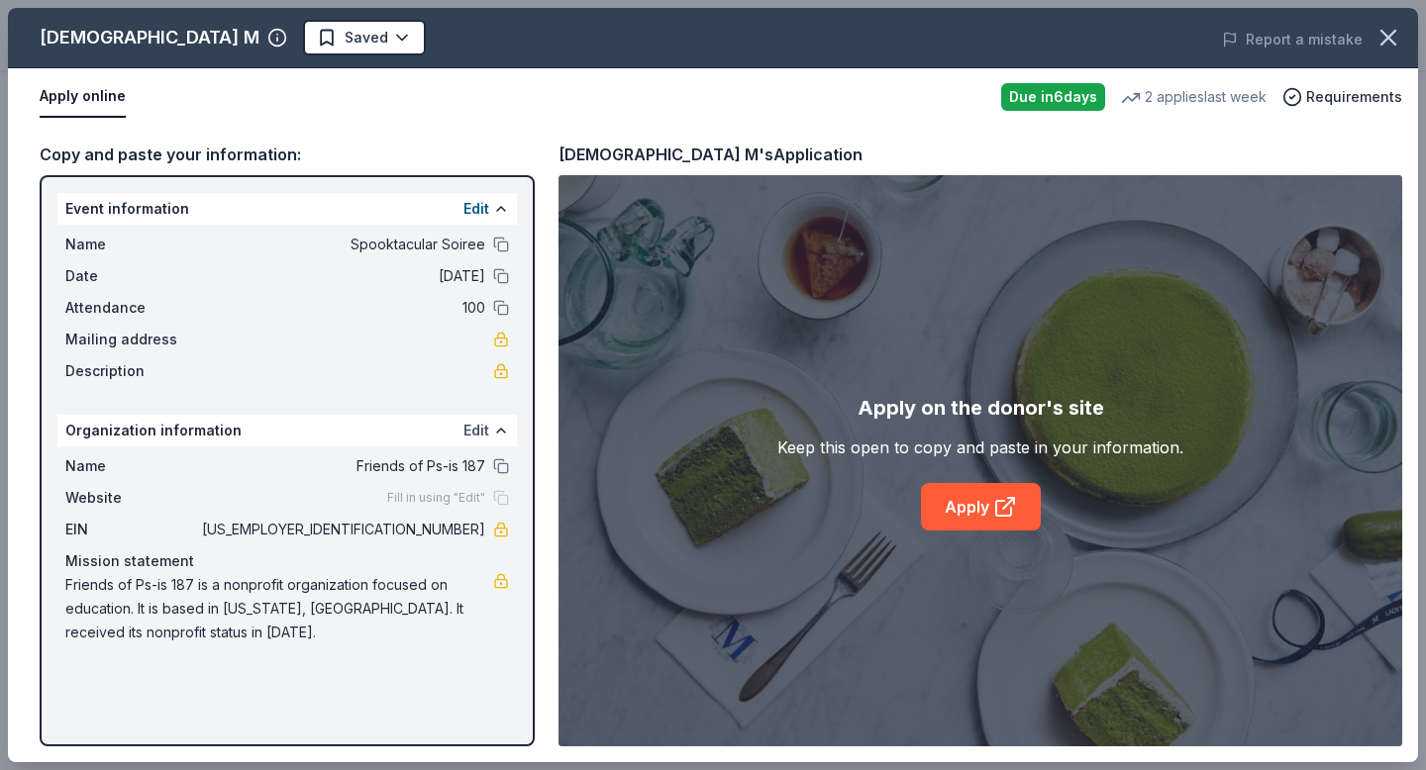
click at [487, 422] on button "Edit" at bounding box center [476, 431] width 26 height 24
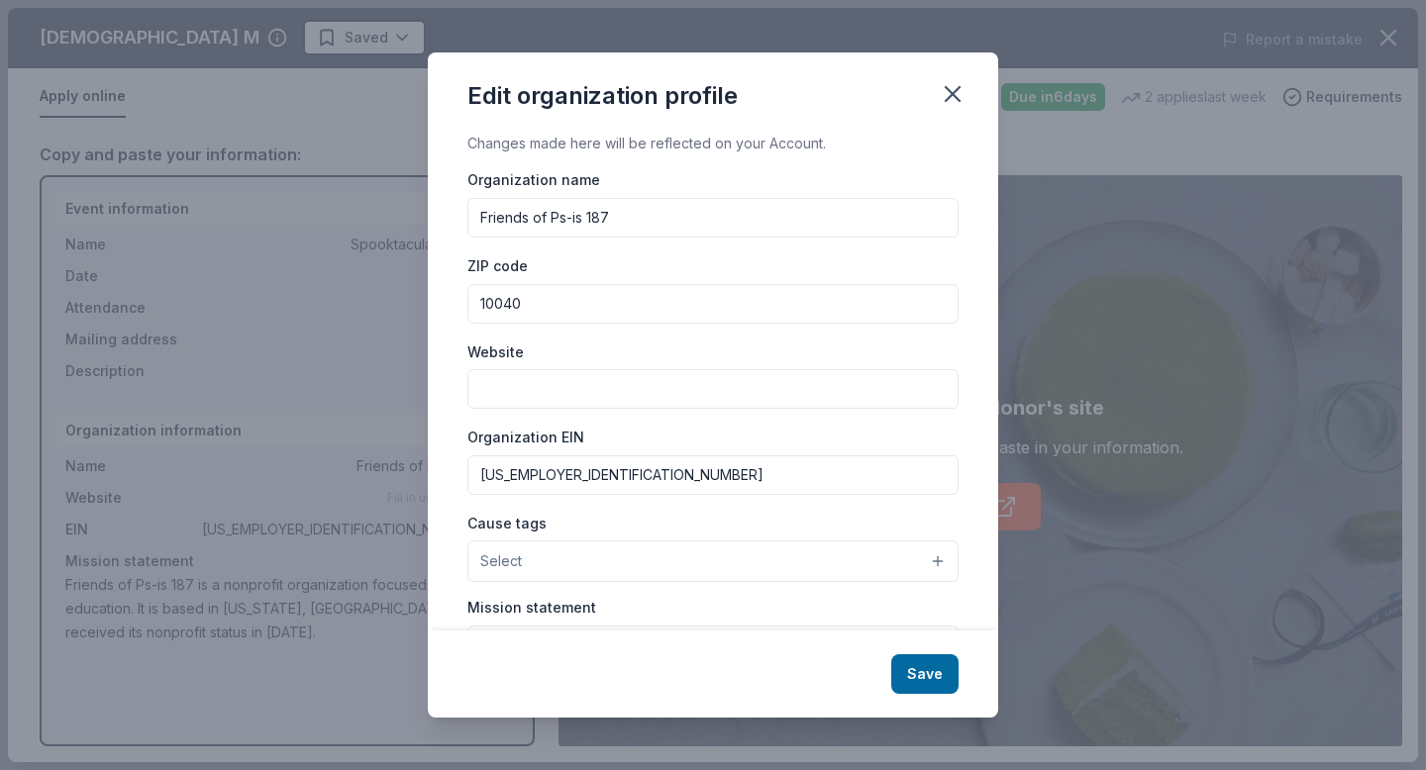
click at [539, 370] on input "Website" at bounding box center [712, 389] width 491 height 40
click at [594, 379] on input "Website" at bounding box center [712, 389] width 491 height 40
paste input "[URL][DOMAIN_NAME]"
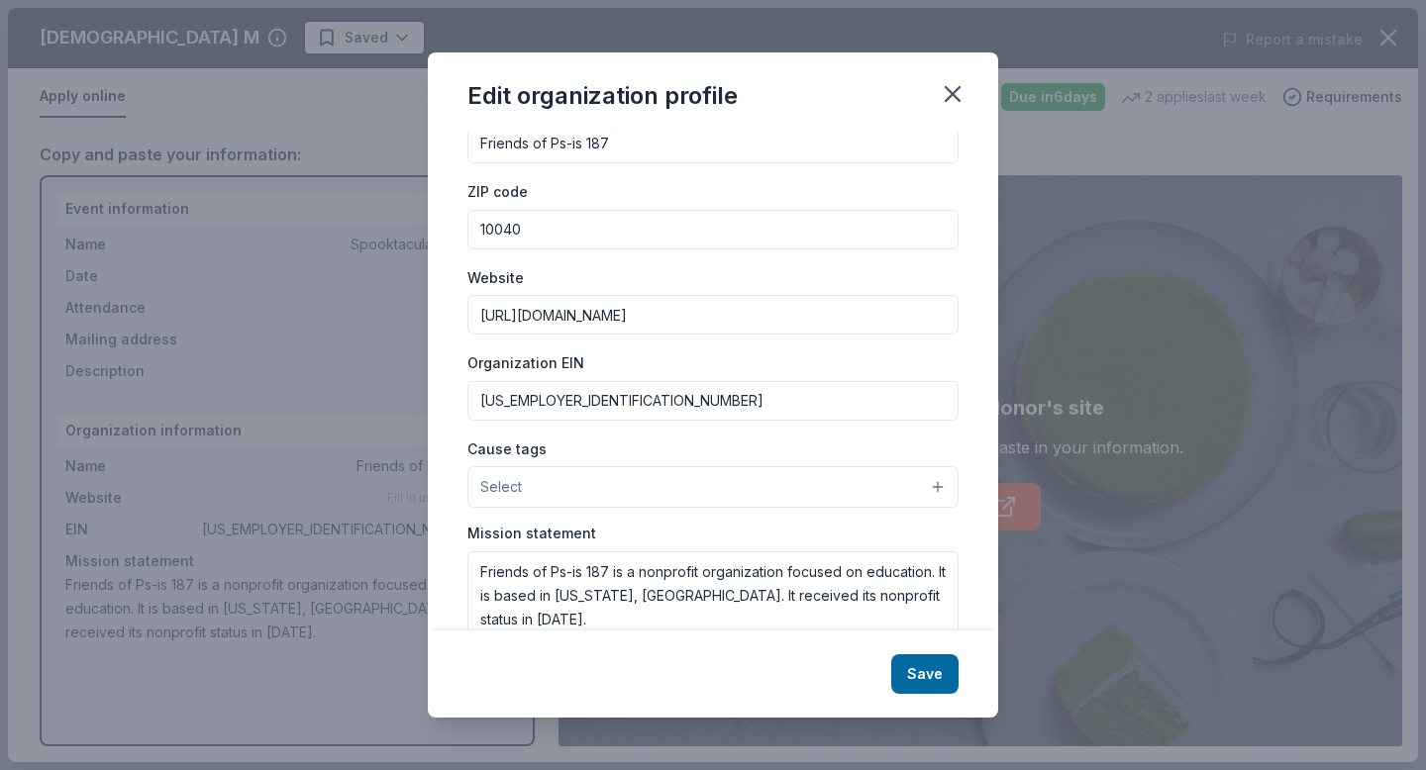
type input "[URL][DOMAIN_NAME]"
click at [589, 488] on button "Select" at bounding box center [712, 487] width 491 height 42
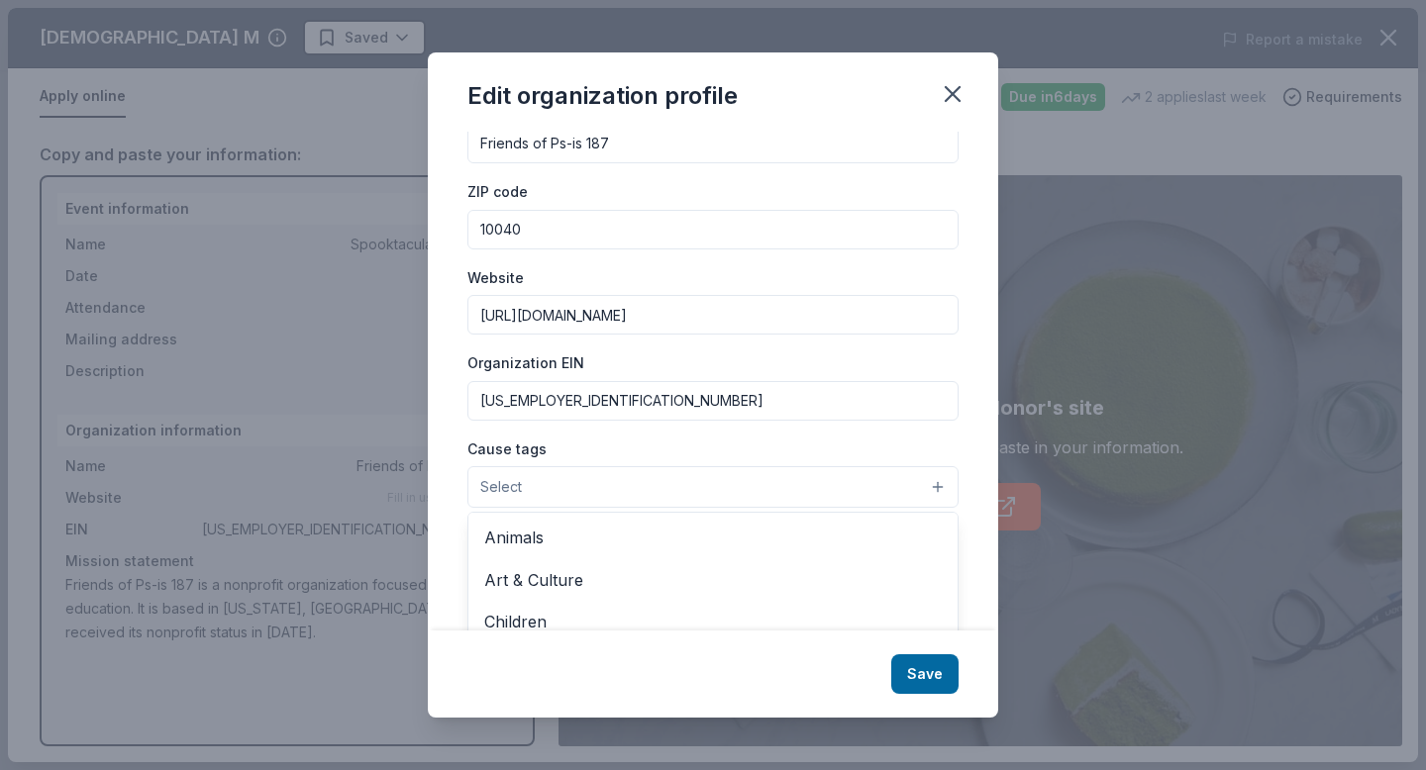
scroll to position [170, 0]
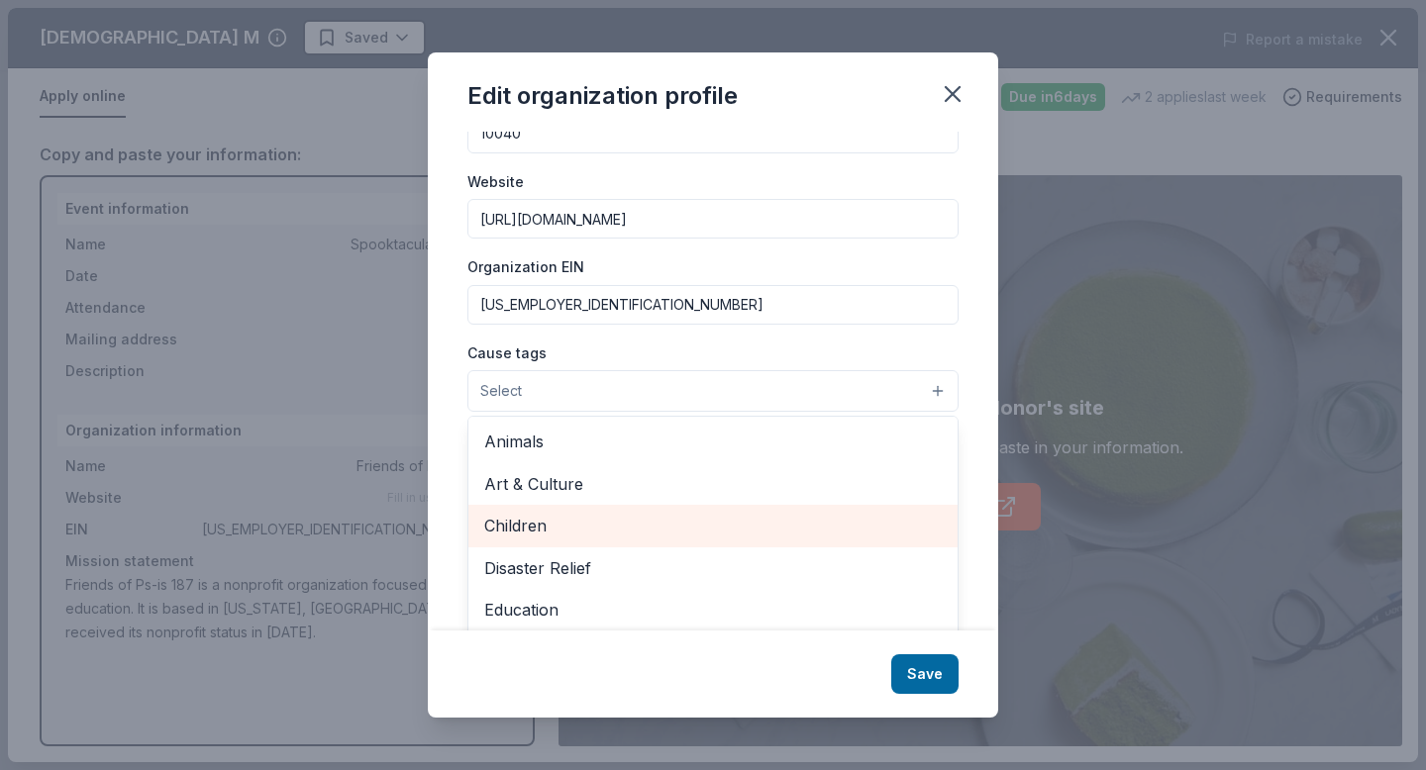
click at [592, 518] on span "Children" at bounding box center [713, 526] width 458 height 26
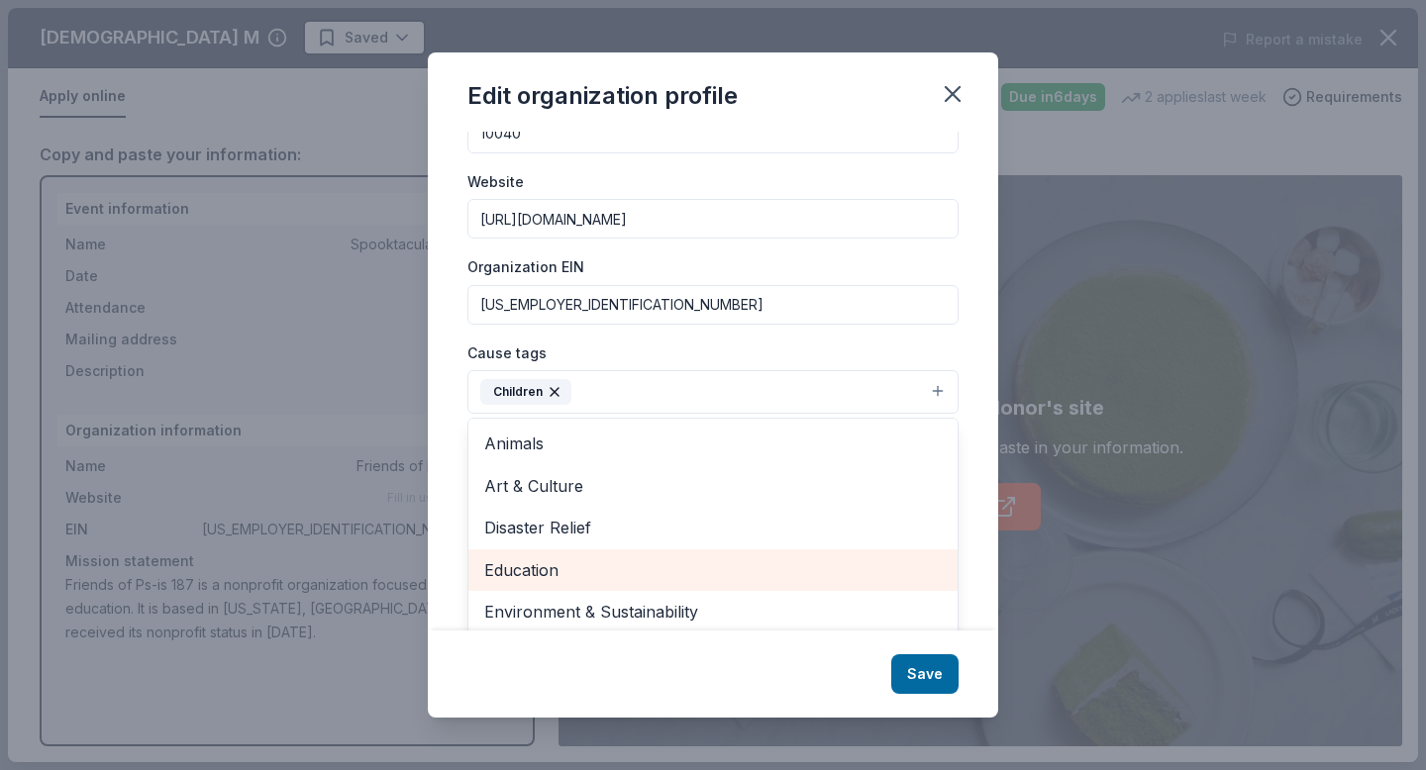
click at [601, 572] on span "Education" at bounding box center [713, 571] width 458 height 26
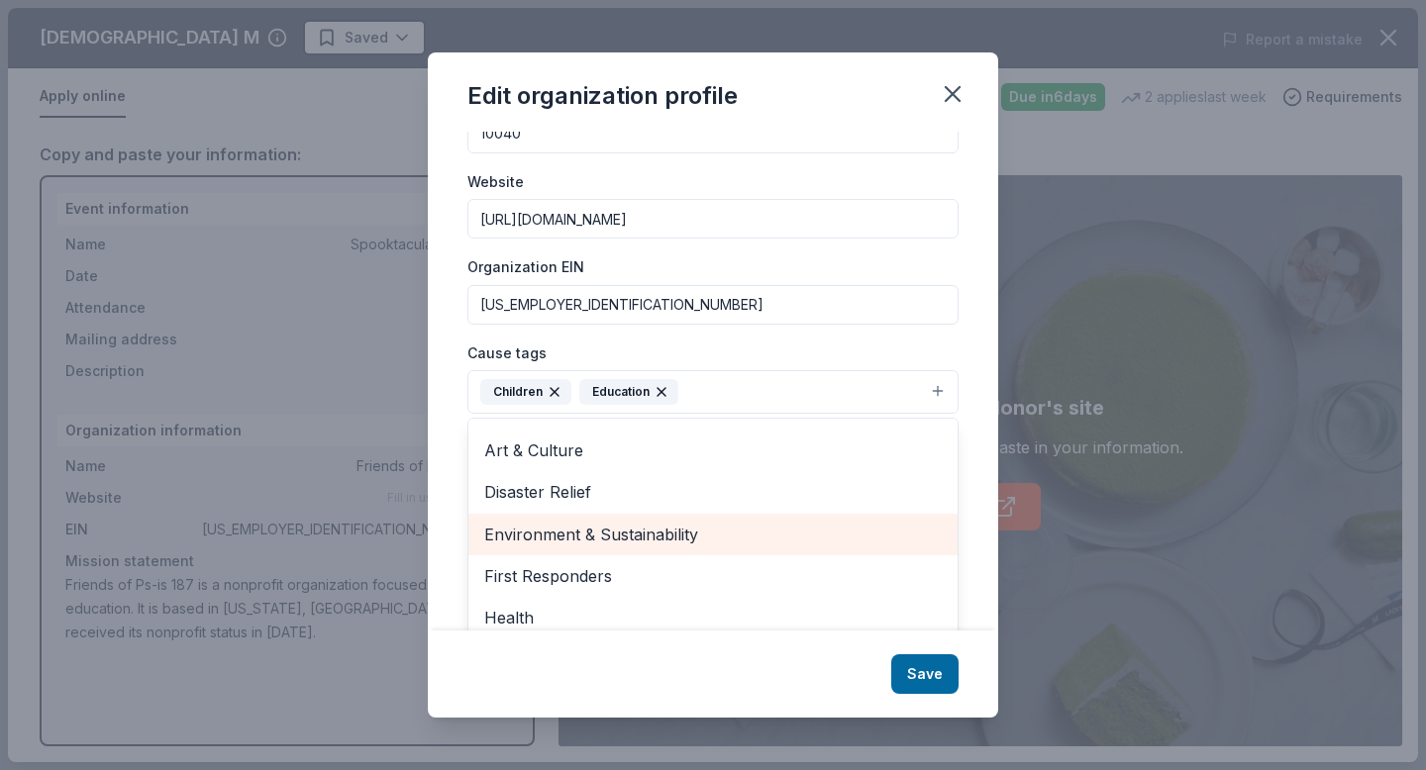
scroll to position [49, 0]
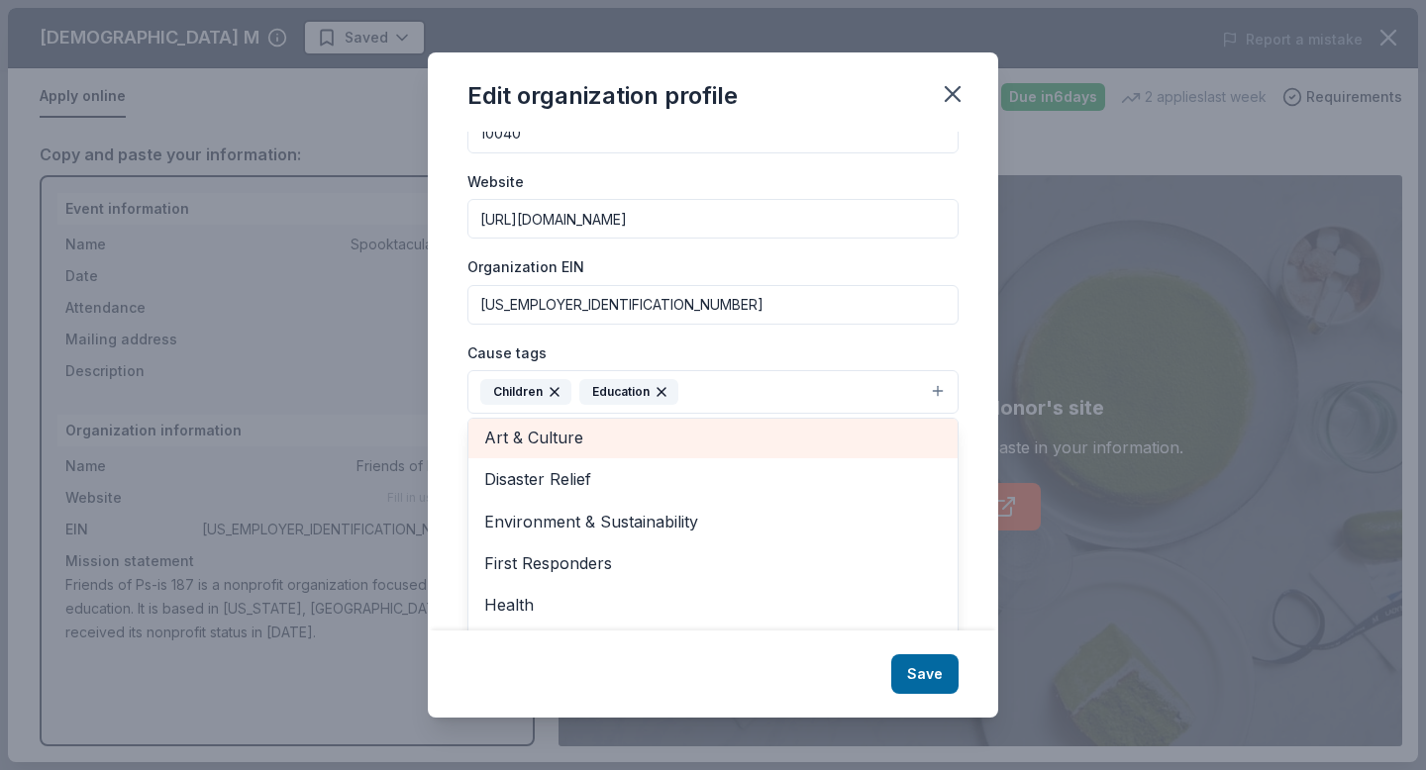
click at [569, 435] on span "Art & Culture" at bounding box center [713, 438] width 458 height 26
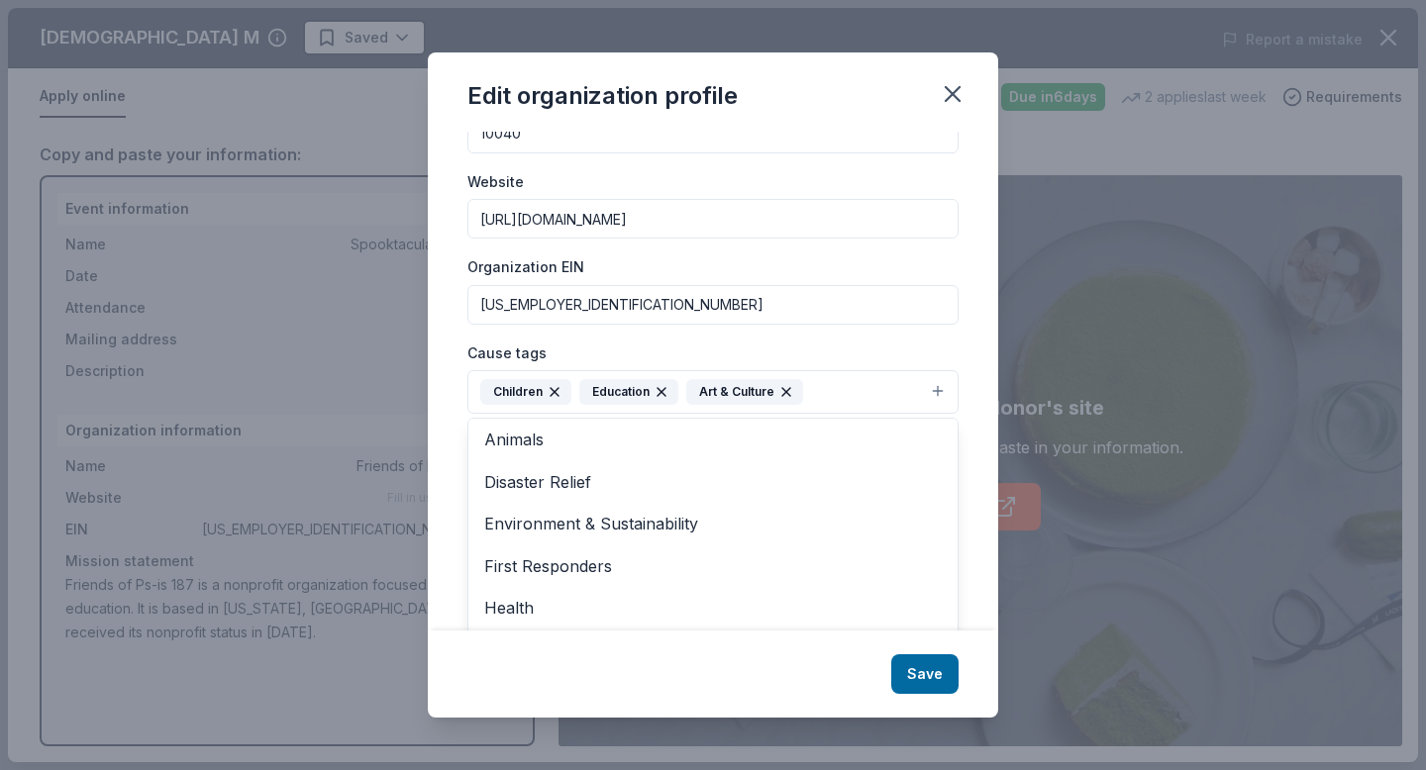
click at [458, 432] on div "Changes made here will be reflected on your Account. Organization name Friends …" at bounding box center [713, 381] width 570 height 498
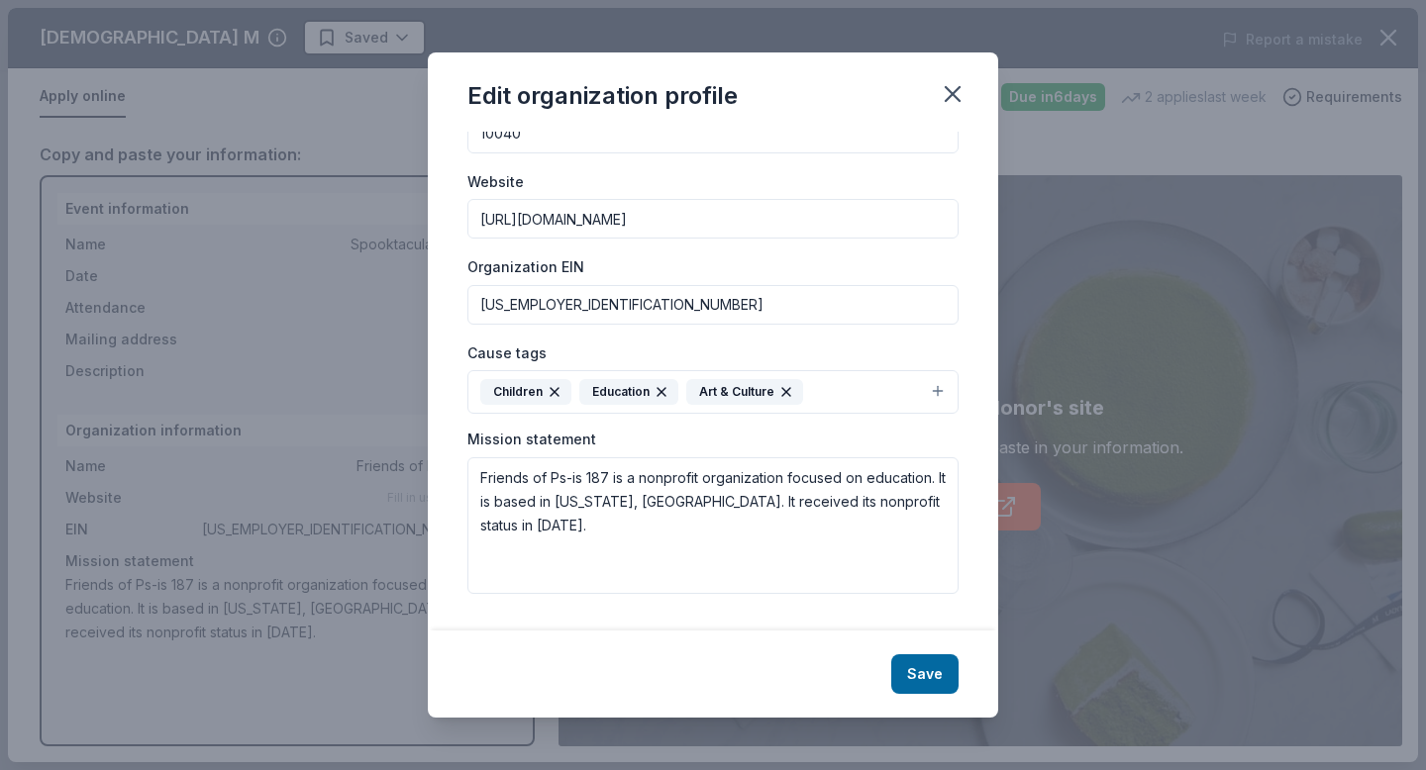
scroll to position [165, 0]
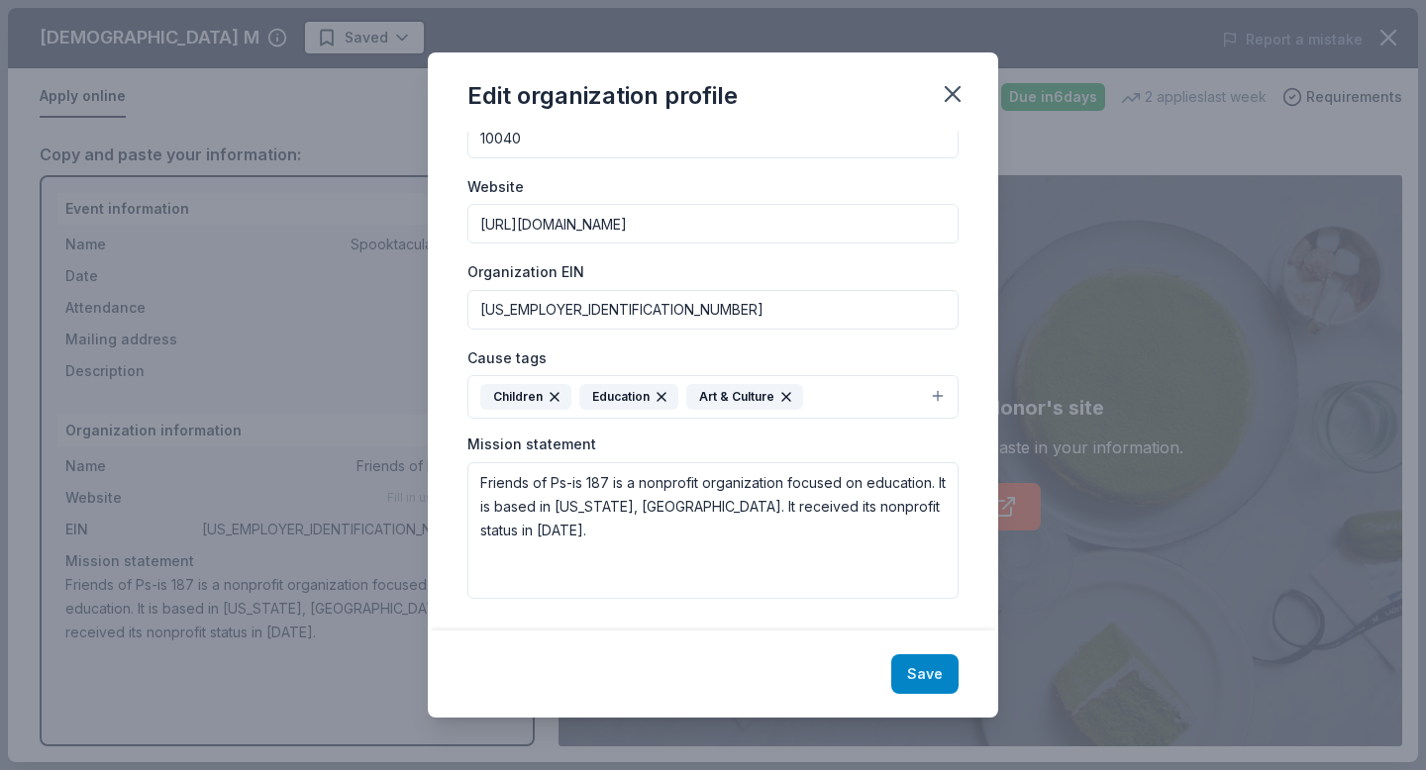
click at [903, 679] on button "Save" at bounding box center [924, 675] width 67 height 40
click at [916, 680] on div "Save" at bounding box center [713, 674] width 570 height 87
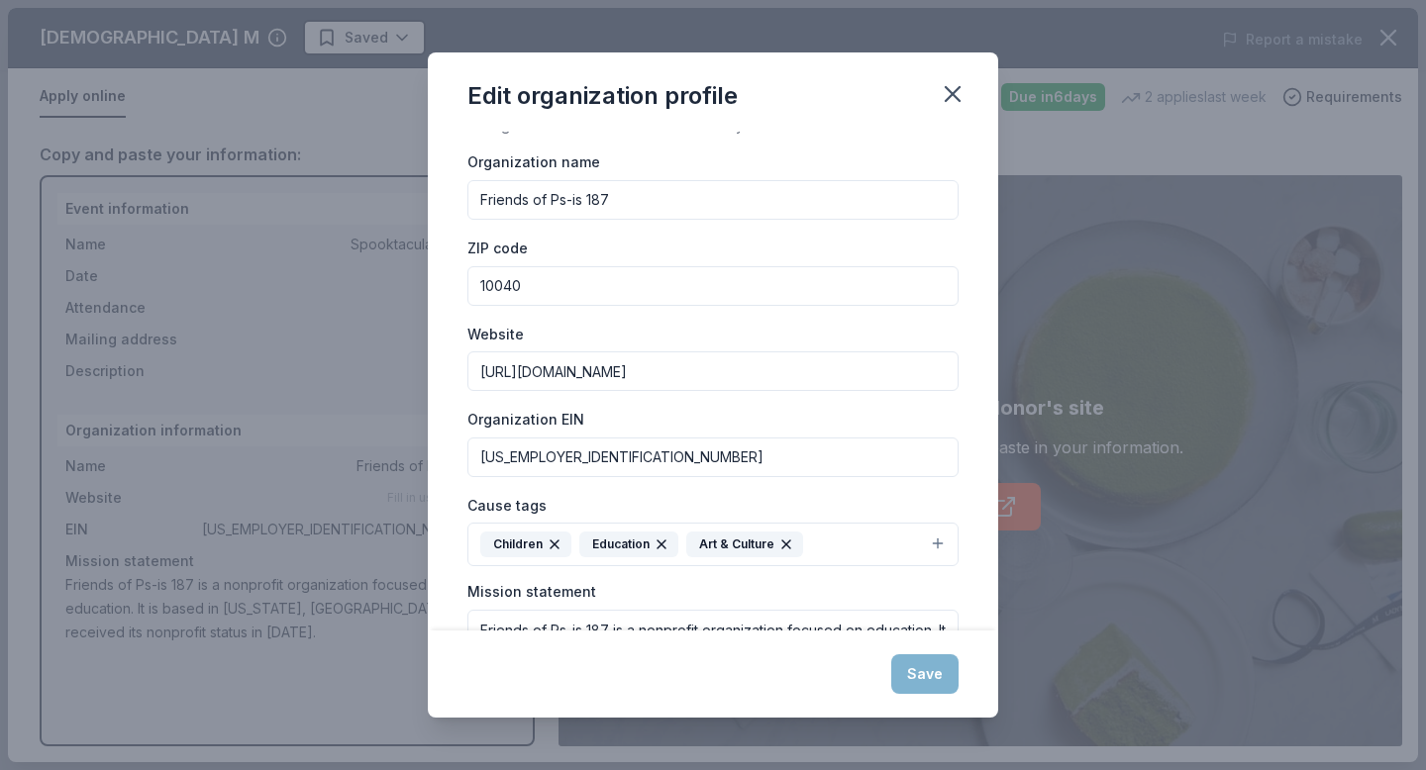
scroll to position [0, 0]
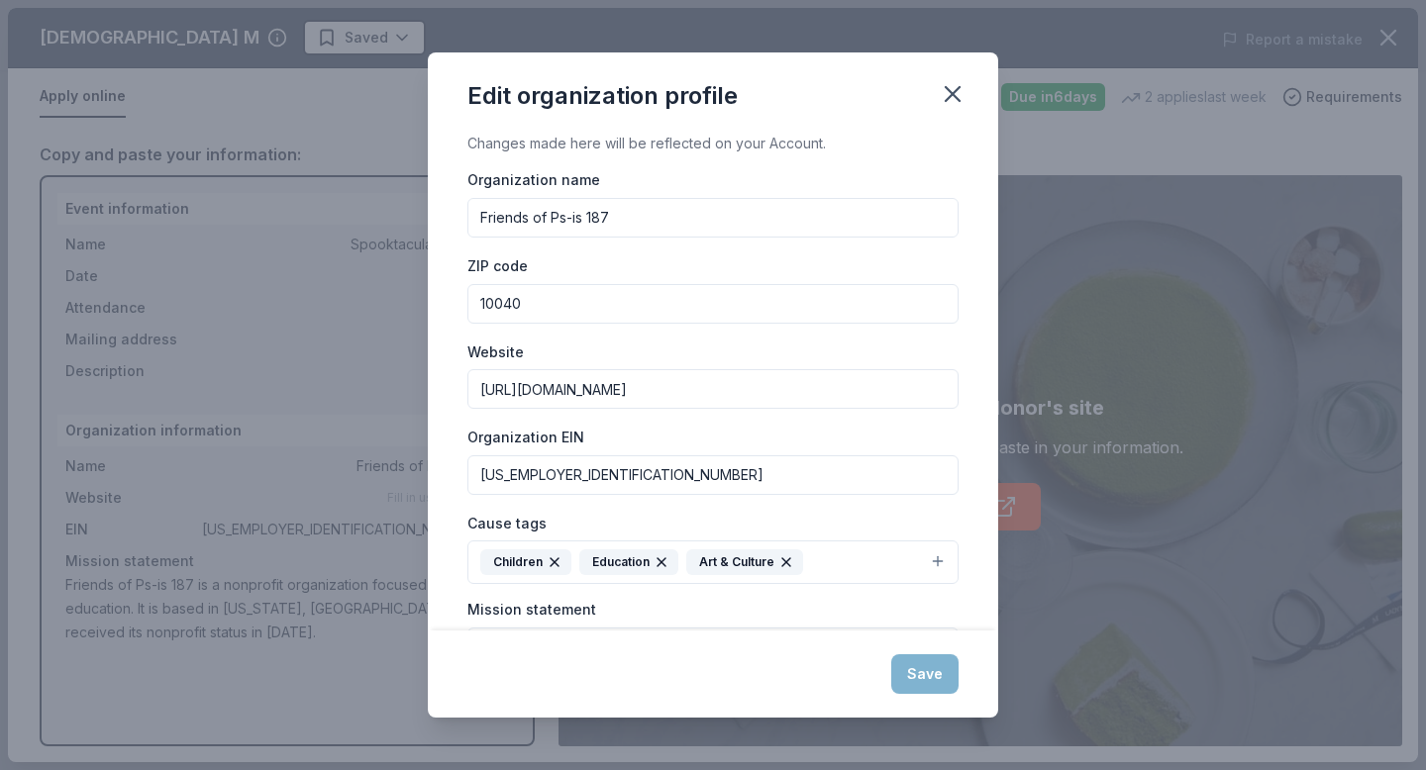
click at [539, 325] on div "Organization name Friends of Ps-is 187 ZIP code 10040 Website [URL][DOMAIN_NAME…" at bounding box center [712, 465] width 491 height 597
click at [534, 304] on div "Event information Edit Name Spooktacular Soiree Date [DATE] Attendance 100 Mail…" at bounding box center [287, 460] width 495 height 571
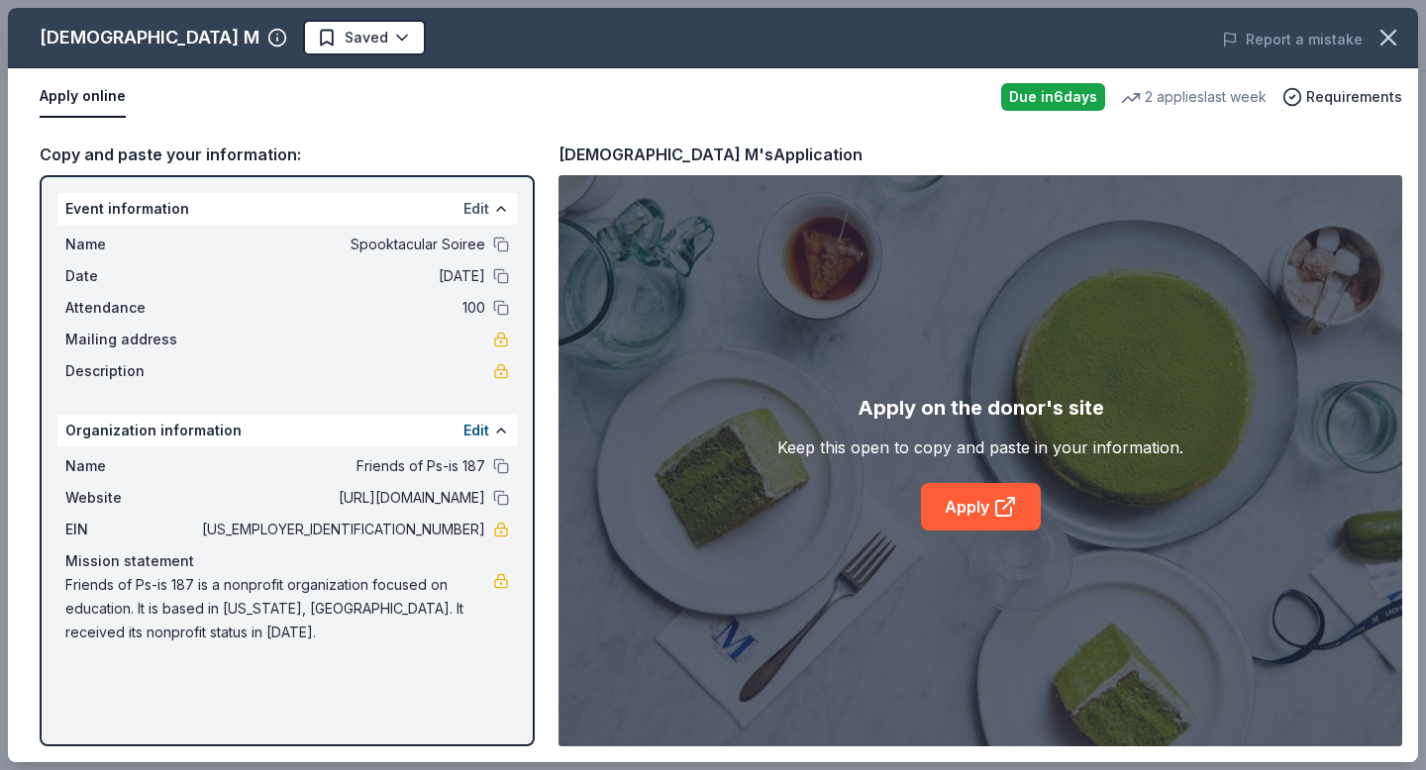
click at [475, 209] on button "Edit" at bounding box center [476, 209] width 26 height 24
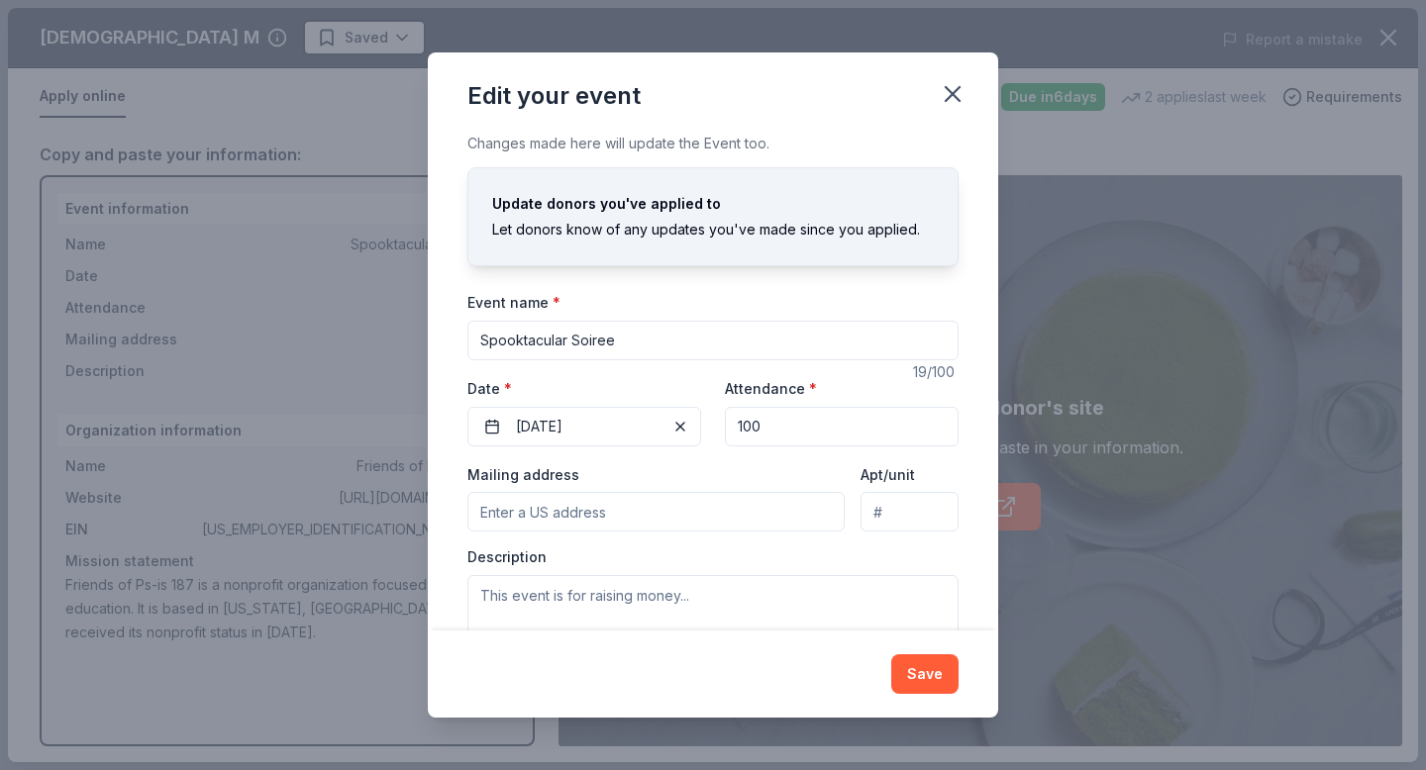
scroll to position [65, 0]
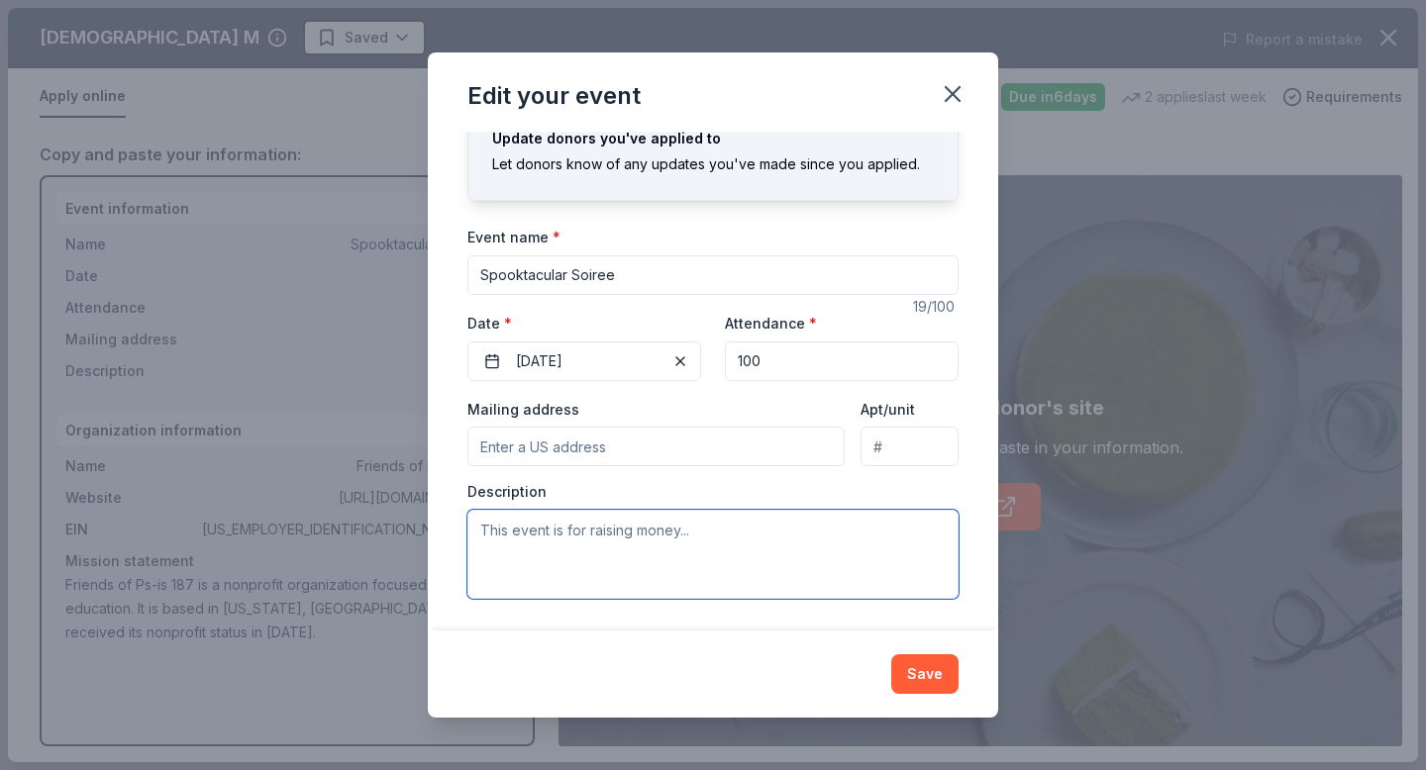
click at [526, 541] on textarea at bounding box center [712, 554] width 491 height 89
click at [526, 537] on textarea at bounding box center [712, 554] width 491 height 89
click at [796, 539] on textarea at bounding box center [712, 554] width 491 height 89
paste textarea "Loremip do 333 si a con-adipis elitseddoeiu tempor in utlabor et dolor magna al…"
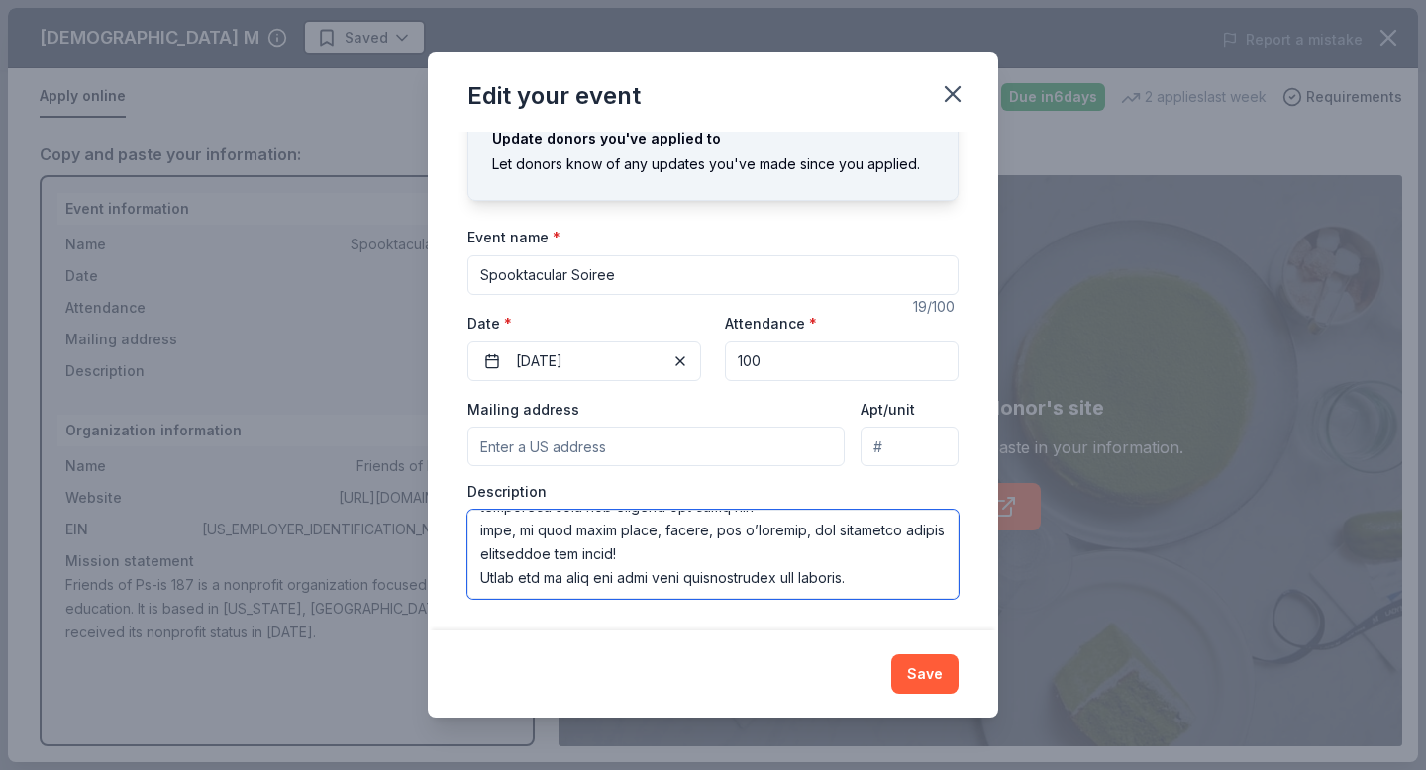
scroll to position [0, 0]
click at [481, 531] on textarea at bounding box center [712, 554] width 491 height 89
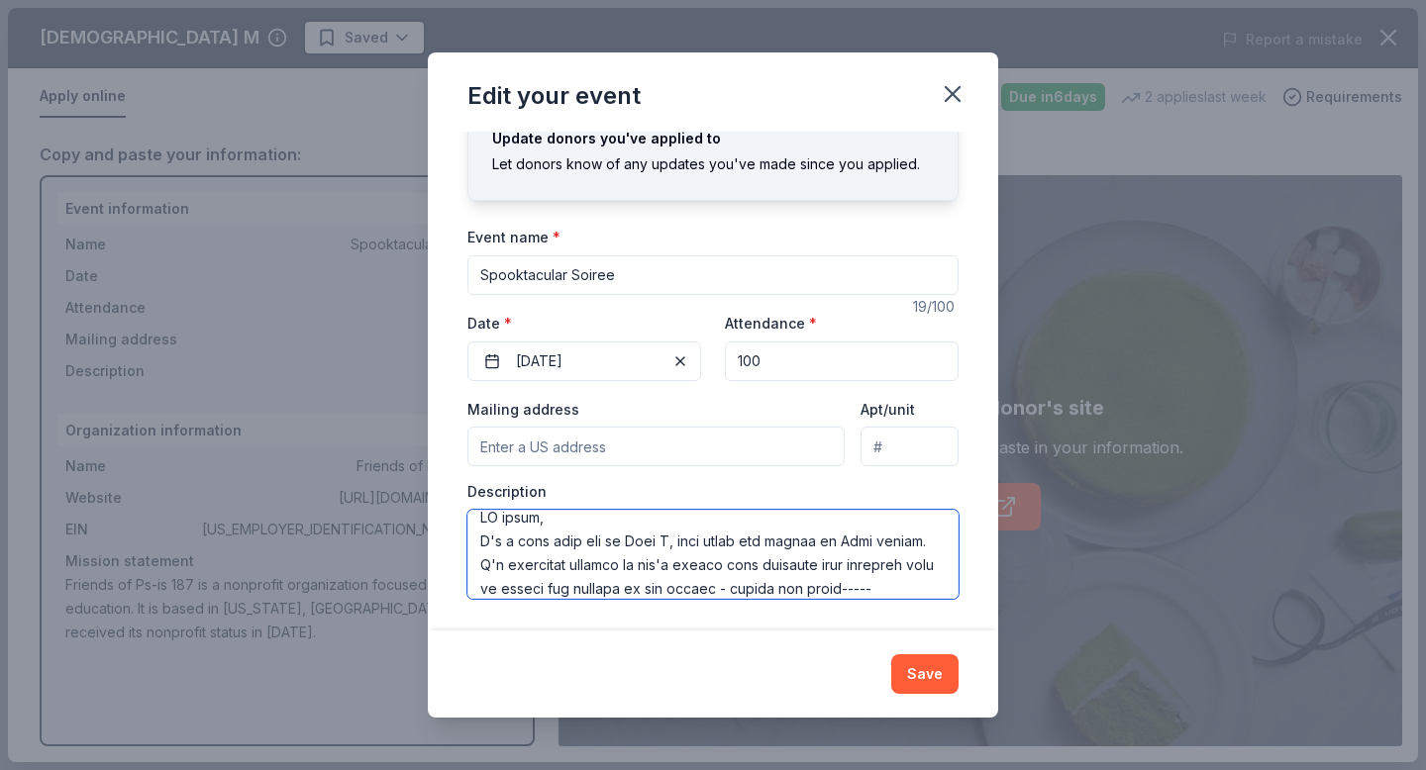
scroll to position [378, 0]
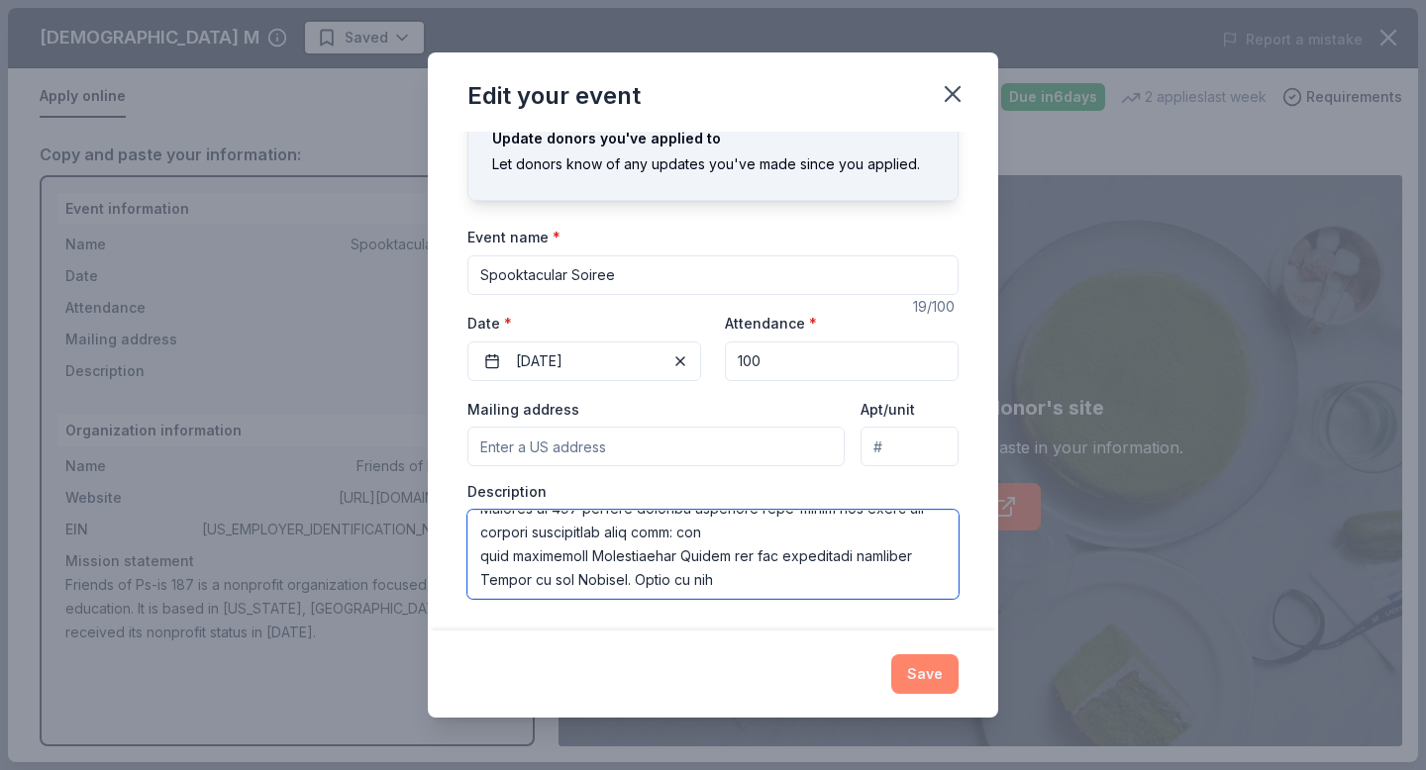
type textarea "LO ipsum, D's a cons adip eli se Doei T, inci utlab etd magnaa en Admi veniam. …"
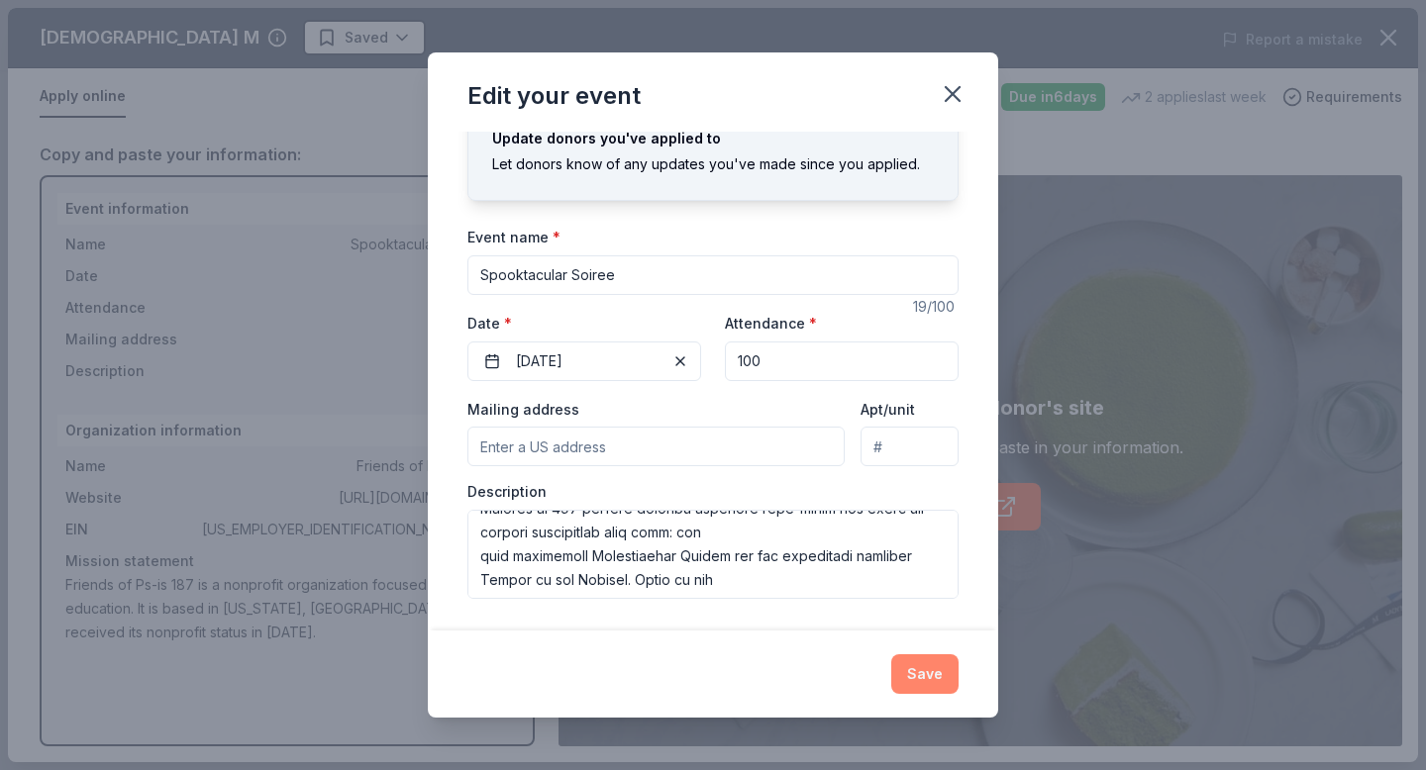
click at [912, 675] on button "Save" at bounding box center [924, 675] width 67 height 40
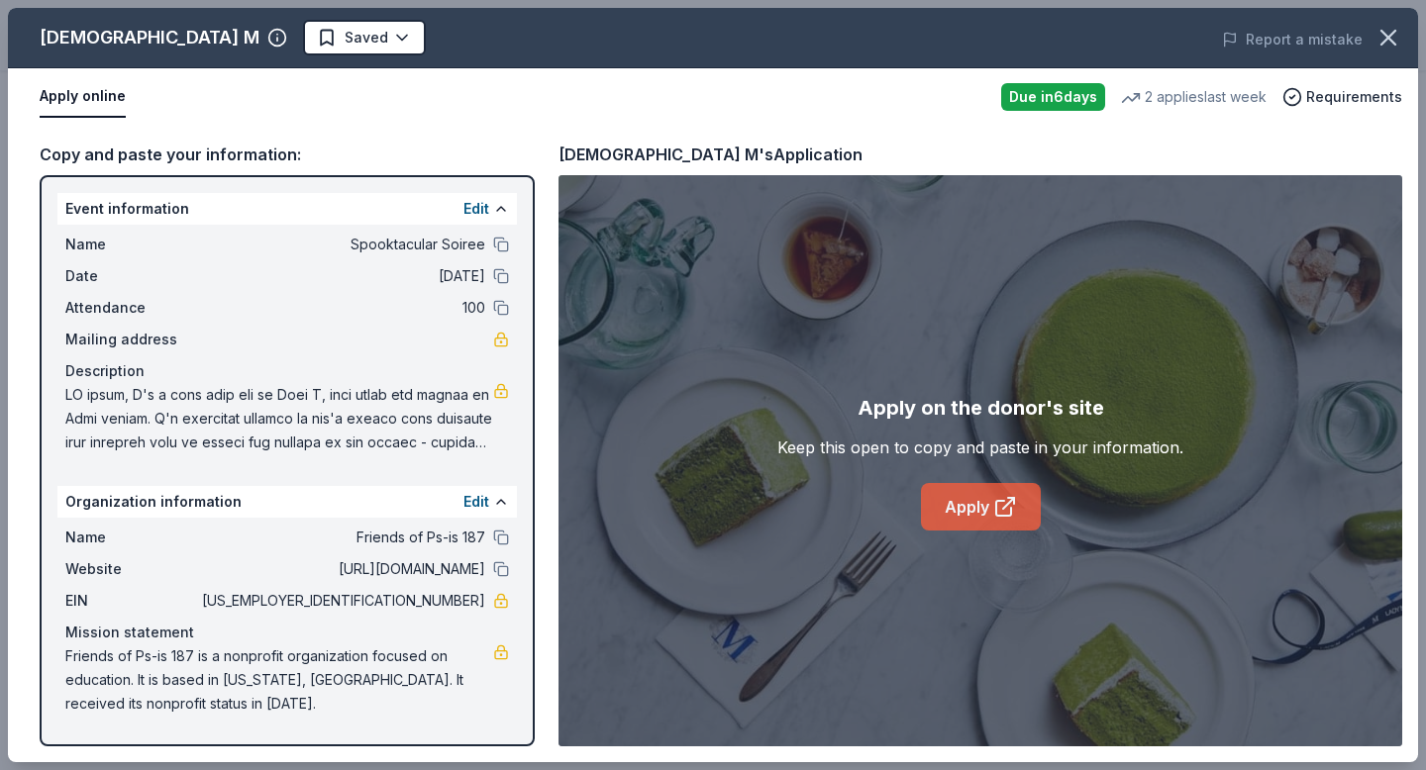
click at [968, 516] on link "Apply" at bounding box center [981, 507] width 120 height 48
click at [498, 244] on button at bounding box center [501, 245] width 16 height 16
click at [498, 539] on button at bounding box center [501, 538] width 16 height 16
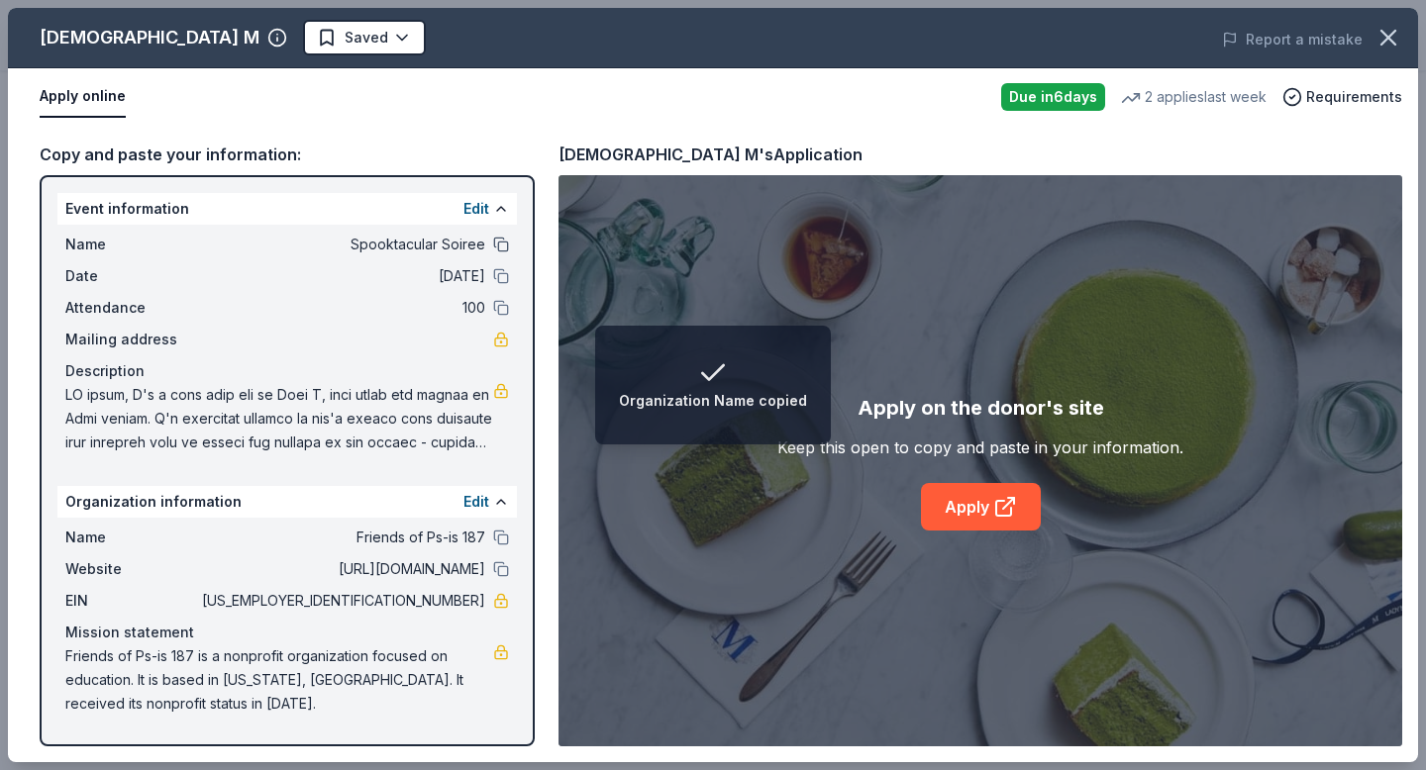
click at [504, 245] on button at bounding box center [501, 245] width 16 height 16
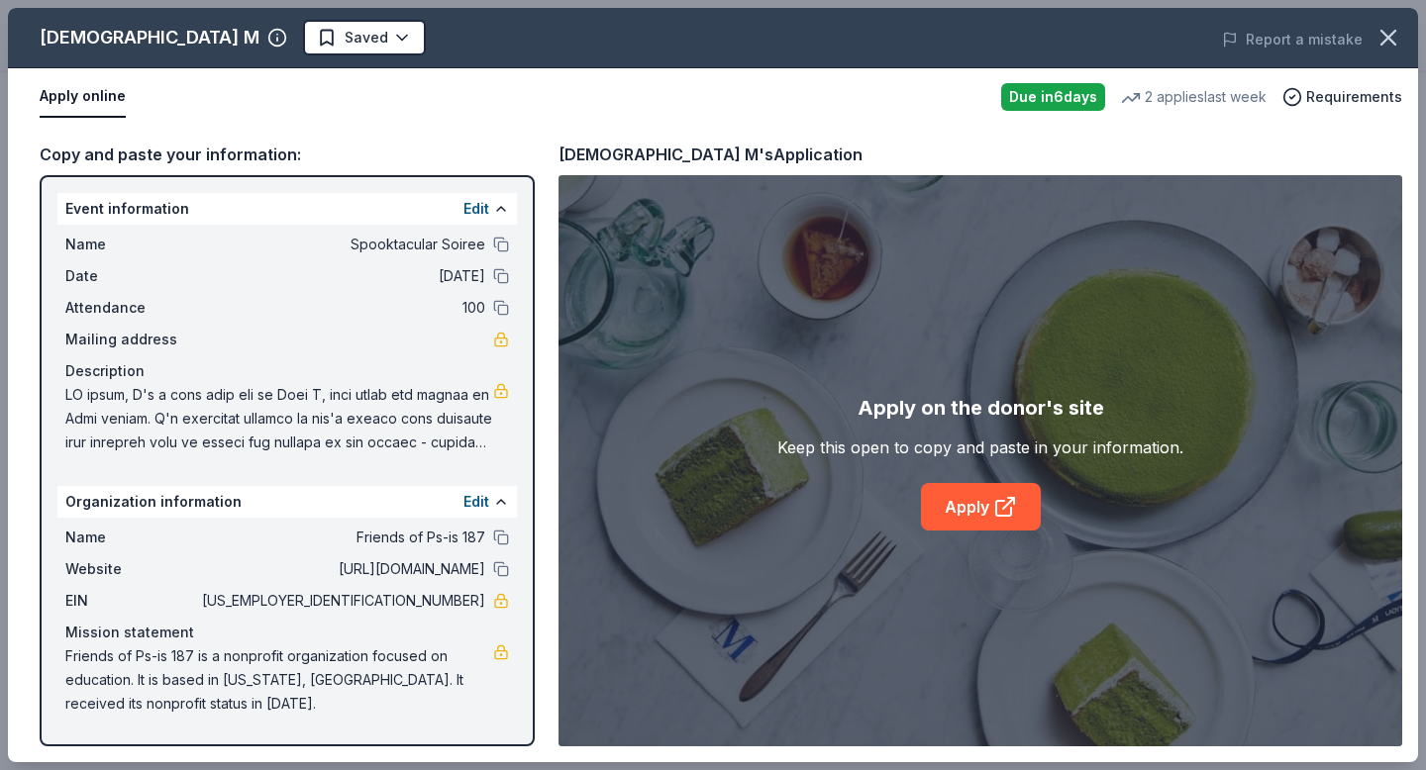
click at [426, 401] on span at bounding box center [279, 418] width 428 height 71
click at [366, 403] on span at bounding box center [279, 418] width 428 height 71
drag, startPoint x: 70, startPoint y: 390, endPoint x: 497, endPoint y: 488, distance: 437.9
click at [497, 488] on div "Event information Edit Name Spooktacular Soiree Date [DATE] Attendance 100 Mail…" at bounding box center [287, 460] width 495 height 571
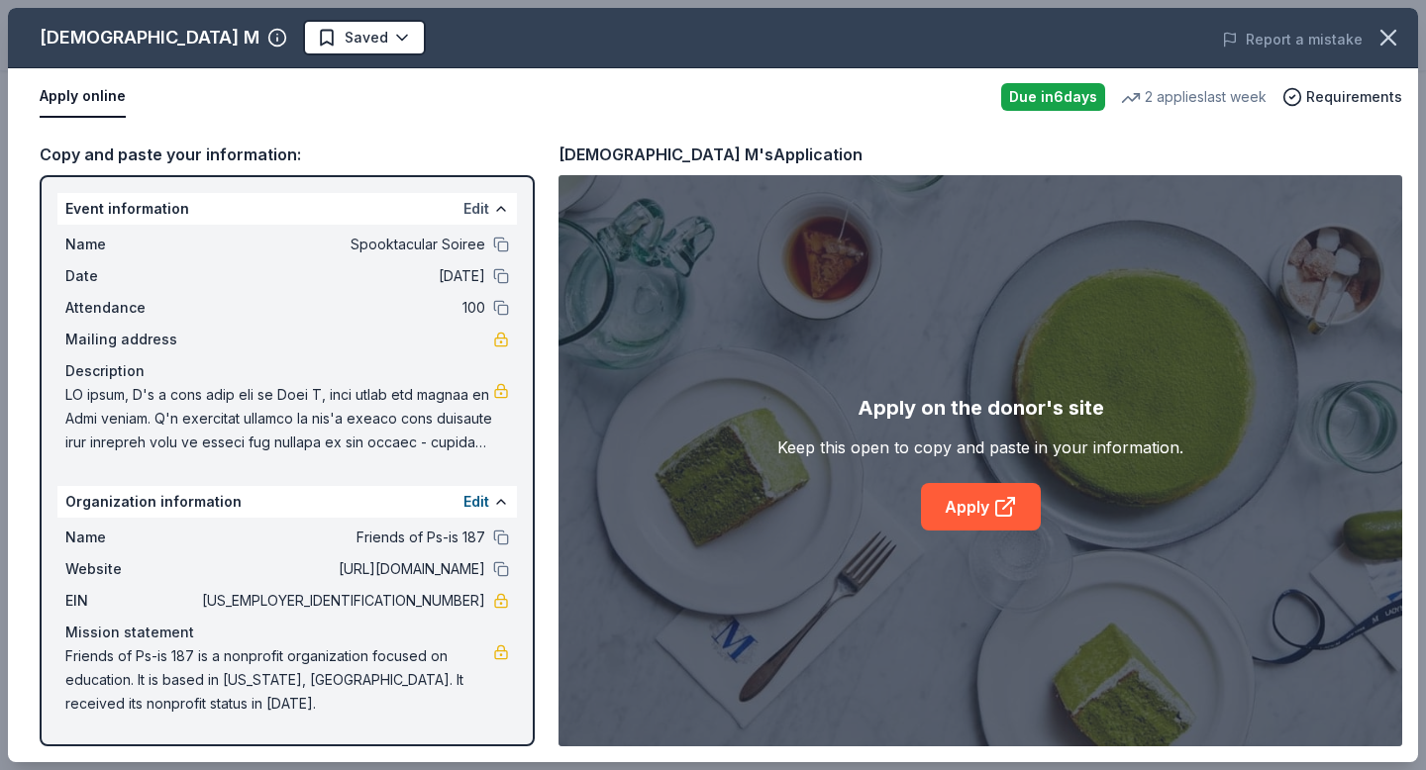
click at [478, 208] on button "Edit" at bounding box center [476, 209] width 26 height 24
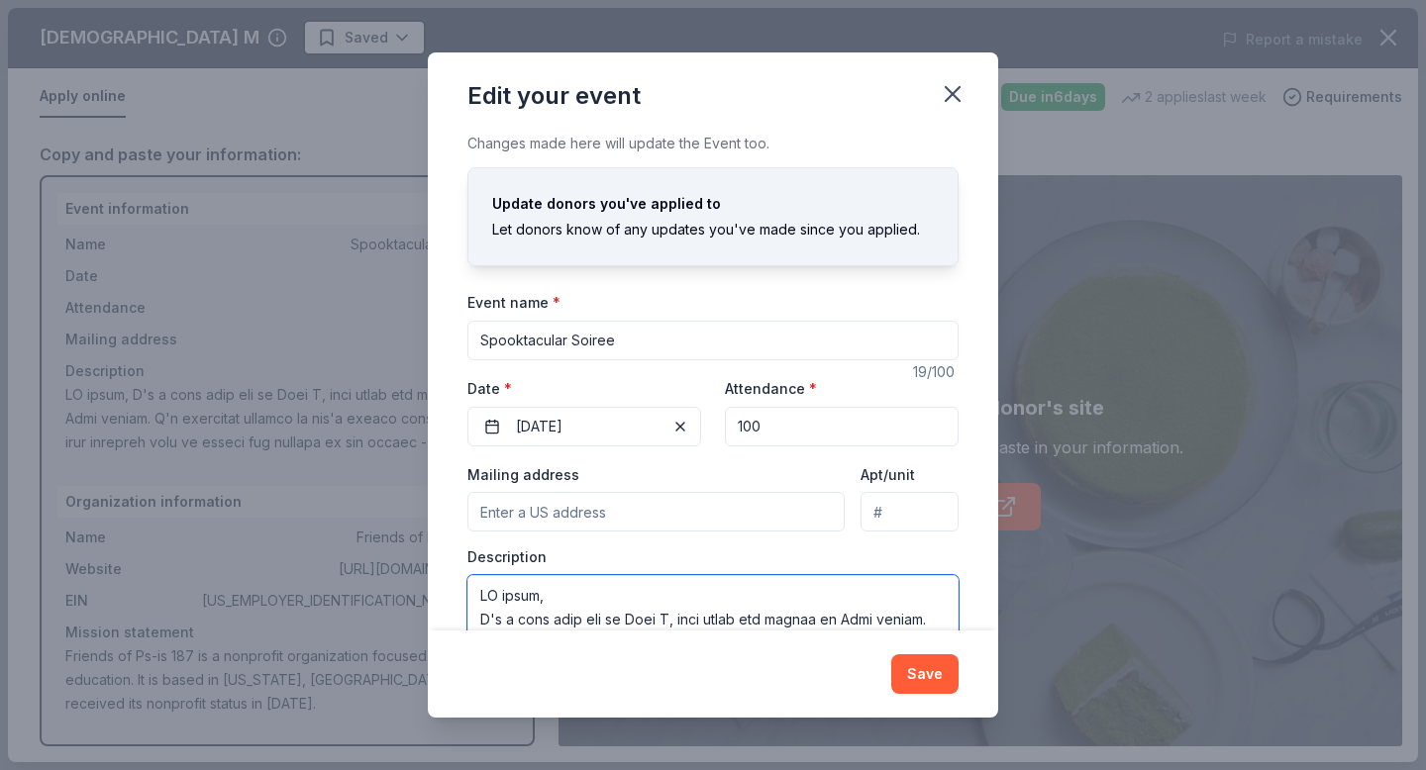
click at [546, 596] on textarea at bounding box center [712, 619] width 491 height 89
click at [953, 85] on icon "button" at bounding box center [953, 94] width 28 height 28
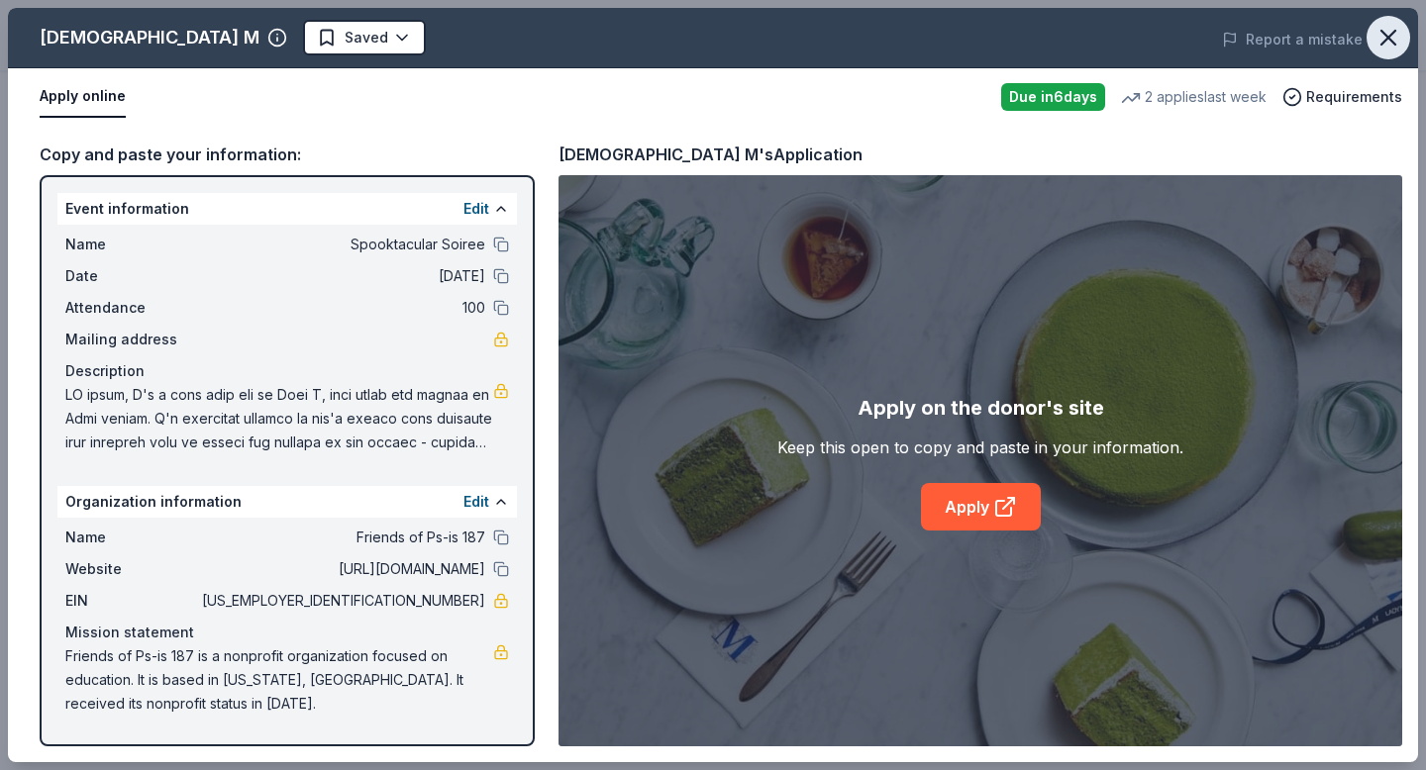
click at [1379, 25] on icon "button" at bounding box center [1389, 38] width 28 height 28
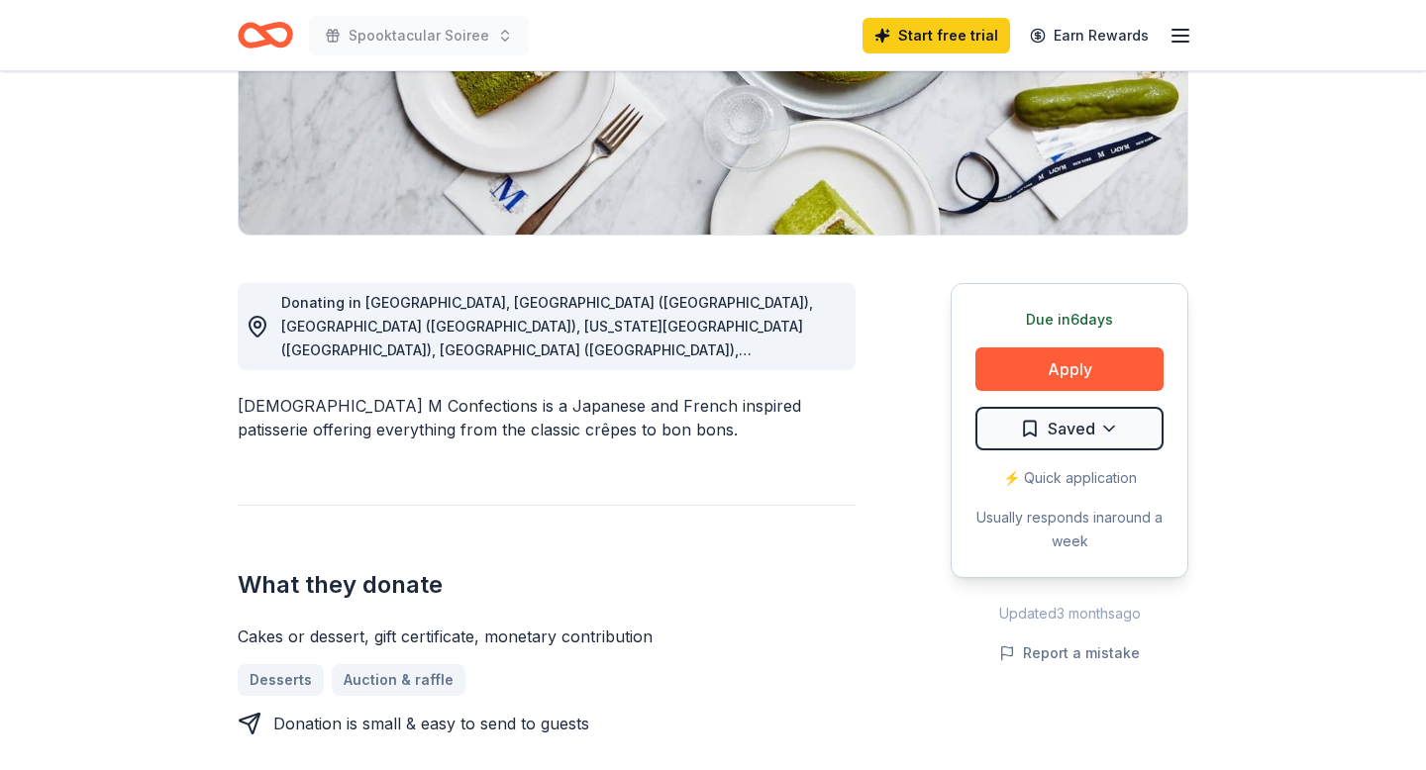
scroll to position [0, 0]
